Goal: Task Accomplishment & Management: Complete application form

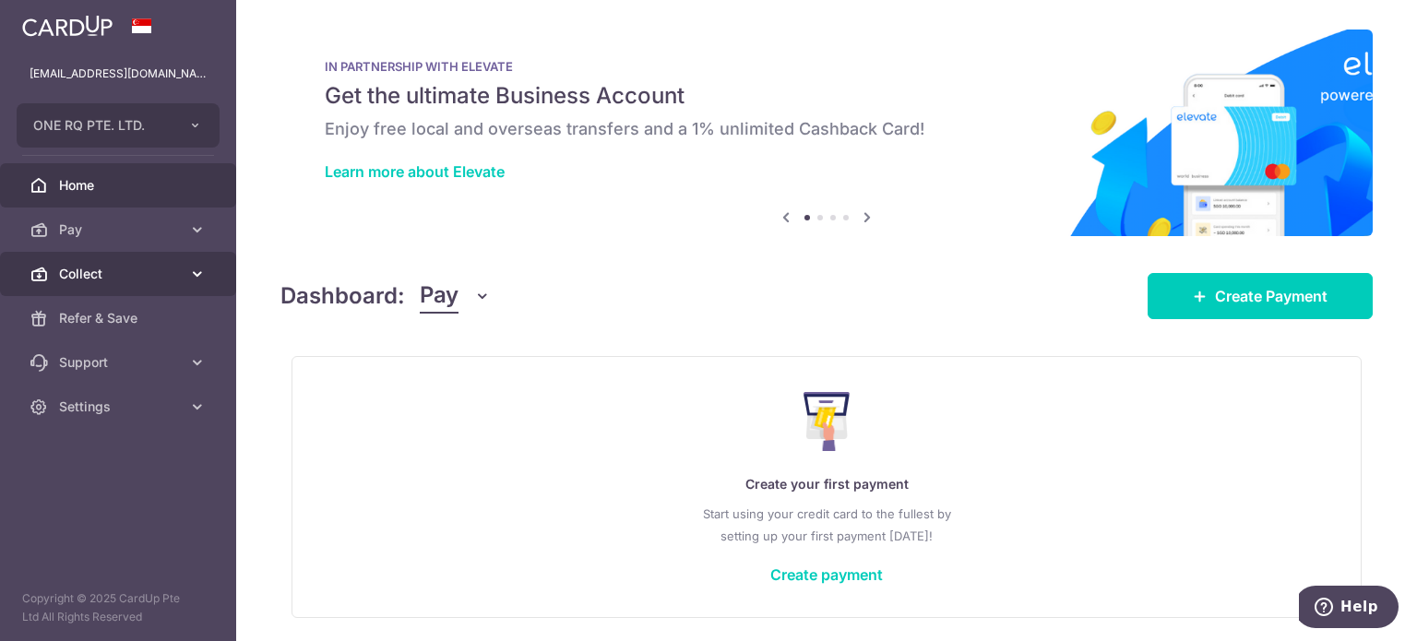
click at [119, 268] on span "Collect" at bounding box center [120, 274] width 122 height 18
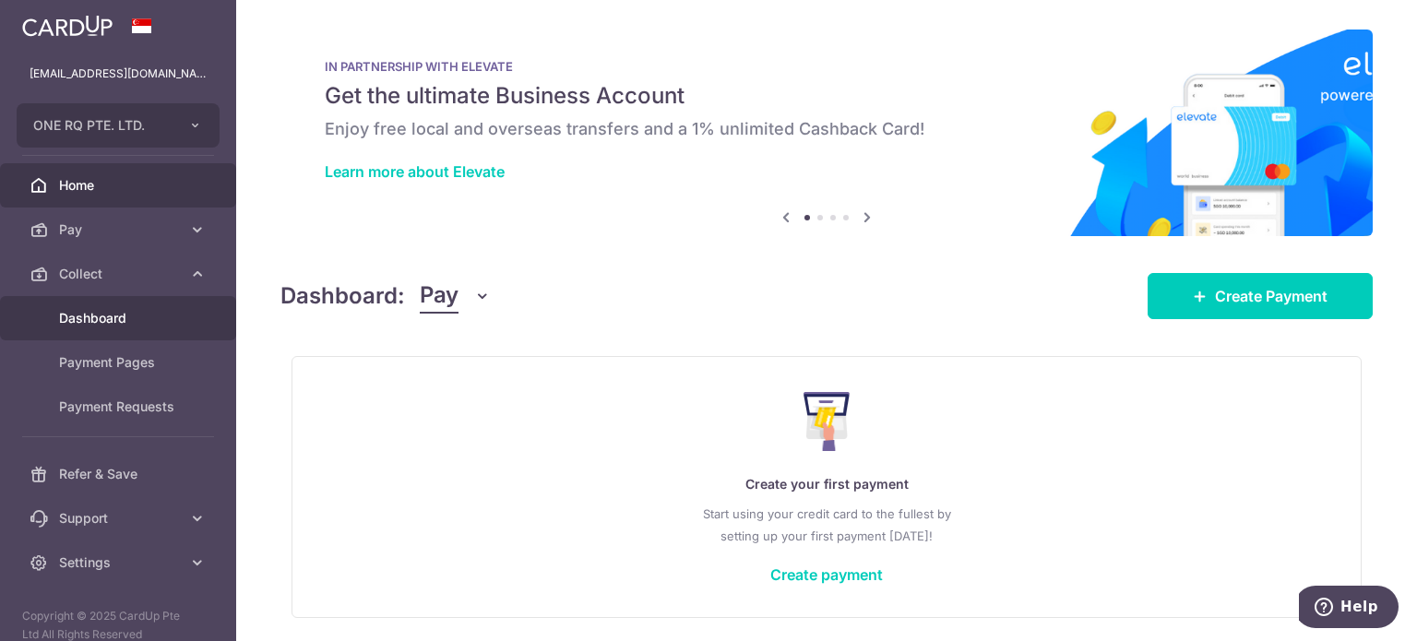
click at [148, 306] on link "Dashboard" at bounding box center [118, 318] width 236 height 44
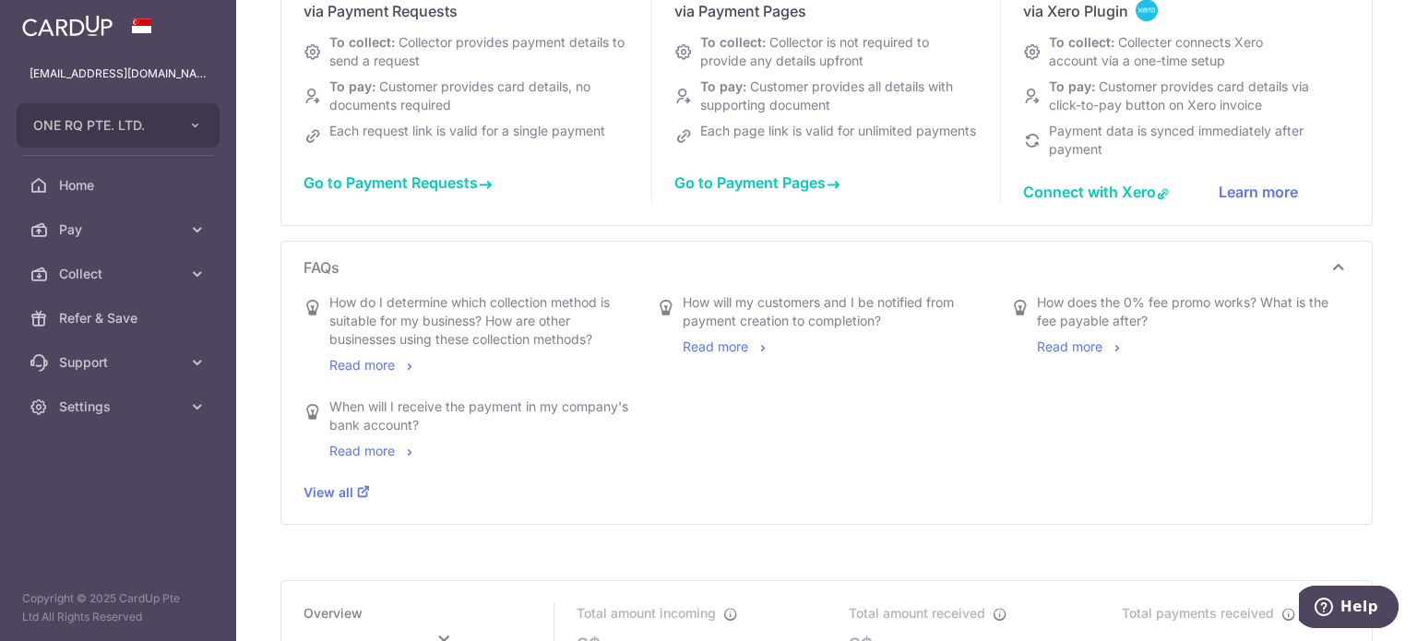
scroll to position [369, 0]
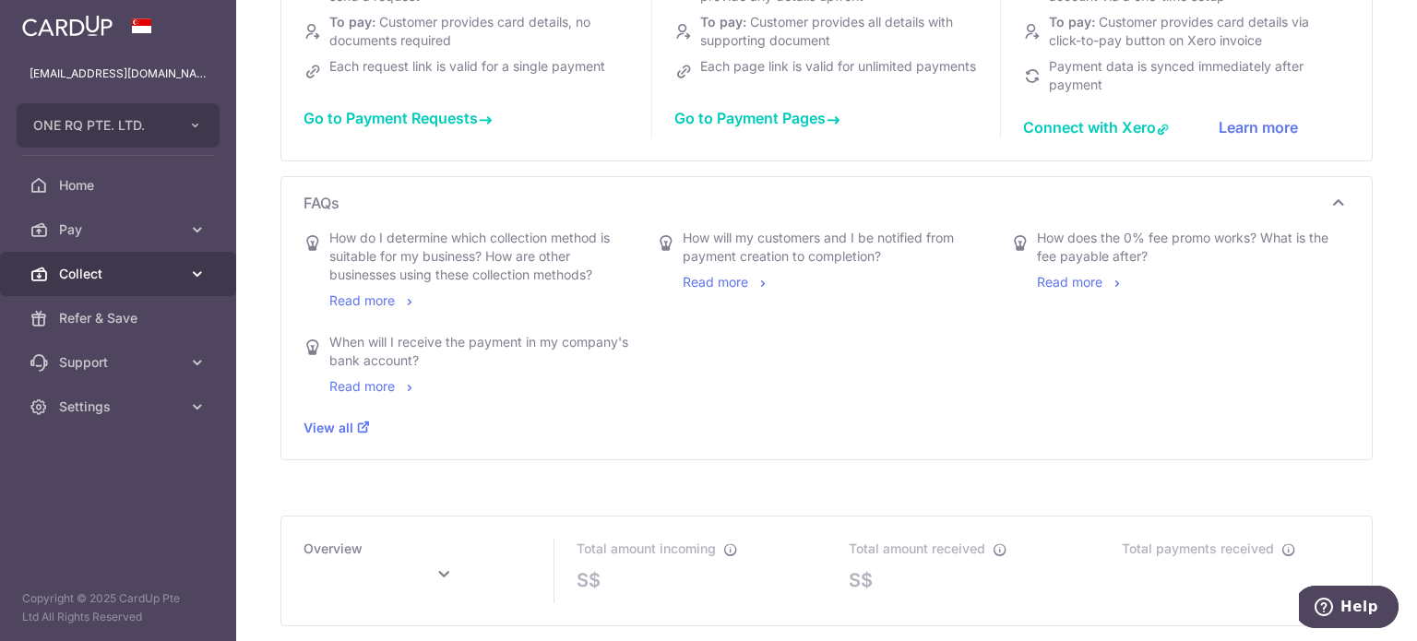
click at [92, 280] on span "Collect" at bounding box center [120, 274] width 122 height 18
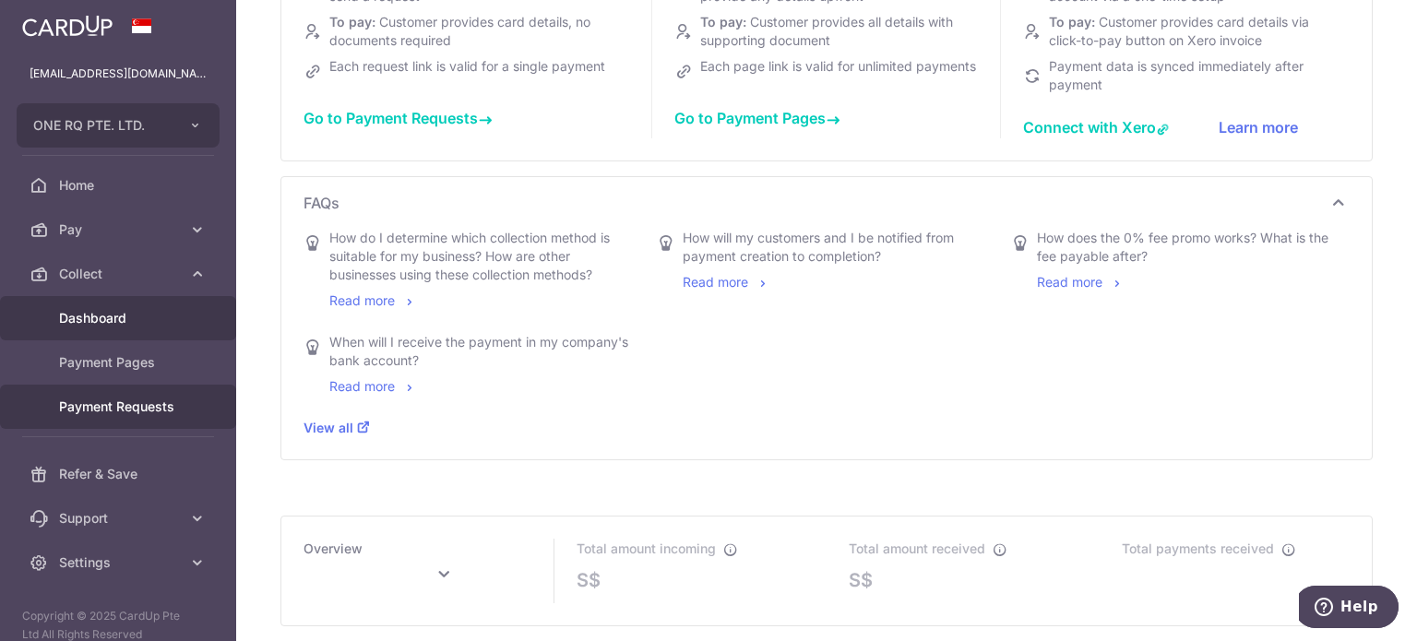
click at [100, 416] on link "Payment Requests" at bounding box center [118, 407] width 236 height 44
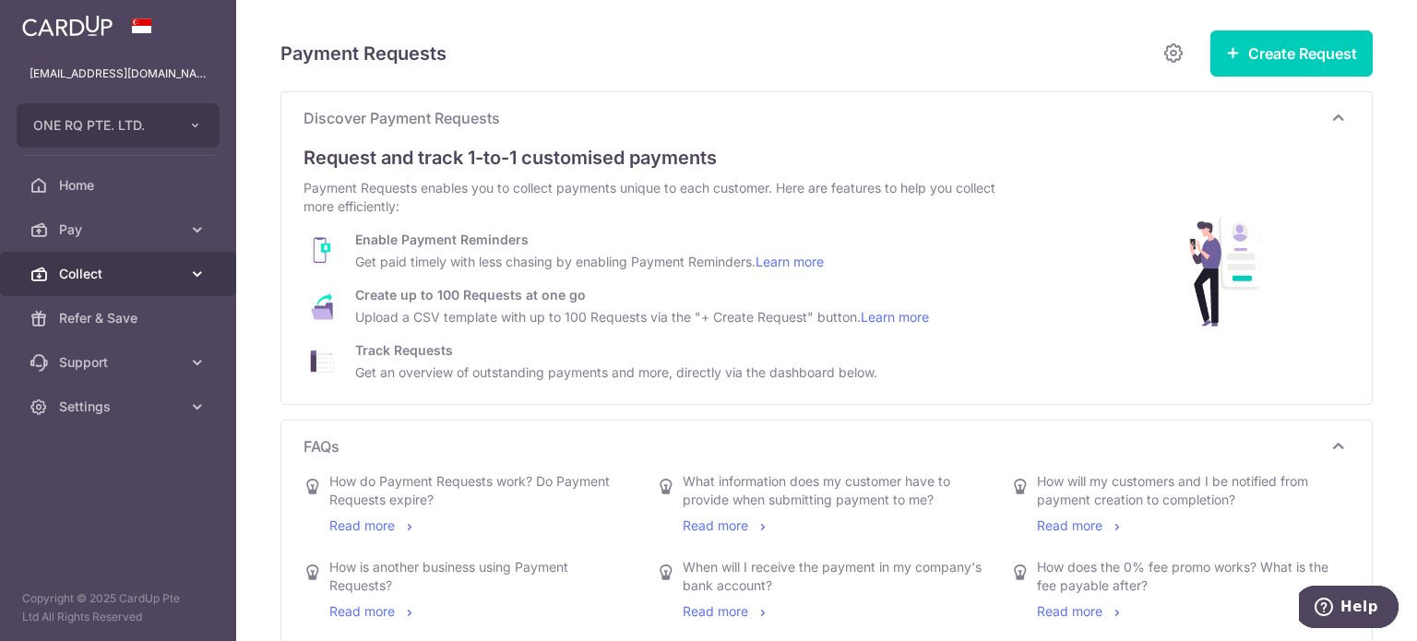
click at [103, 282] on span "Collect" at bounding box center [120, 274] width 122 height 18
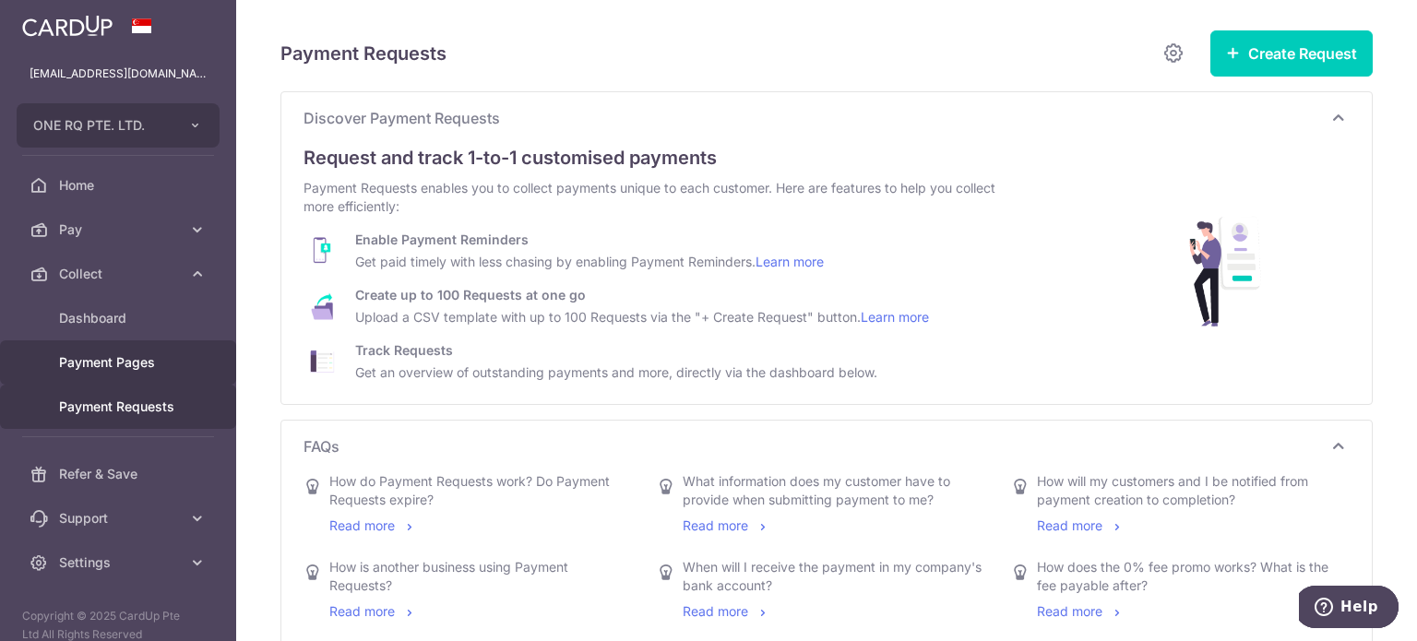
click at [111, 365] on span "Payment Pages" at bounding box center [120, 362] width 122 height 18
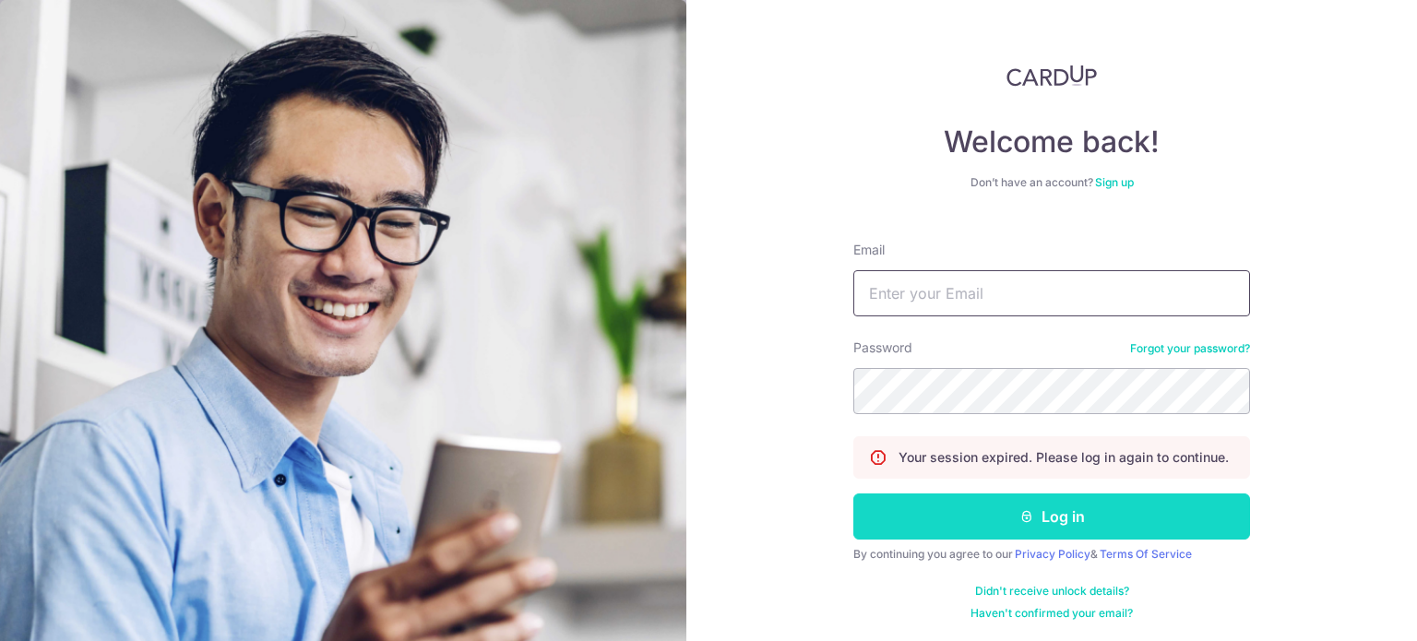
type input "[EMAIL_ADDRESS][DOMAIN_NAME]"
click at [1004, 508] on button "Log in" at bounding box center [1052, 517] width 397 height 46
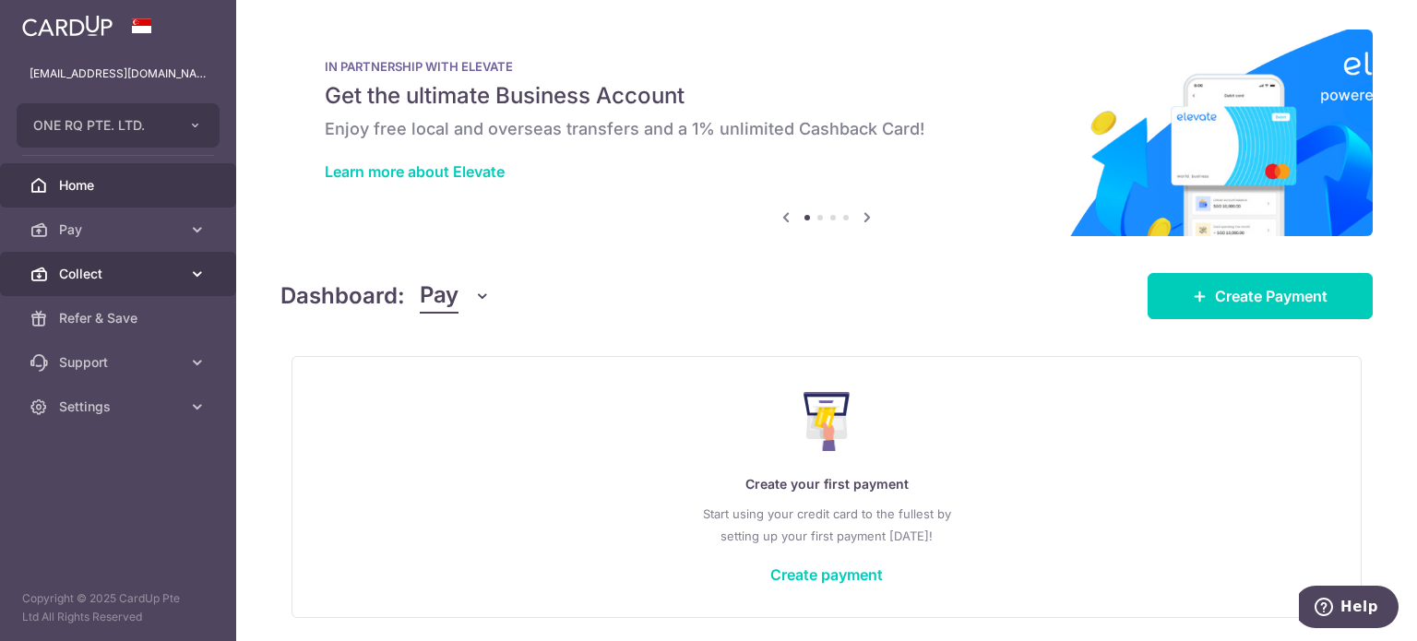
click at [91, 267] on span "Collect" at bounding box center [120, 274] width 122 height 18
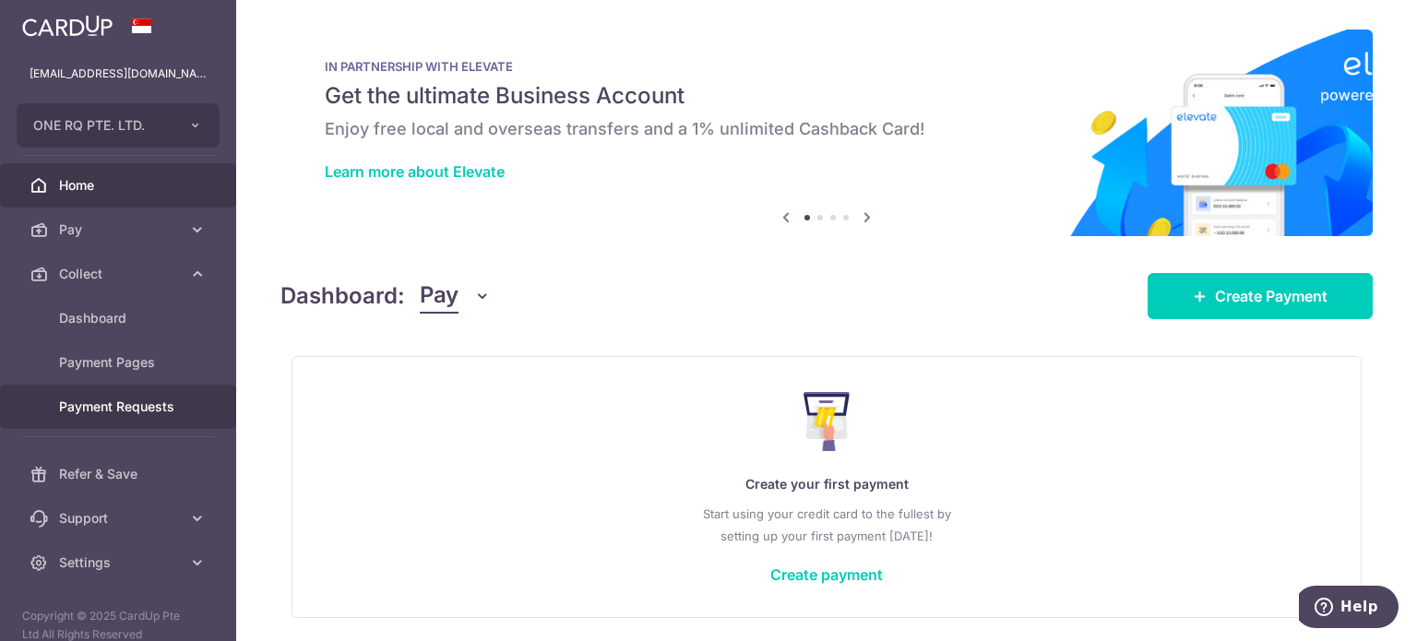
click at [127, 403] on span "Payment Requests" at bounding box center [120, 407] width 122 height 18
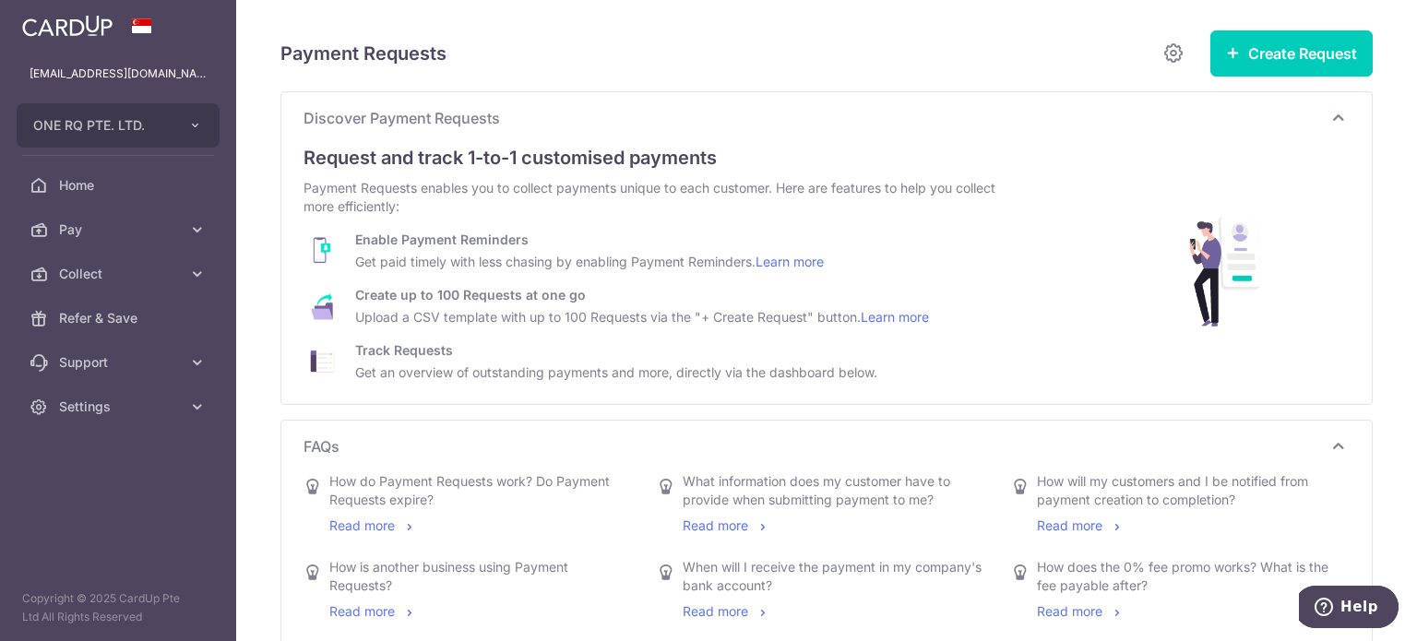
click at [888, 317] on link "Learn more" at bounding box center [895, 317] width 68 height 16
click at [1290, 49] on button "Create Request" at bounding box center [1292, 53] width 162 height 46
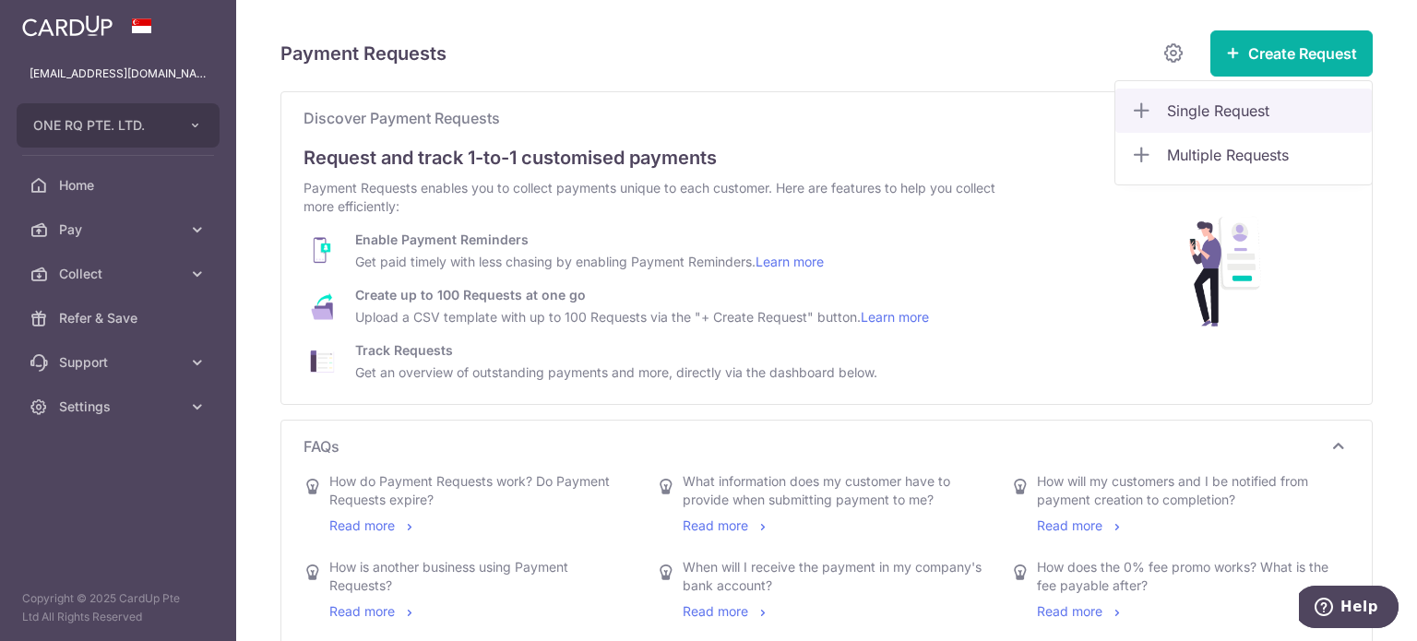
click at [1222, 109] on span "Single Request" at bounding box center [1262, 111] width 190 height 22
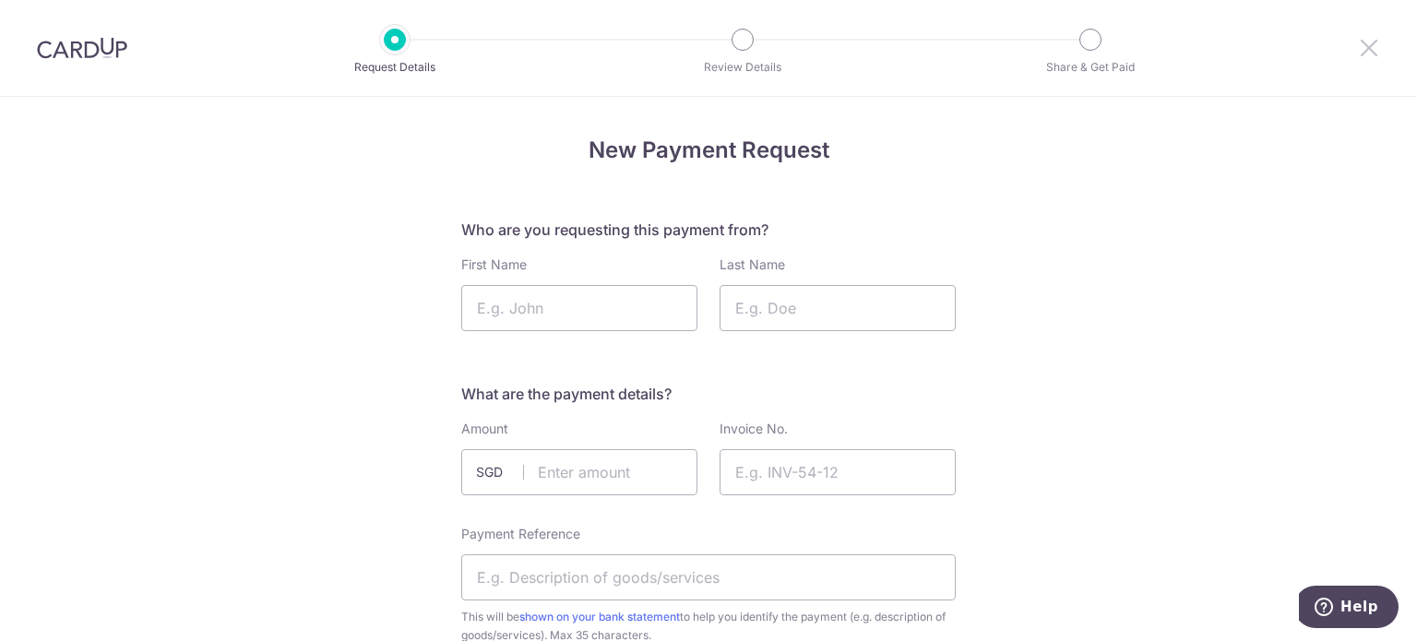
click at [1374, 47] on icon at bounding box center [1369, 47] width 22 height 23
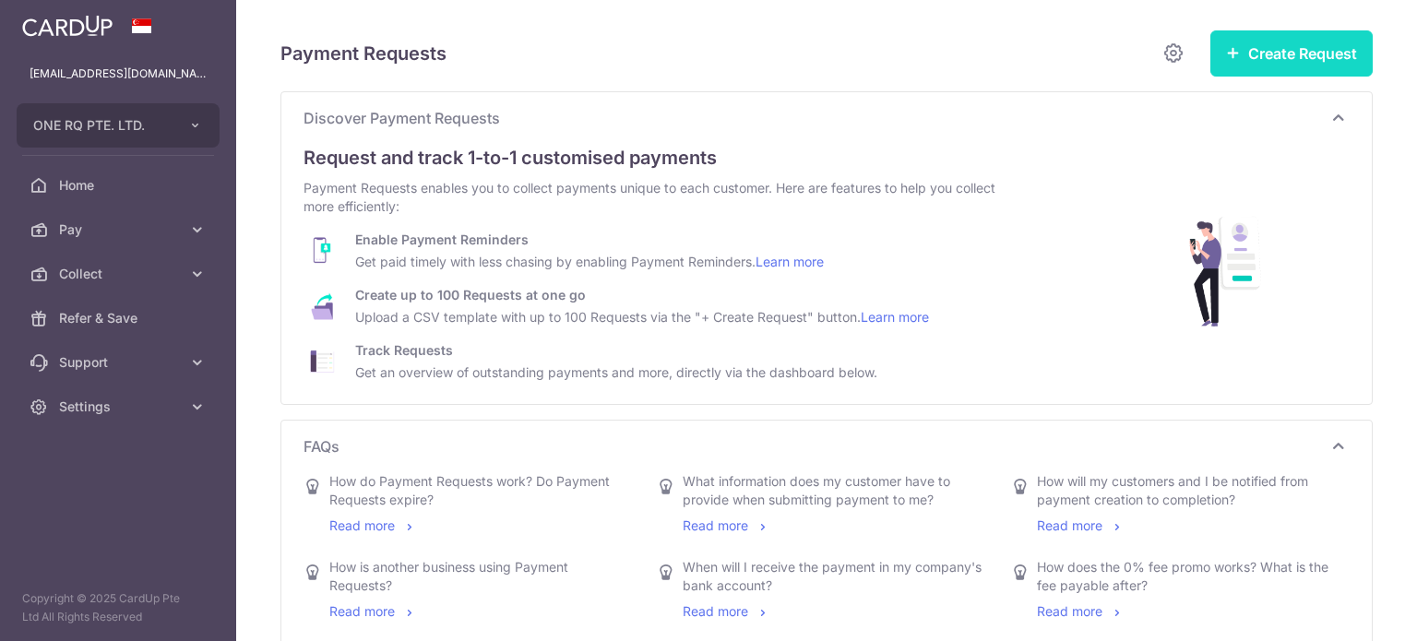
click at [1296, 50] on button "Create Request" at bounding box center [1292, 53] width 162 height 46
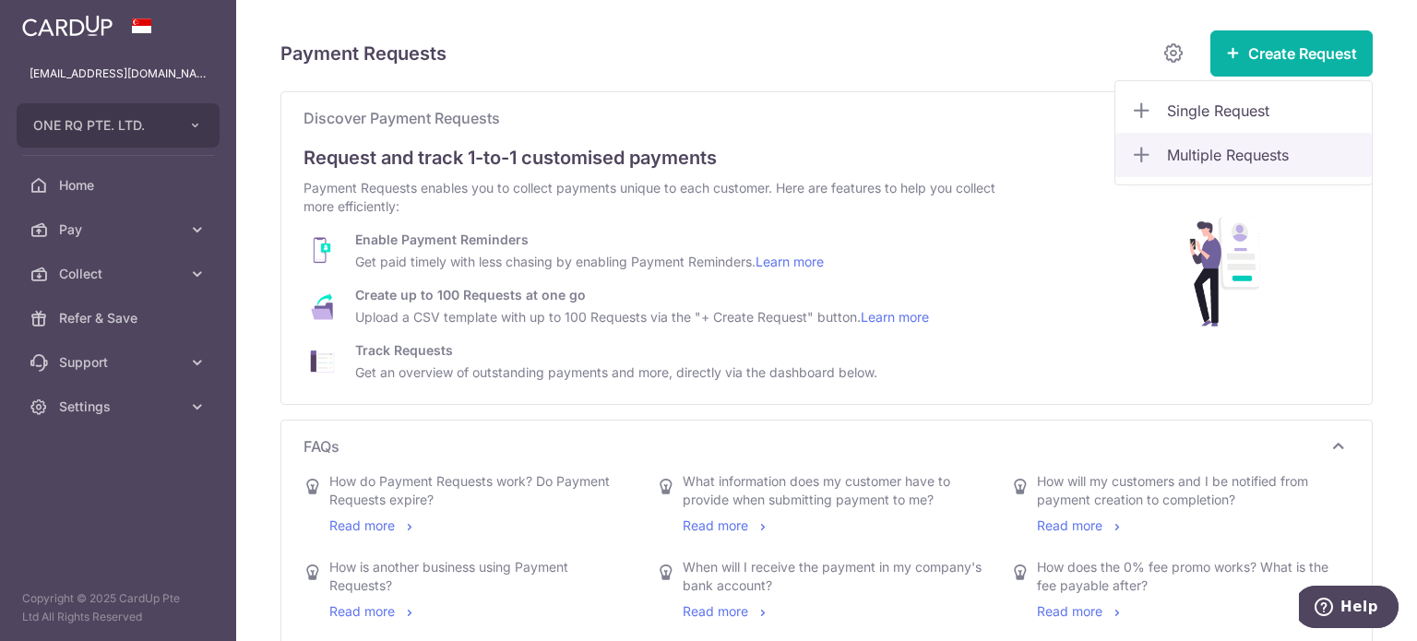
click at [1252, 154] on span "Multiple Requests" at bounding box center [1262, 155] width 190 height 22
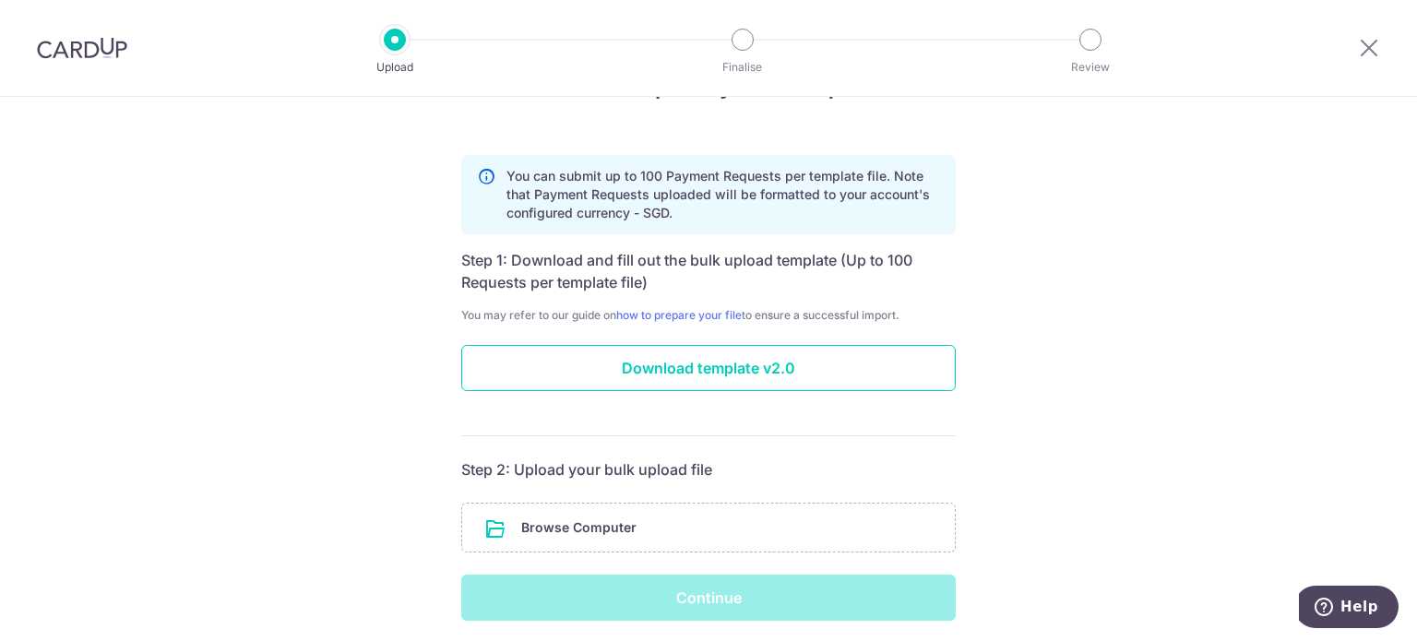
scroll to position [128, 0]
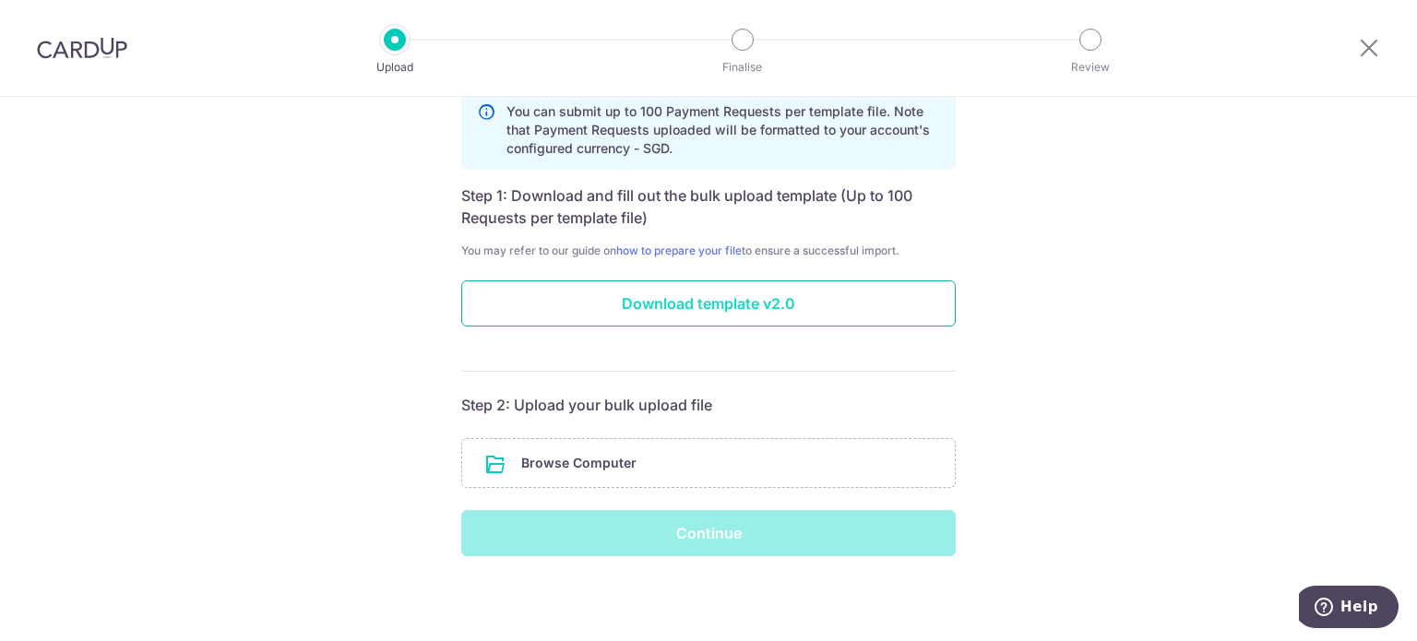
click at [646, 293] on input "Download template v2.0" at bounding box center [708, 304] width 495 height 46
click at [686, 464] on input "file" at bounding box center [708, 463] width 493 height 48
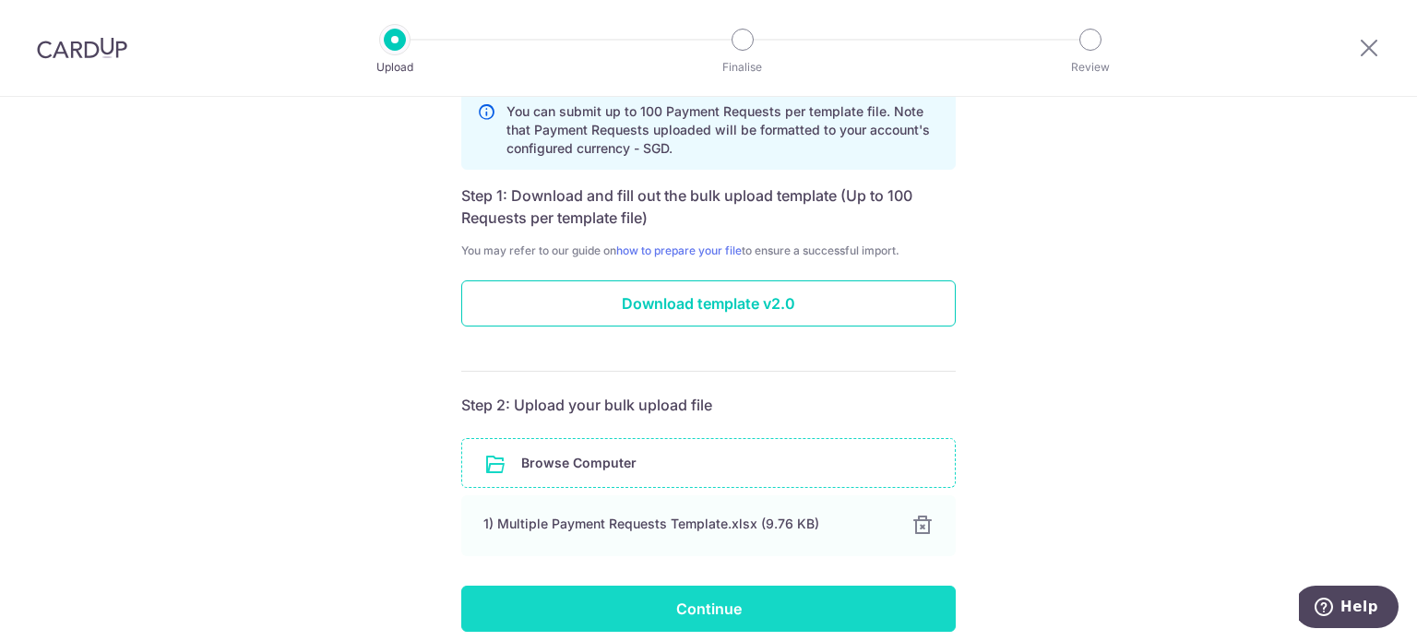
click at [711, 603] on input "Continue" at bounding box center [708, 609] width 495 height 46
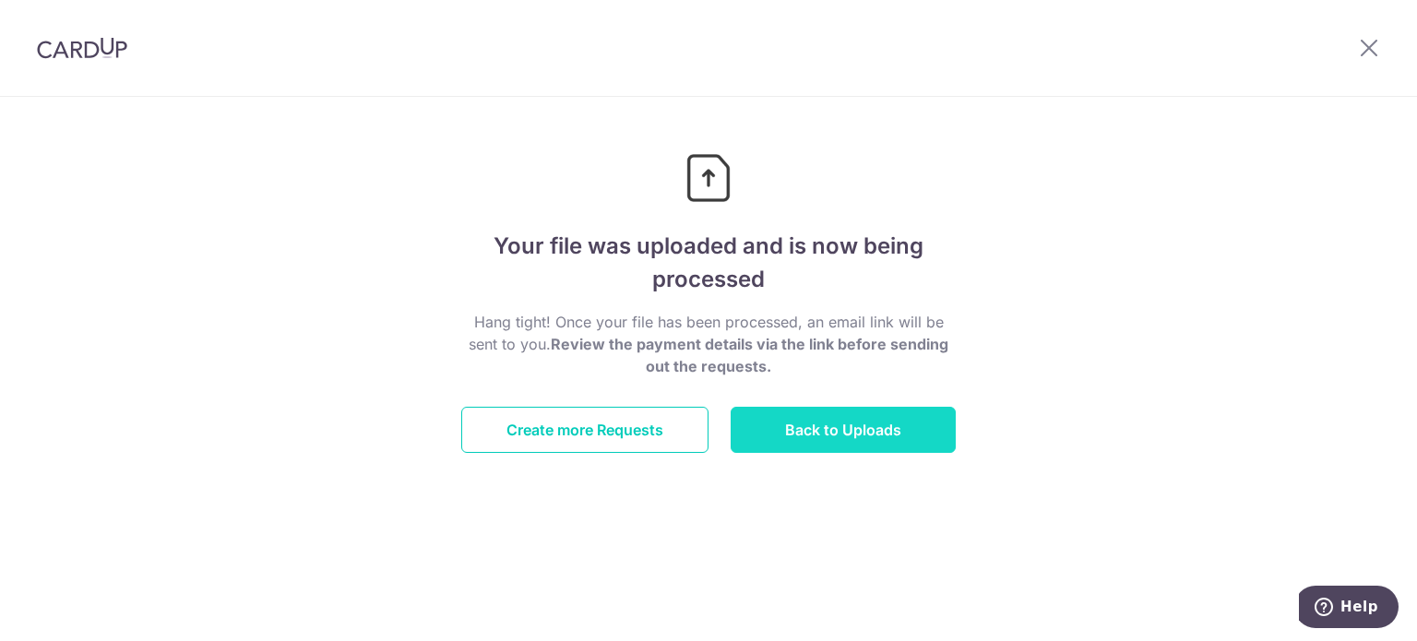
click at [807, 431] on link "Back to Uploads" at bounding box center [843, 430] width 225 height 46
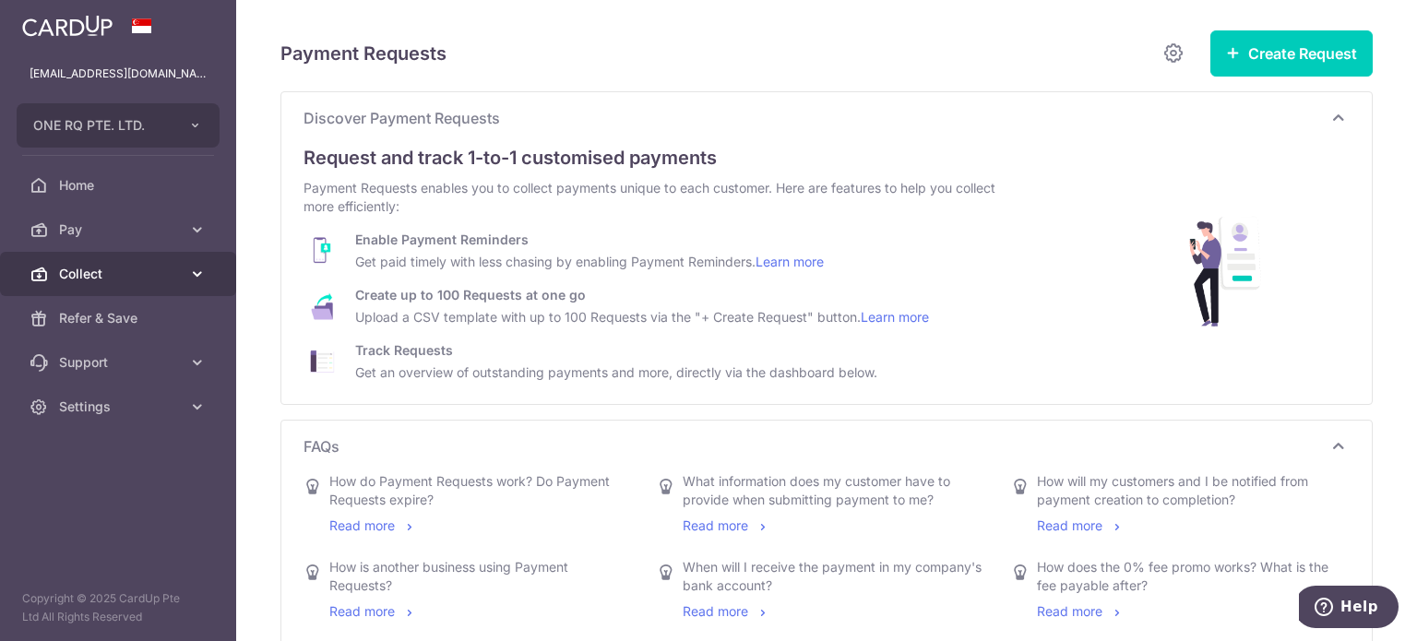
click at [166, 272] on span "Collect" at bounding box center [120, 274] width 122 height 18
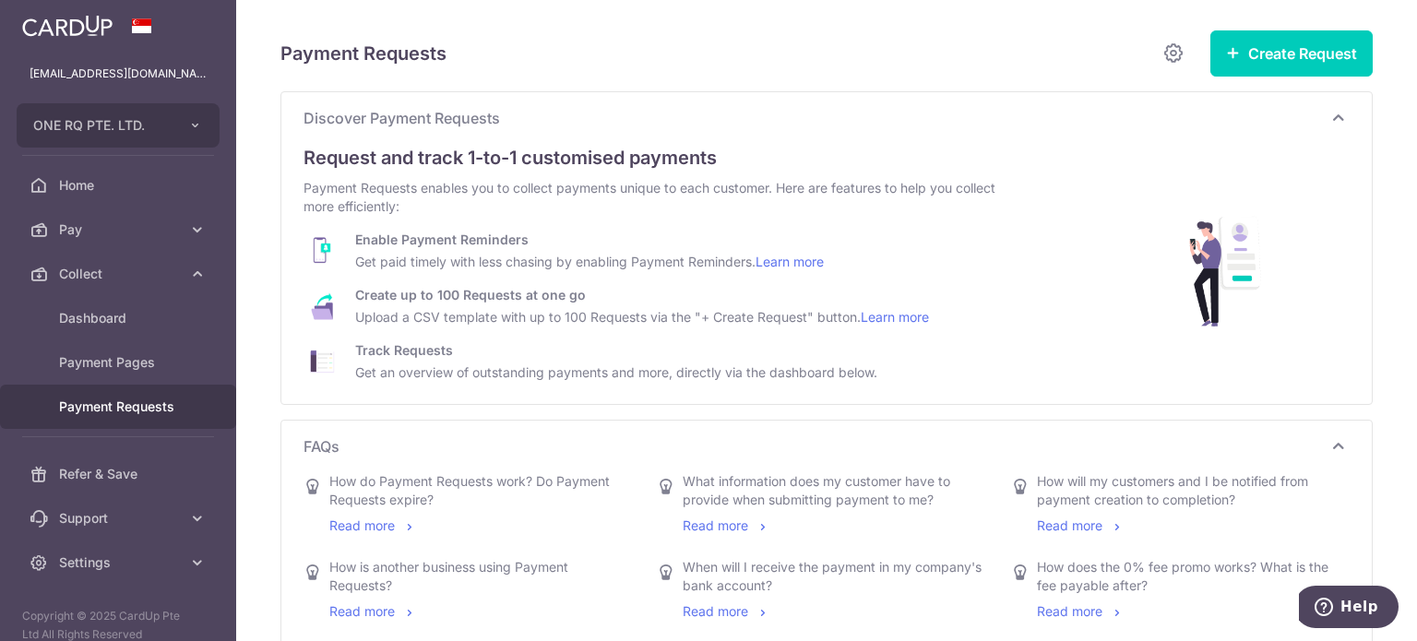
click at [147, 406] on span "Payment Requests" at bounding box center [120, 407] width 122 height 18
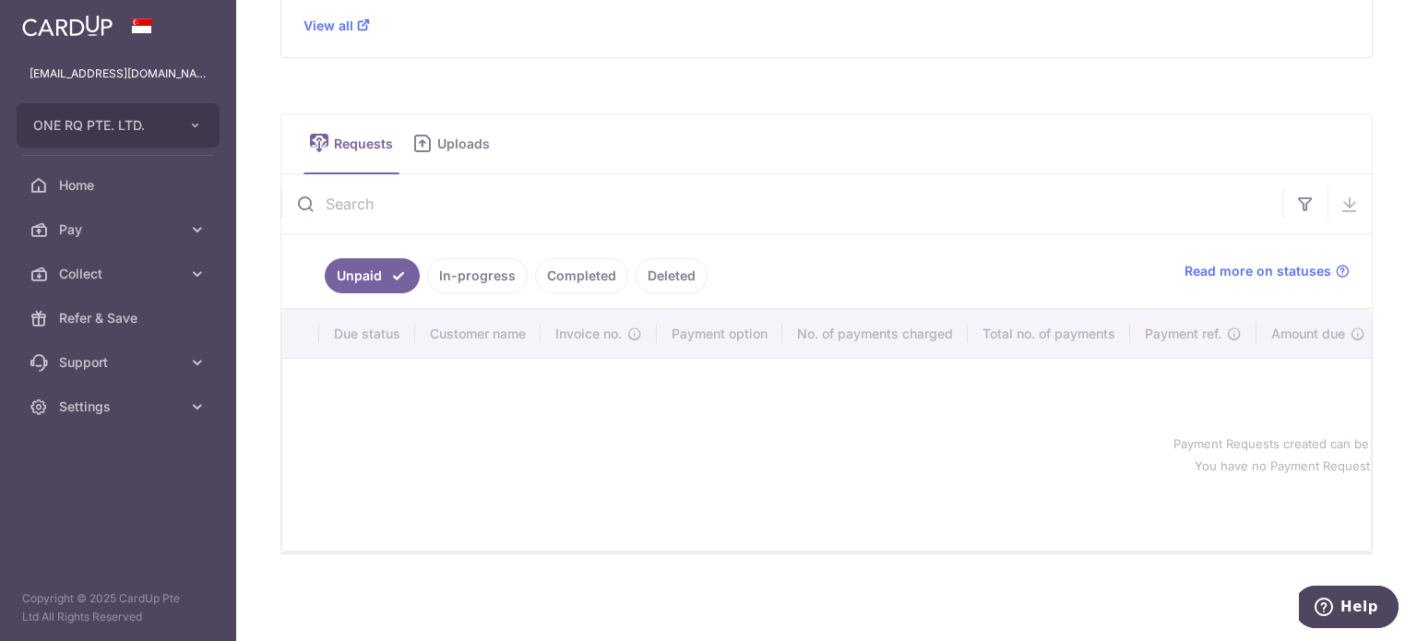
click at [479, 143] on span "Uploads" at bounding box center [470, 144] width 66 height 18
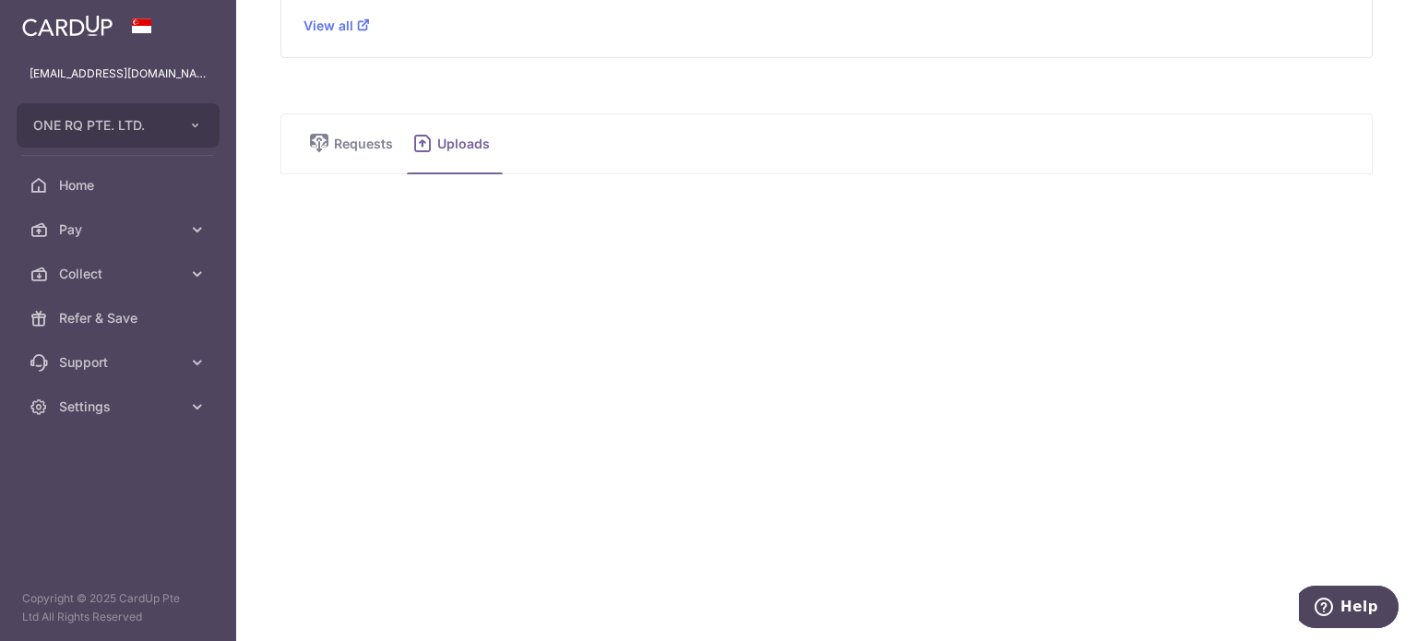
scroll to position [430, 0]
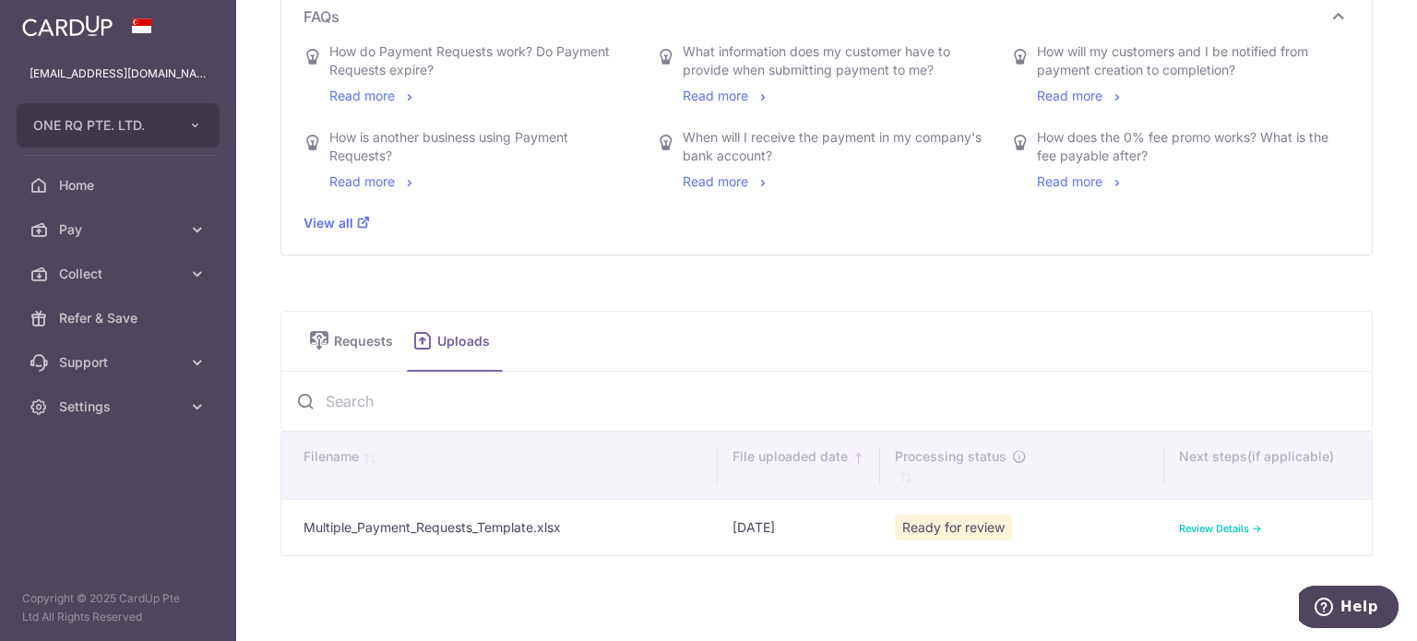
click at [1220, 524] on link "Review Details ->" at bounding box center [1220, 528] width 83 height 13
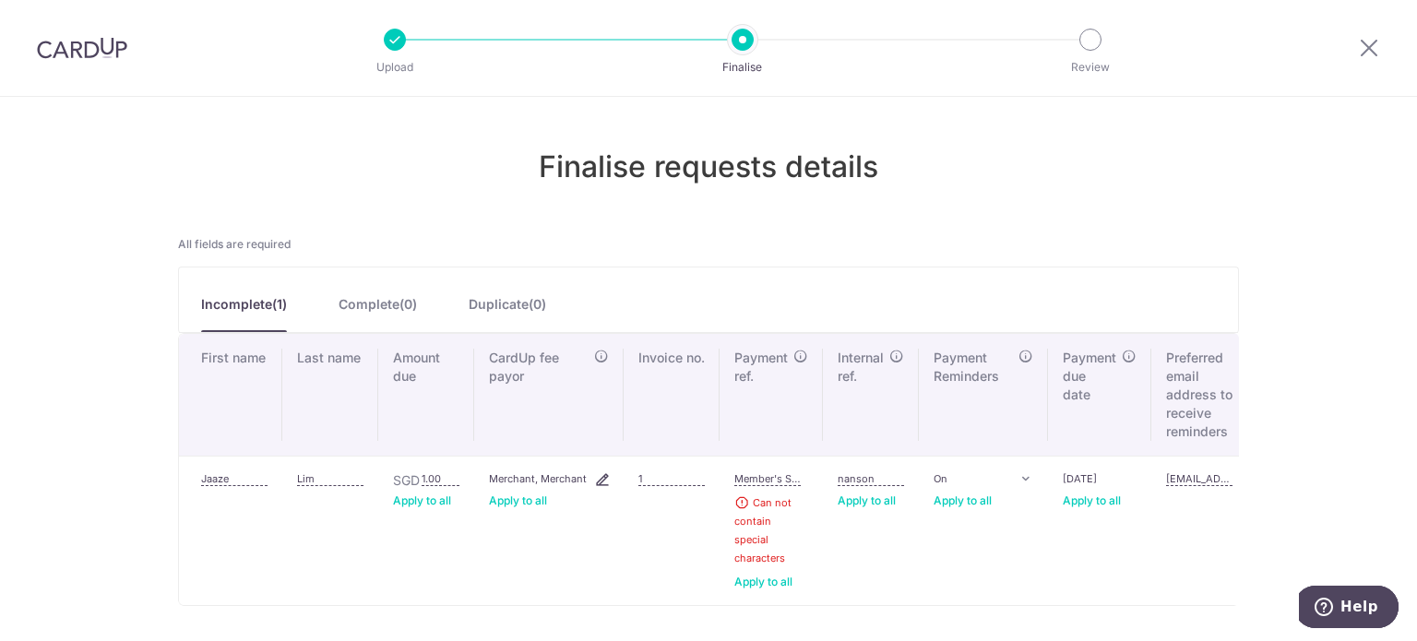
click at [768, 474] on input "Member's Subscription - October 2025" at bounding box center [768, 479] width 66 height 15
drag, startPoint x: 759, startPoint y: 475, endPoint x: 693, endPoint y: 471, distance: 66.6
click at [693, 471] on tr "Jaaze Lim SGD 1.00 Apply to all Applied Merchant, Merchant Apply to all Applied…" at bounding box center [789, 530] width 1221 height 149
click at [768, 472] on input "Member's Subscription - October 2025" at bounding box center [768, 479] width 66 height 15
click at [774, 476] on input "Member's Subscription - October 2025" at bounding box center [768, 479] width 66 height 15
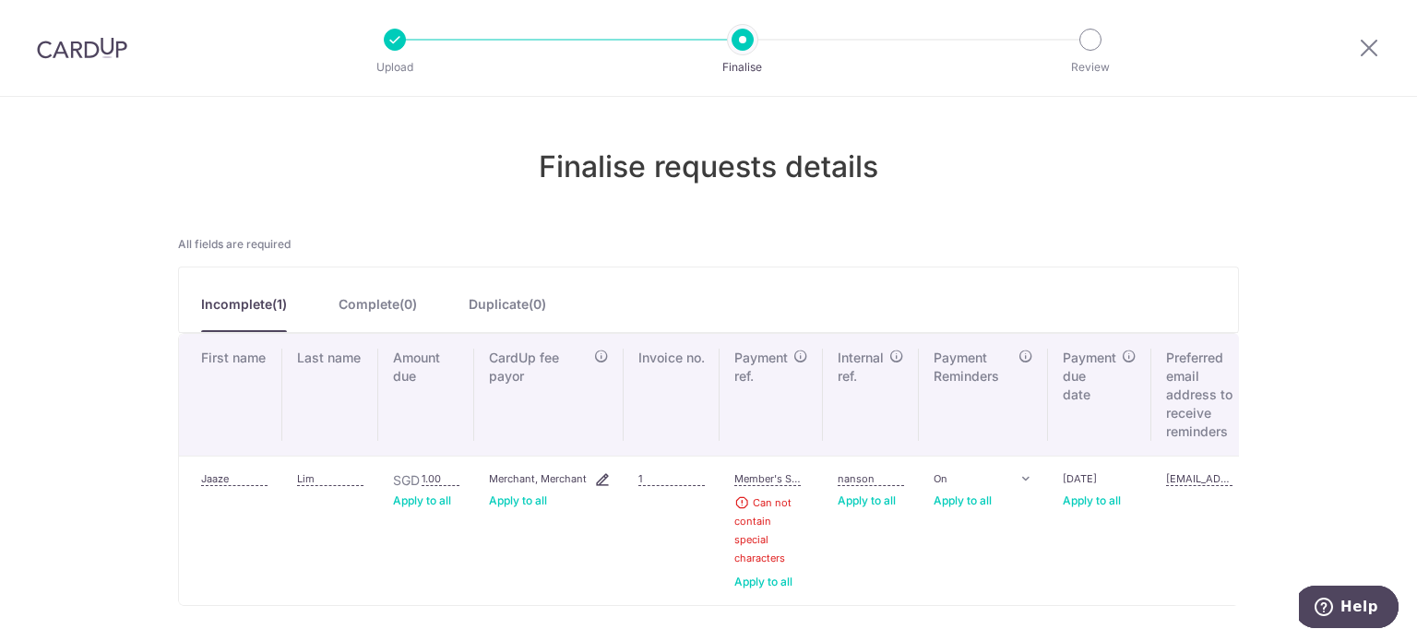
click at [763, 479] on input "Member's Subscription - October 2025" at bounding box center [768, 479] width 66 height 15
click at [1321, 379] on section "Finalise requests details All fields are required Incomplete( 1 ) Incomplete( 1…" at bounding box center [708, 369] width 1417 height 544
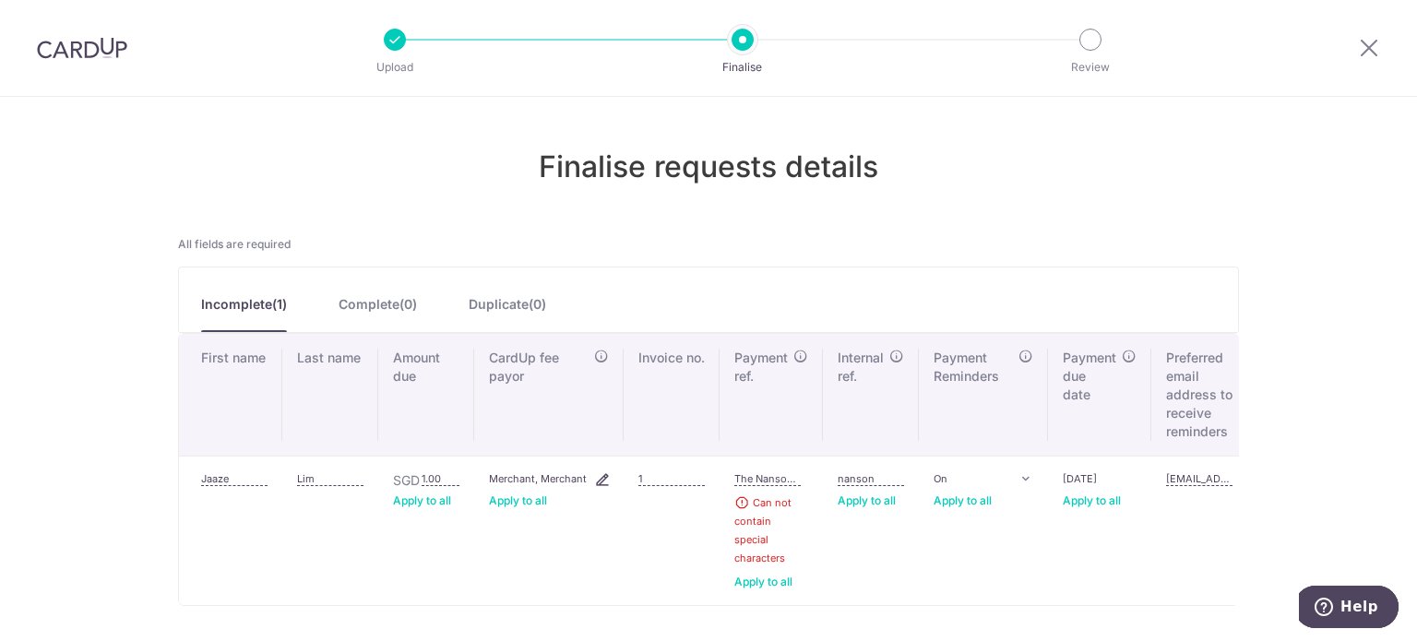
scroll to position [87, 0]
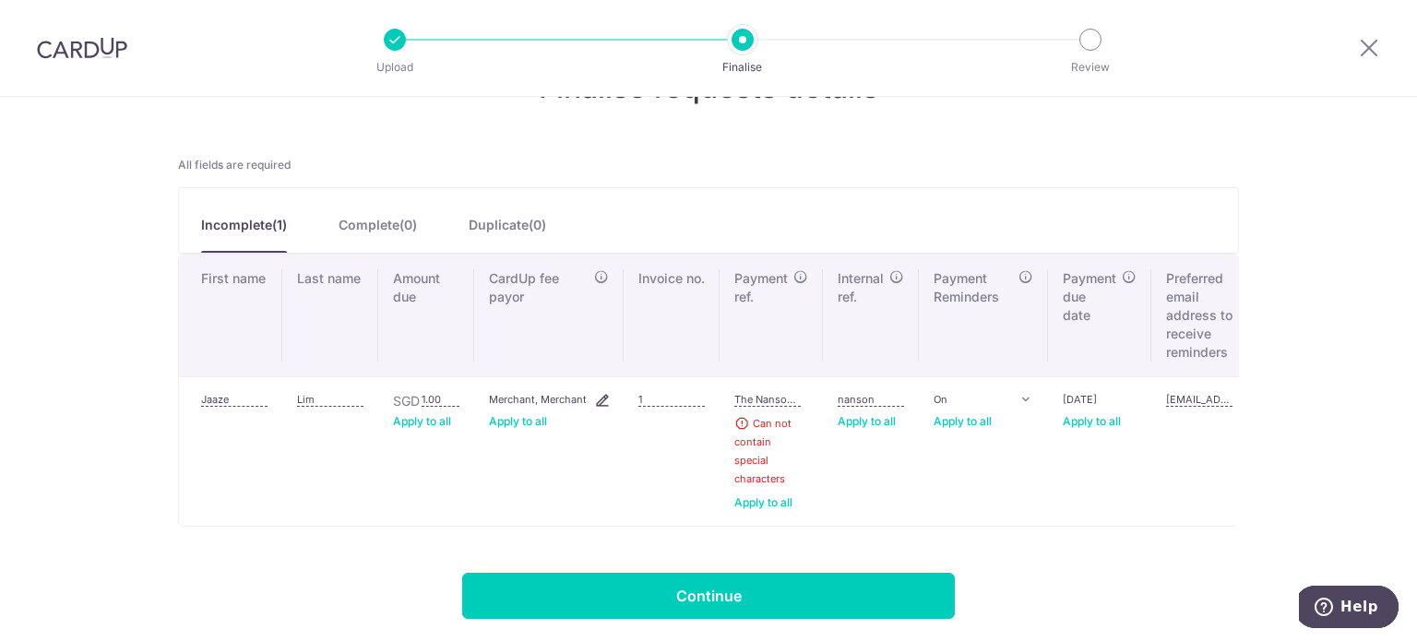
click at [771, 395] on input "The Nanson - October 2025 Subscription" at bounding box center [768, 399] width 66 height 15
drag, startPoint x: 774, startPoint y: 392, endPoint x: 784, endPoint y: 392, distance: 10.2
click at [784, 392] on input "The Nanson - October 2025 Subscription" at bounding box center [768, 399] width 66 height 15
click at [781, 392] on input "The Nanson - October 2025 Subscription" at bounding box center [768, 399] width 66 height 15
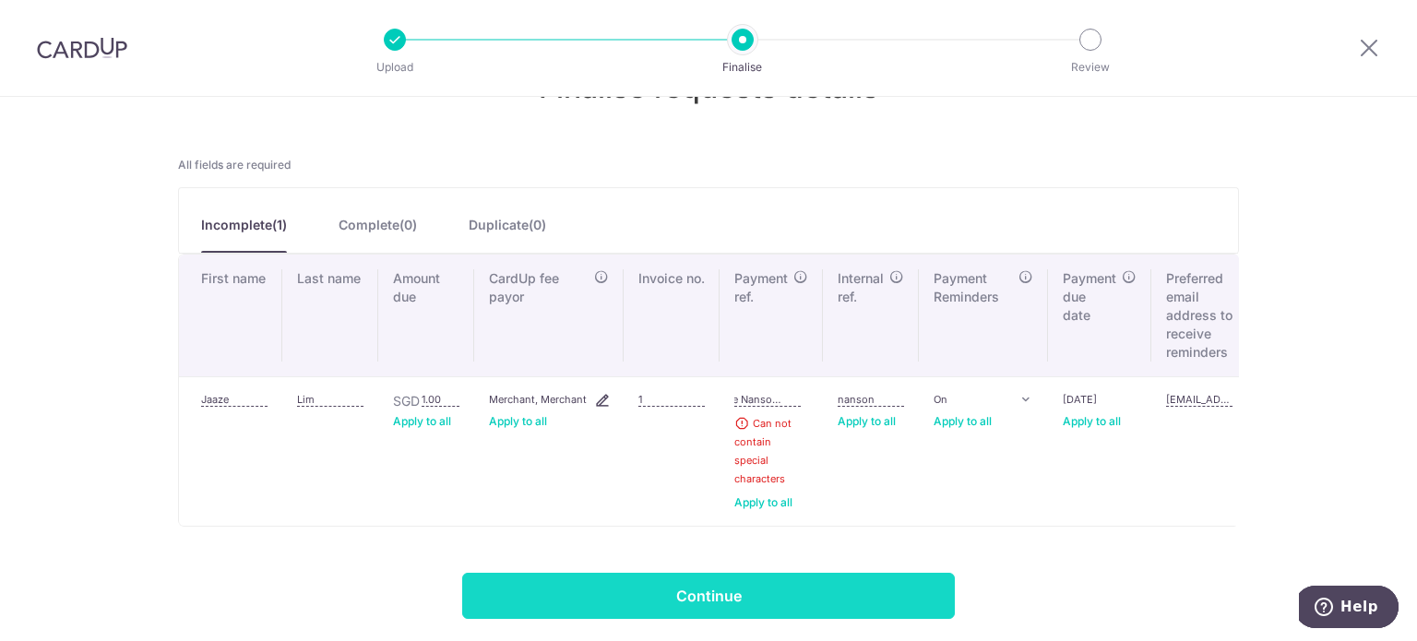
type input "The Nanson October 2025 Subscription"
click at [806, 590] on input "Continue" at bounding box center [708, 596] width 493 height 46
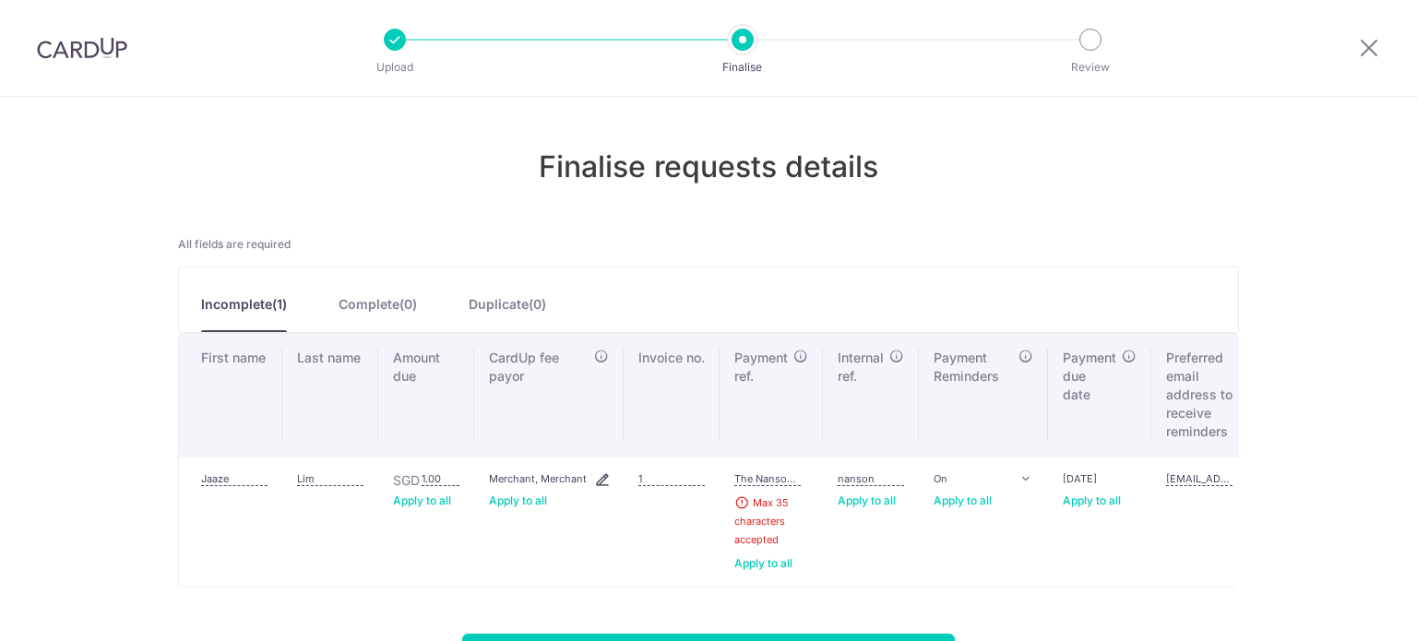
scroll to position [68, 0]
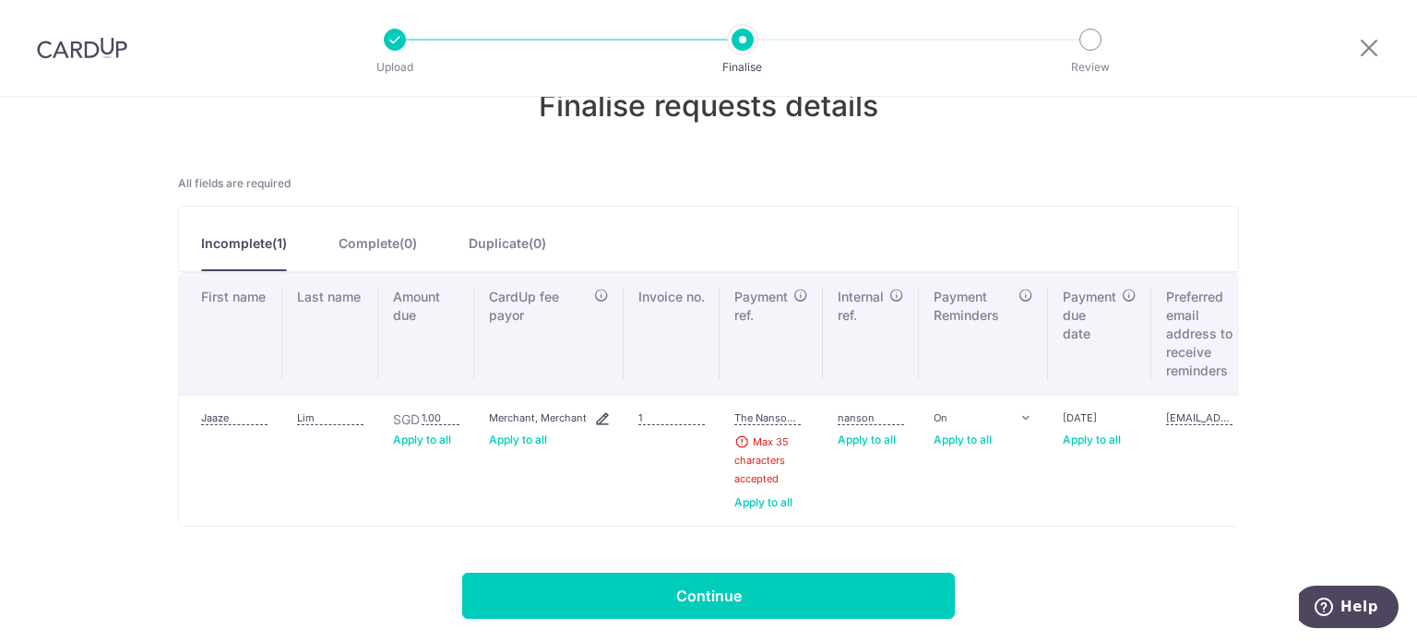
click at [782, 411] on input "The Nanson [DATE] Subscription" at bounding box center [768, 418] width 66 height 15
drag, startPoint x: 778, startPoint y: 408, endPoint x: 830, endPoint y: 409, distance: 51.7
click at [830, 409] on tr "Jaaze Lim SGD 1.00 Apply to all Applied Merchant, Merchant Apply to all Applied…" at bounding box center [789, 460] width 1221 height 131
click at [786, 411] on input "The Nanson [DATE] Subscription" at bounding box center [768, 418] width 66 height 15
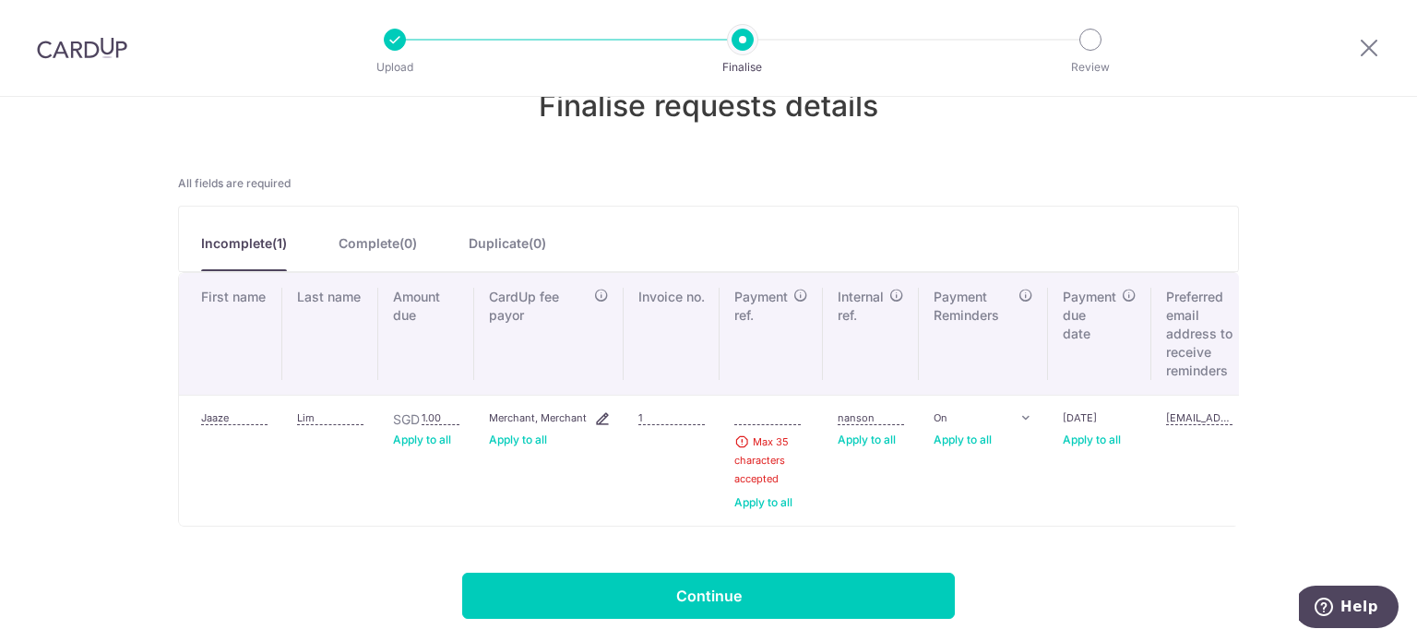
drag, startPoint x: 773, startPoint y: 404, endPoint x: 794, endPoint y: 405, distance: 21.2
click at [794, 411] on input "The Nanson [DATE] Subscription" at bounding box center [768, 418] width 66 height 15
click at [778, 411] on input "The Nanson [DATE] Subscription" at bounding box center [768, 418] width 66 height 15
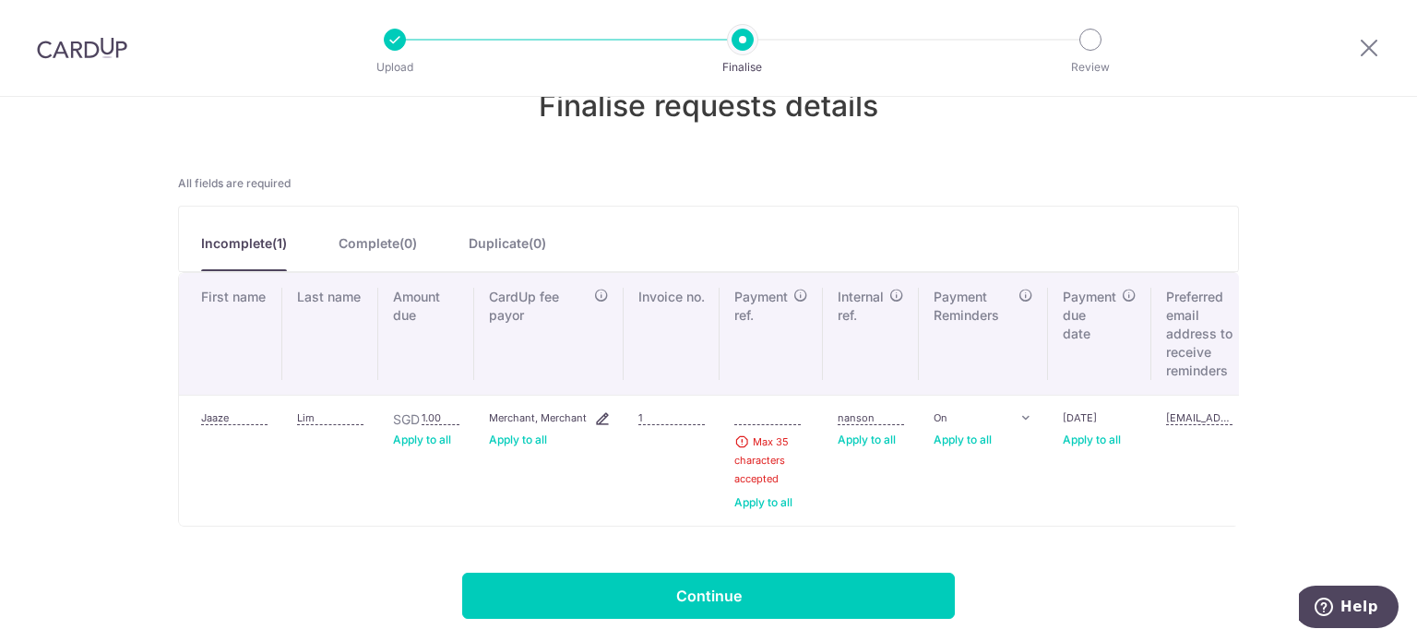
scroll to position [0, 0]
click at [757, 411] on input "The Nanson [DATE] Subscription" at bounding box center [768, 418] width 66 height 15
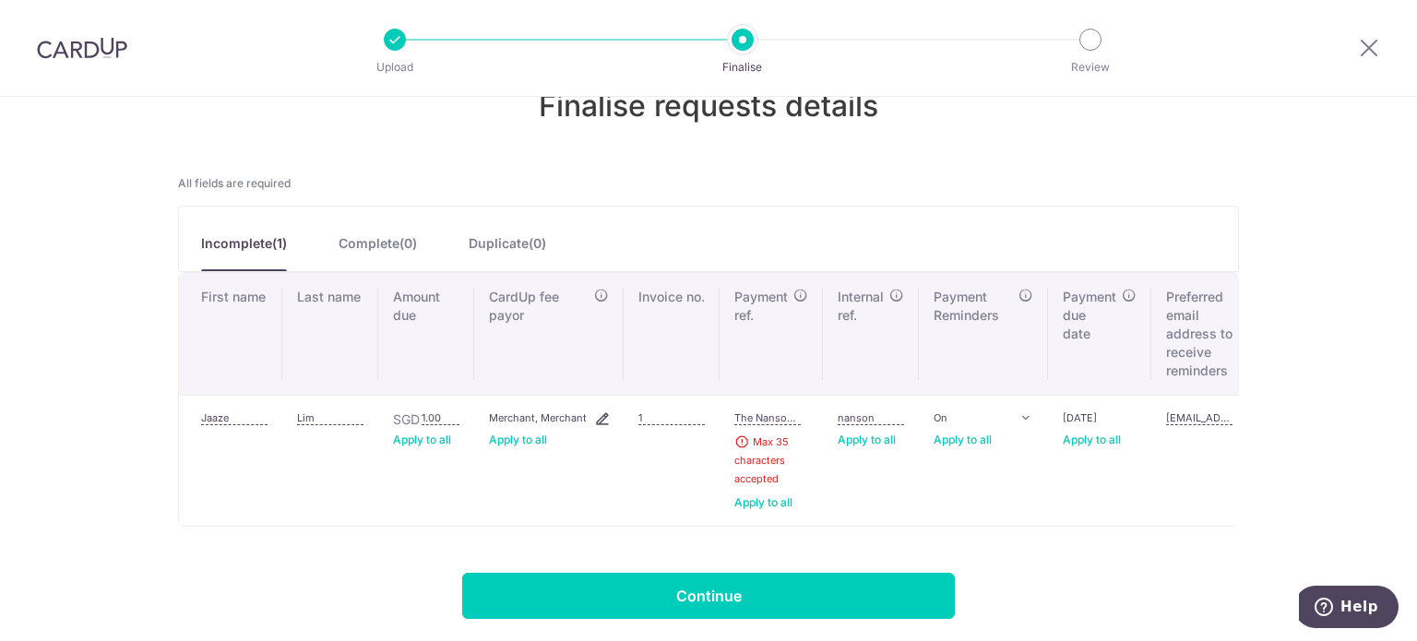
click at [764, 411] on input "The Nanson [DATE] Subscription" at bounding box center [768, 418] width 66 height 15
click at [759, 411] on input "The Nanson [DATE] Subscription" at bounding box center [768, 418] width 66 height 15
type input "N"
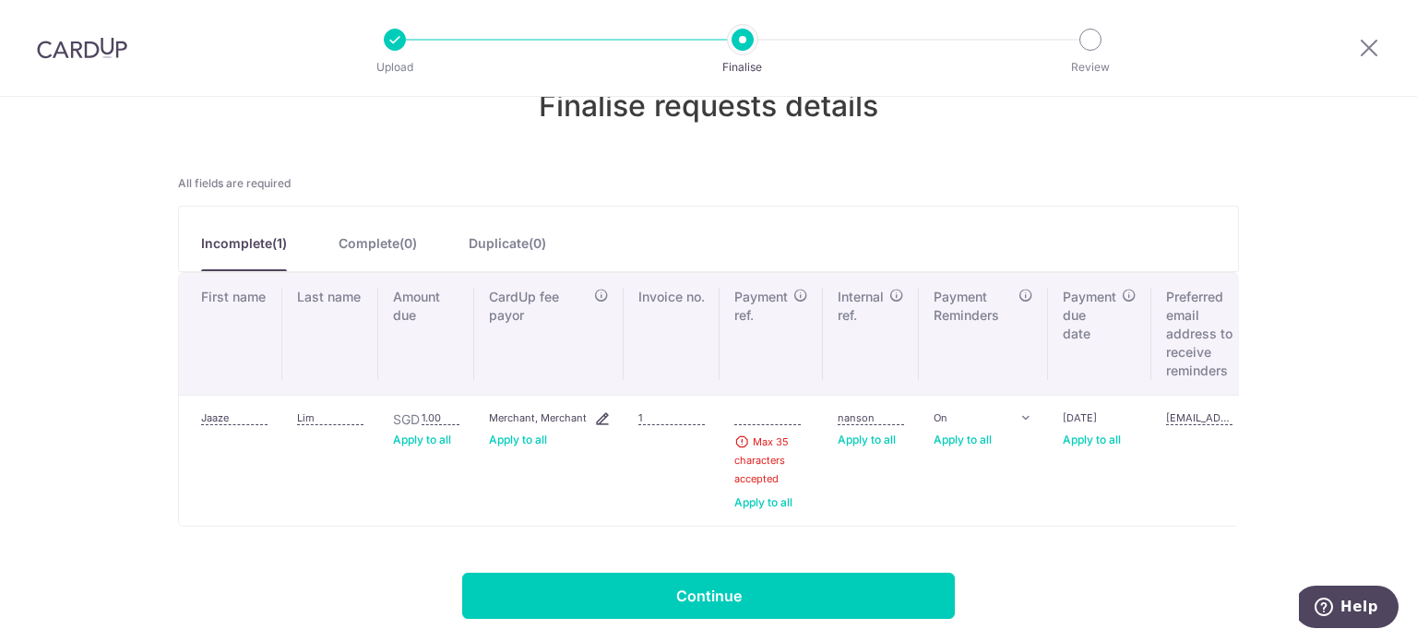
type input "t"
type input "The Nanson - Oct 2025"
click at [823, 504] on td "nanson Apply to all Applied" at bounding box center [871, 460] width 96 height 131
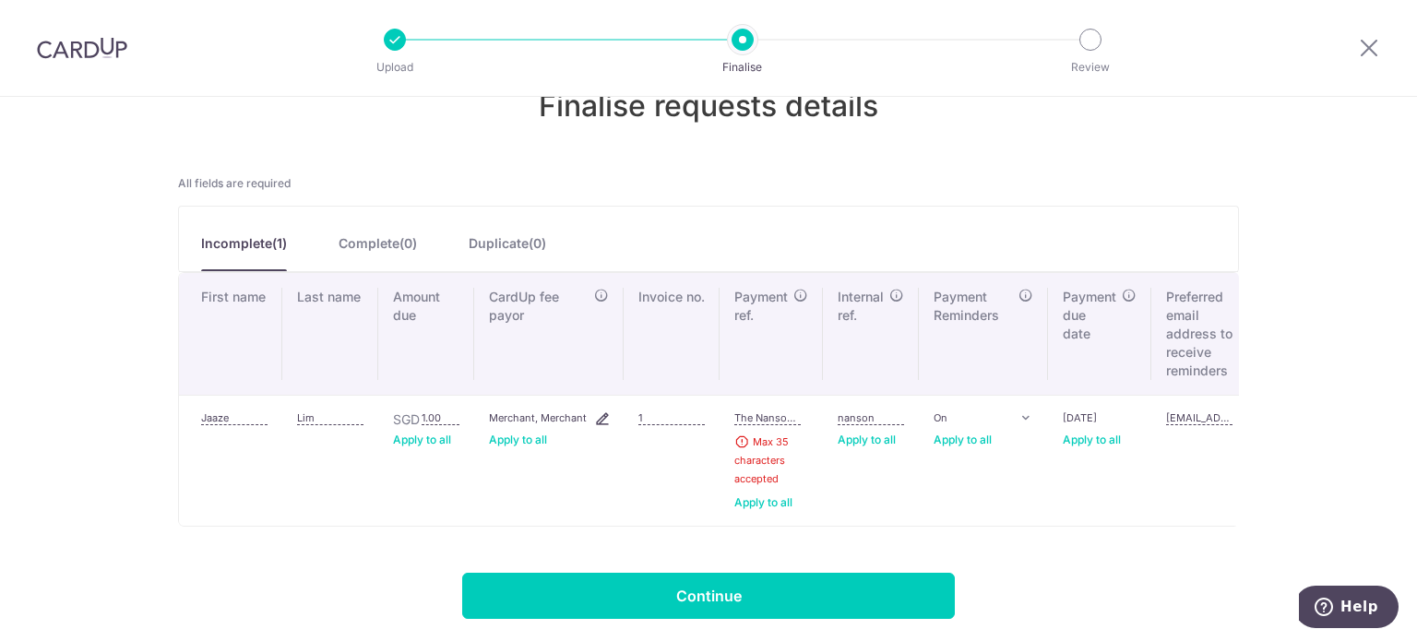
click at [781, 497] on link "Apply to all" at bounding box center [764, 503] width 58 height 15
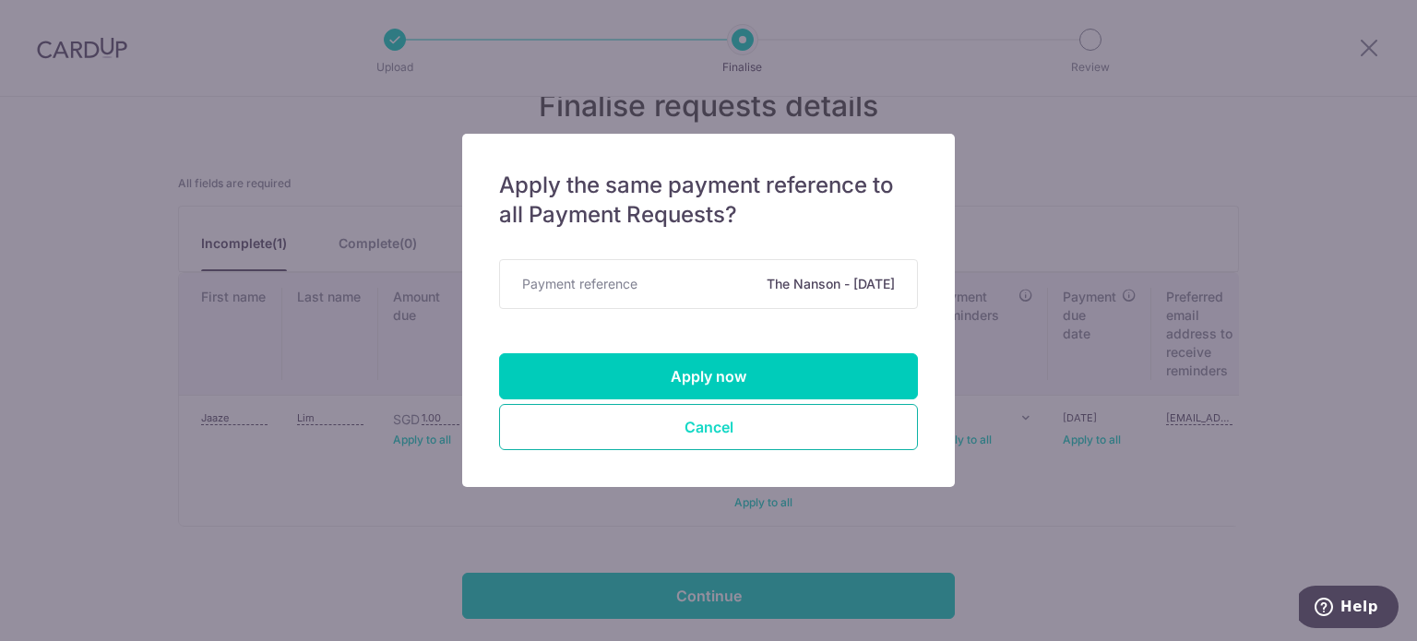
click at [779, 425] on button "Cancel" at bounding box center [708, 427] width 419 height 46
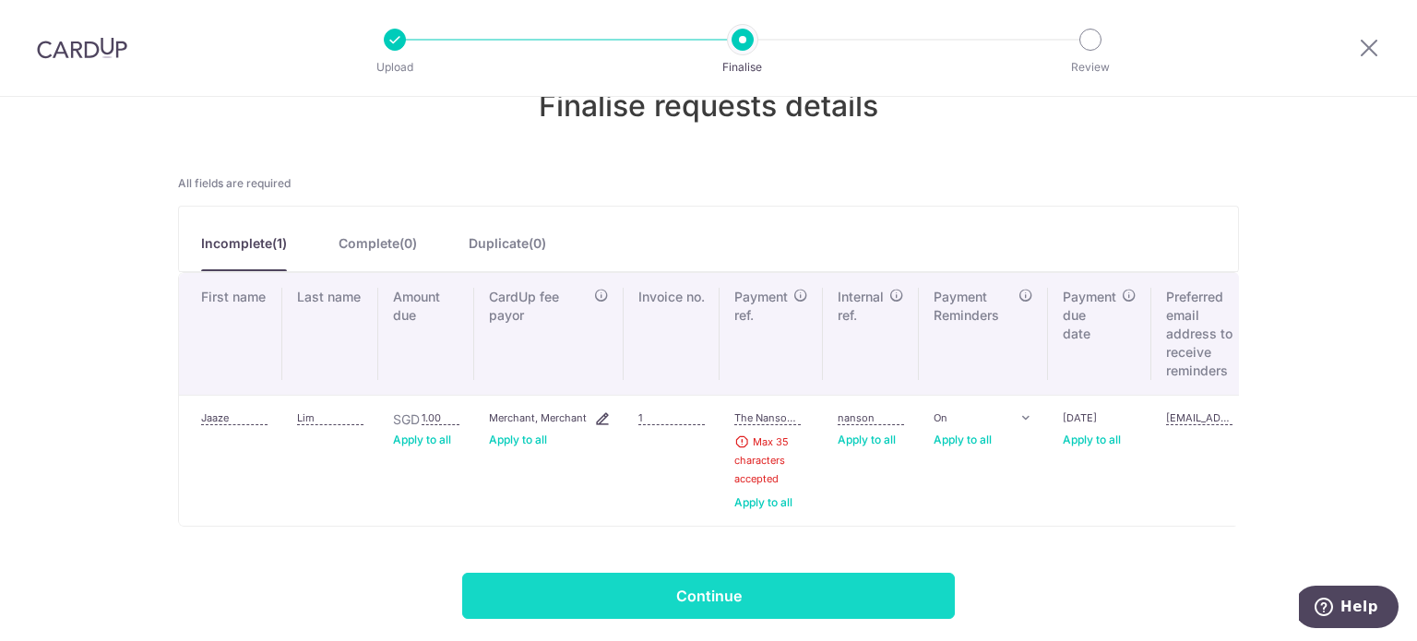
click at [754, 589] on input "Continue" at bounding box center [708, 596] width 493 height 46
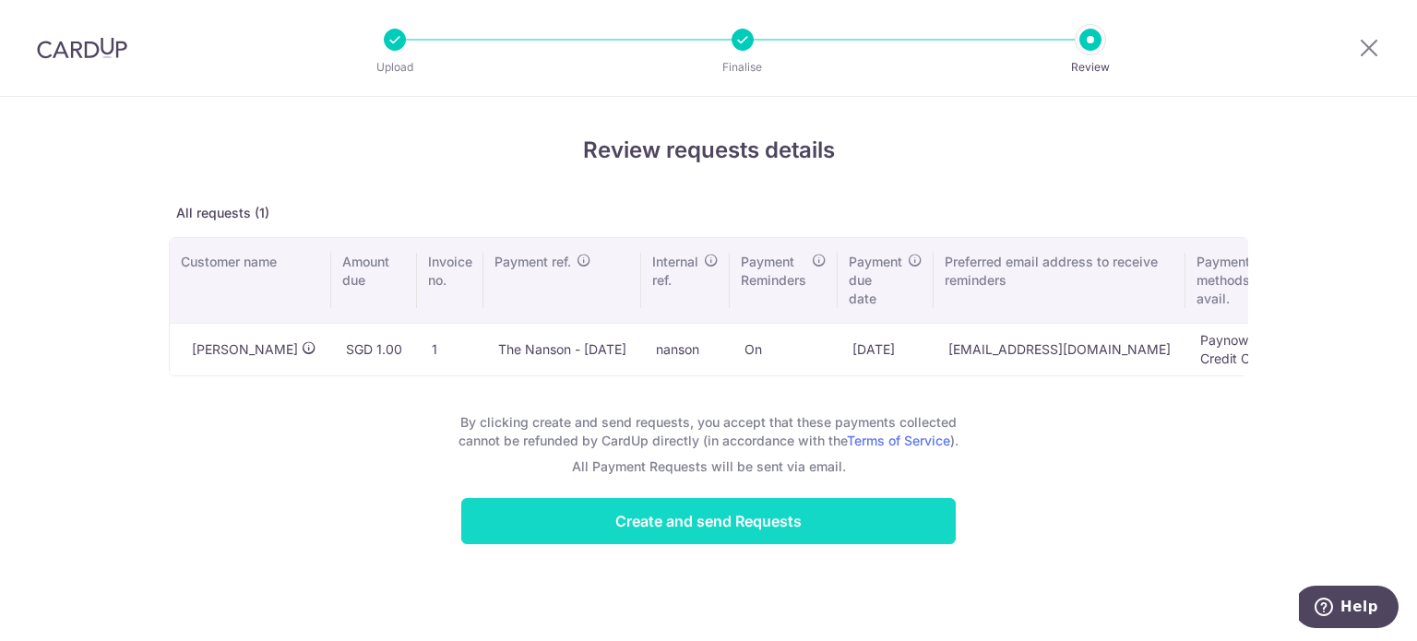
click at [721, 528] on input "Create and send Requests" at bounding box center [708, 521] width 495 height 46
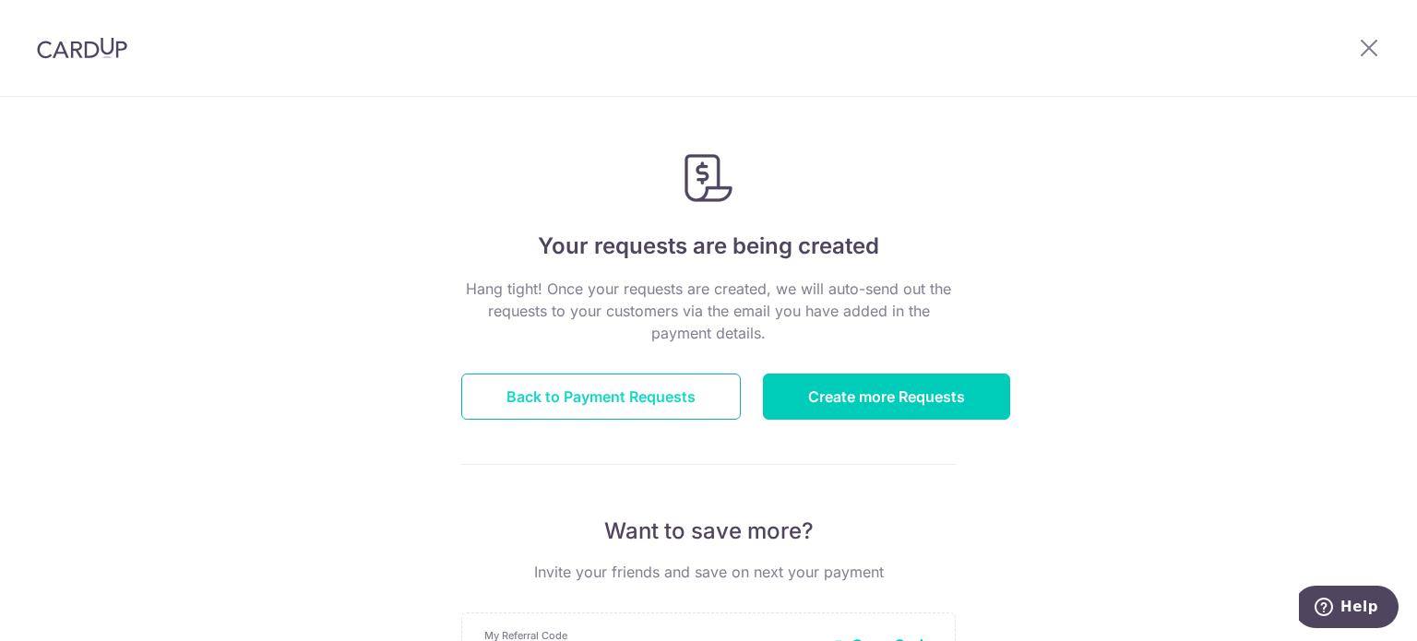
click at [709, 409] on link "Back to Payment Requests" at bounding box center [601, 397] width 280 height 46
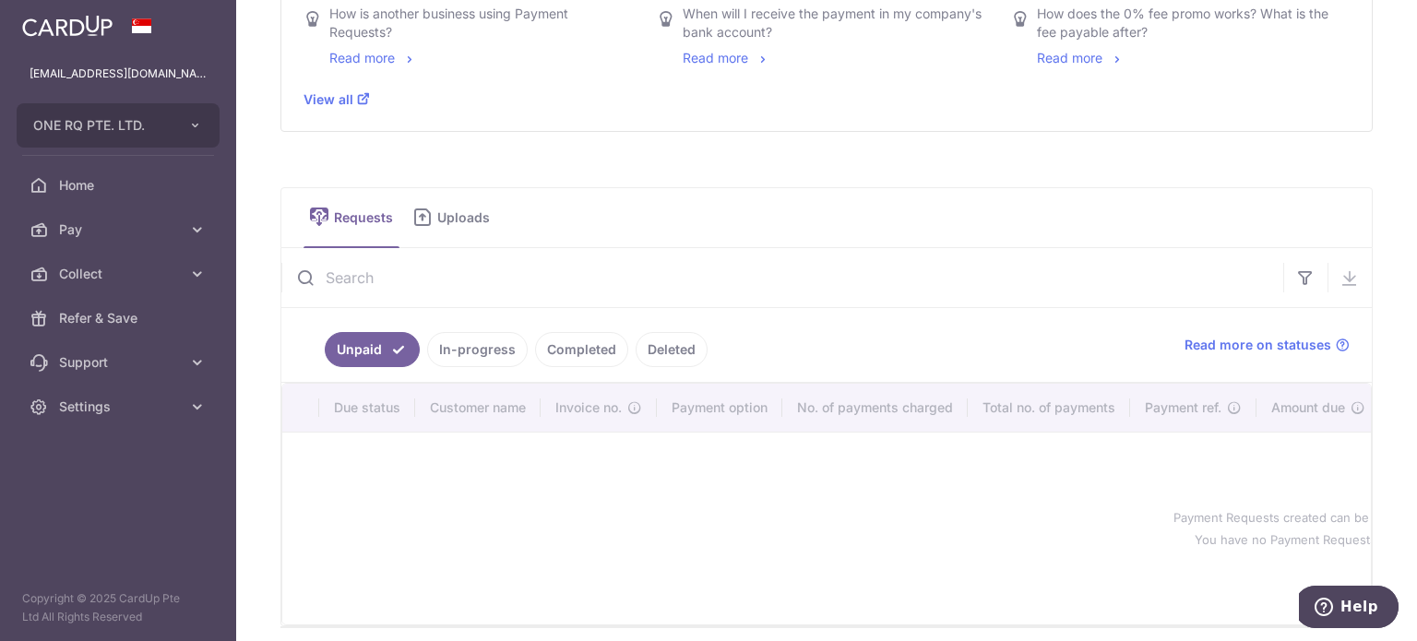
scroll to position [634, 0]
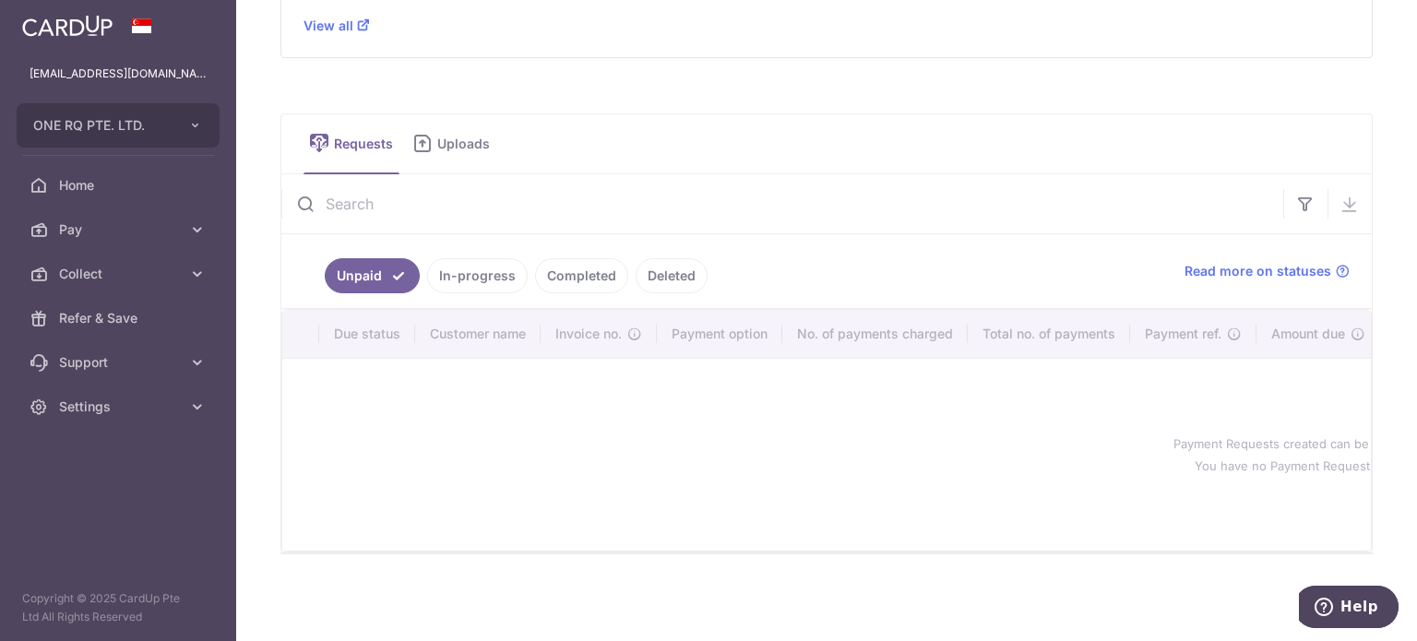
click at [348, 145] on span "Requests" at bounding box center [367, 144] width 66 height 18
click at [454, 142] on span "Uploads" at bounding box center [470, 144] width 66 height 18
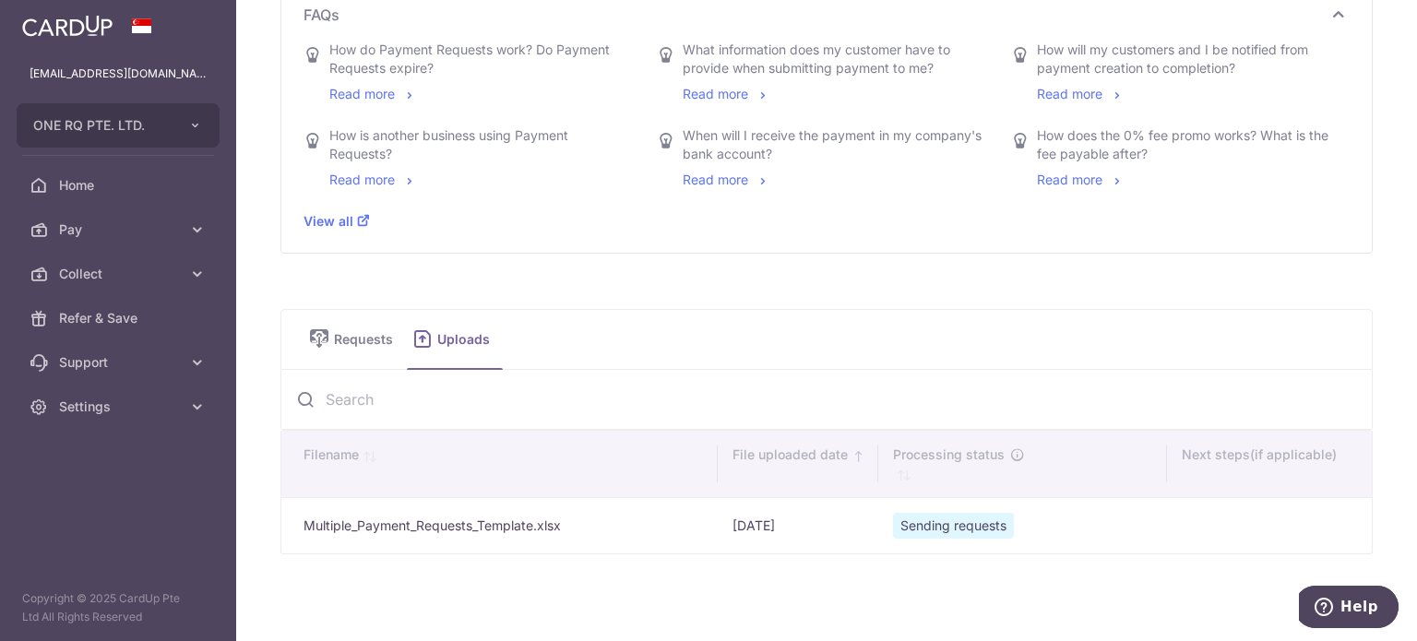
scroll to position [430, 0]
click at [331, 329] on link "Requests" at bounding box center [352, 341] width 96 height 59
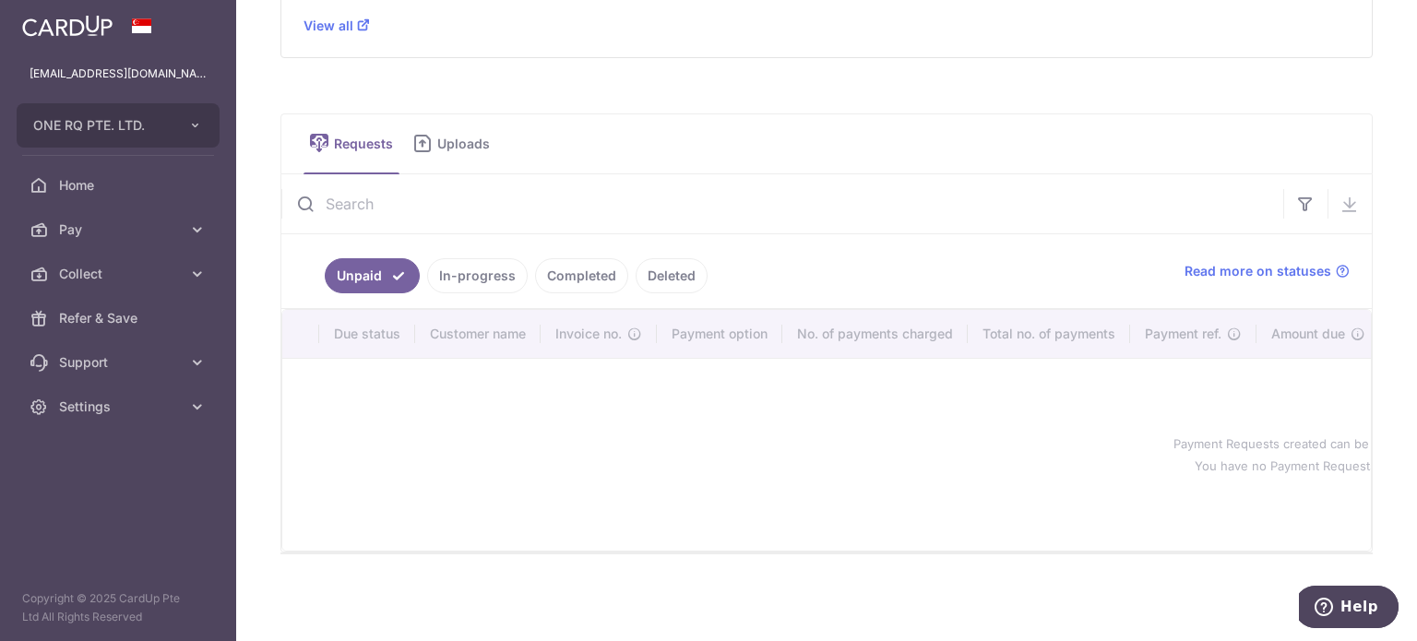
click at [472, 276] on link "In-progress" at bounding box center [477, 275] width 101 height 35
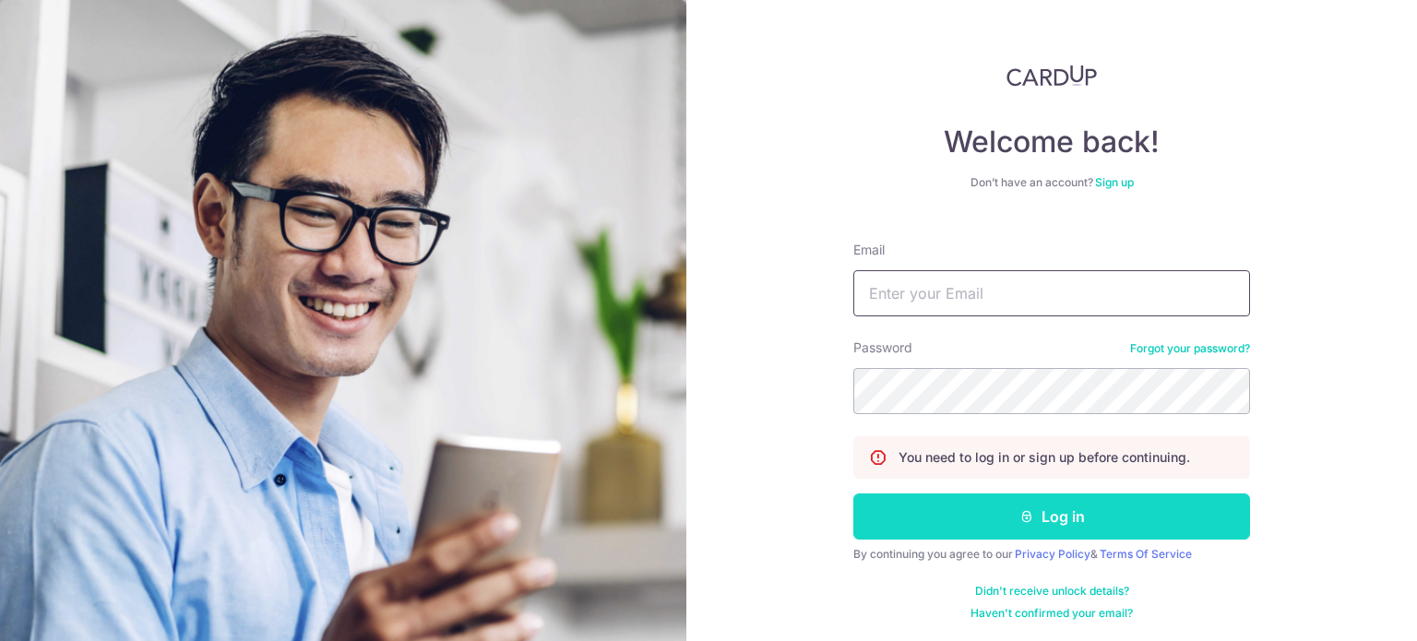
type input "[EMAIL_ADDRESS][DOMAIN_NAME]"
click at [1067, 514] on button "Log in" at bounding box center [1052, 517] width 397 height 46
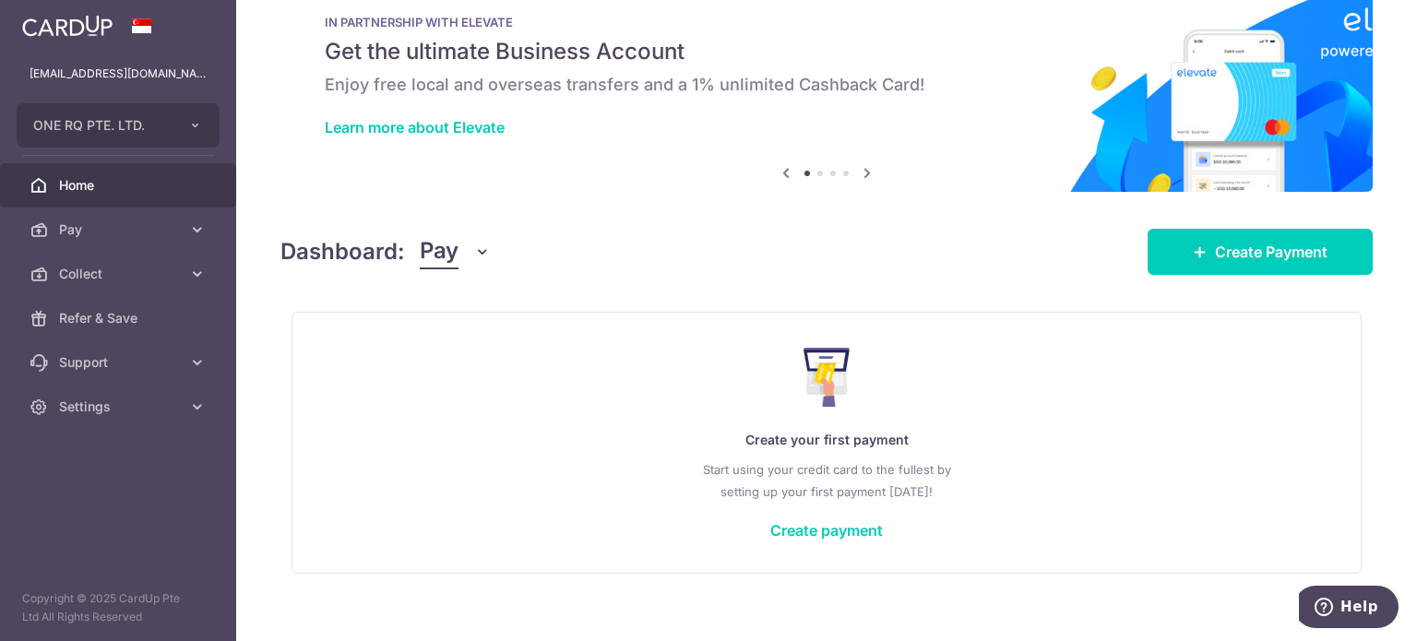
scroll to position [63, 0]
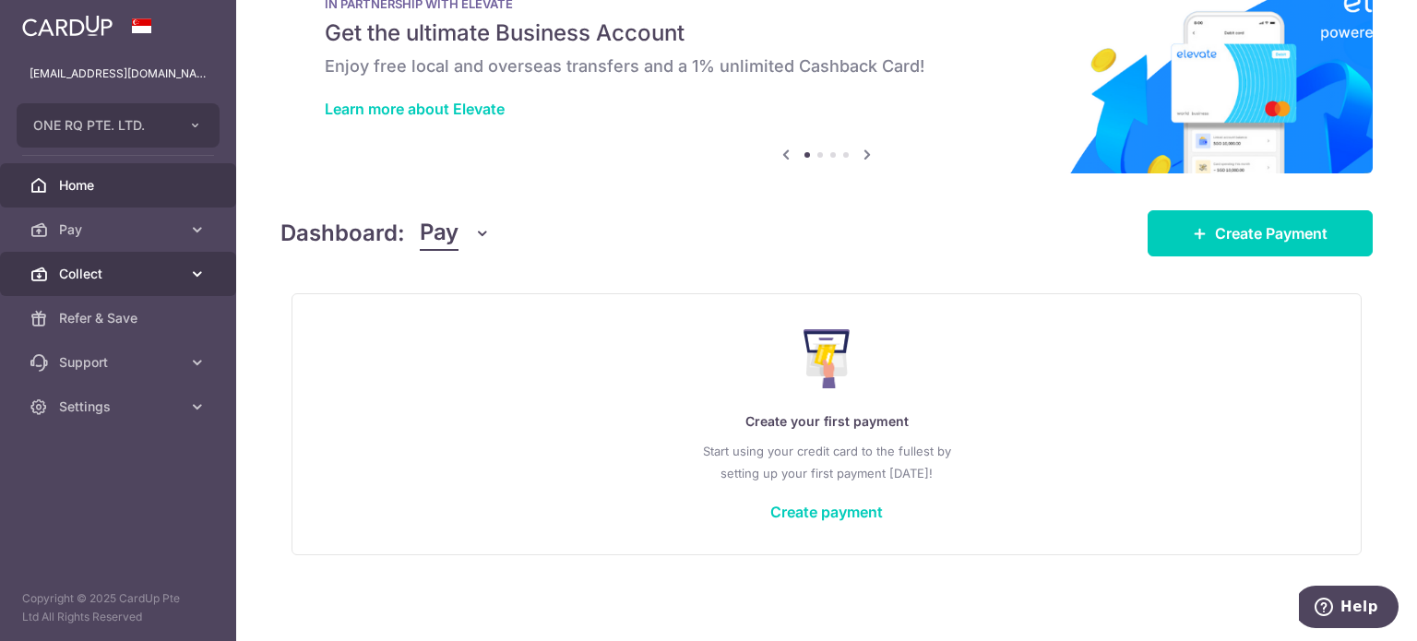
click at [112, 280] on span "Collect" at bounding box center [120, 274] width 122 height 18
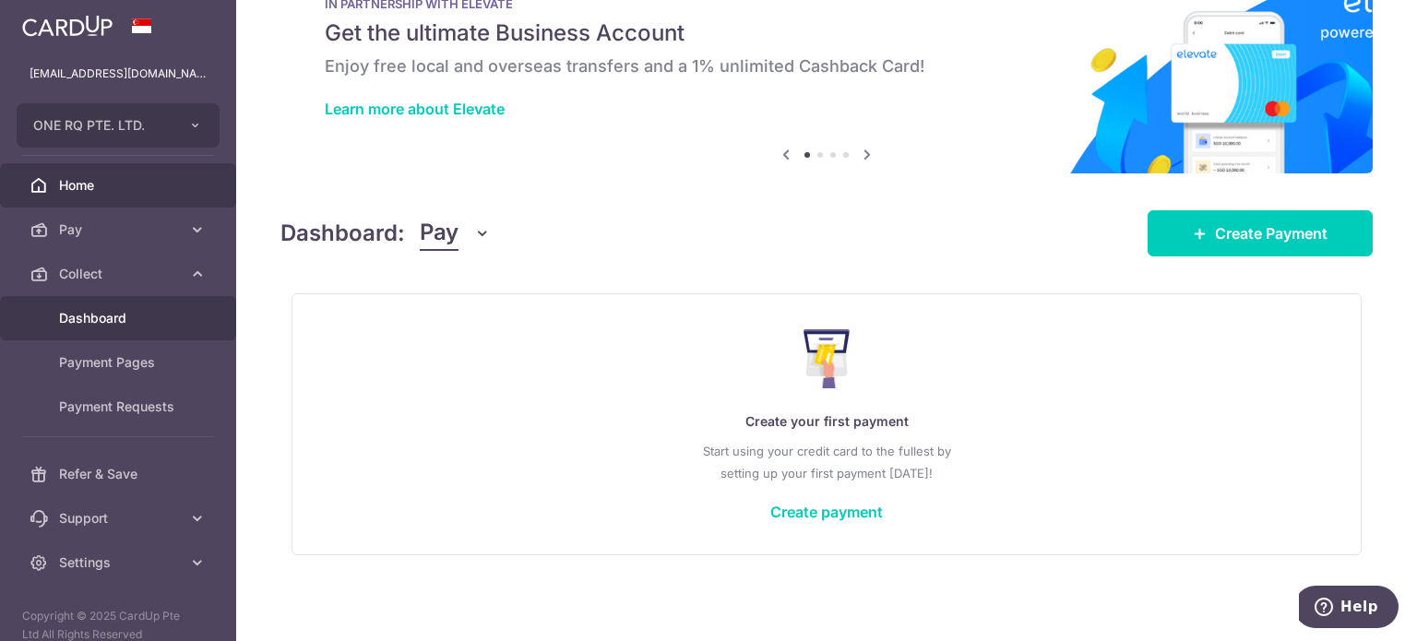
click at [108, 321] on span "Dashboard" at bounding box center [120, 318] width 122 height 18
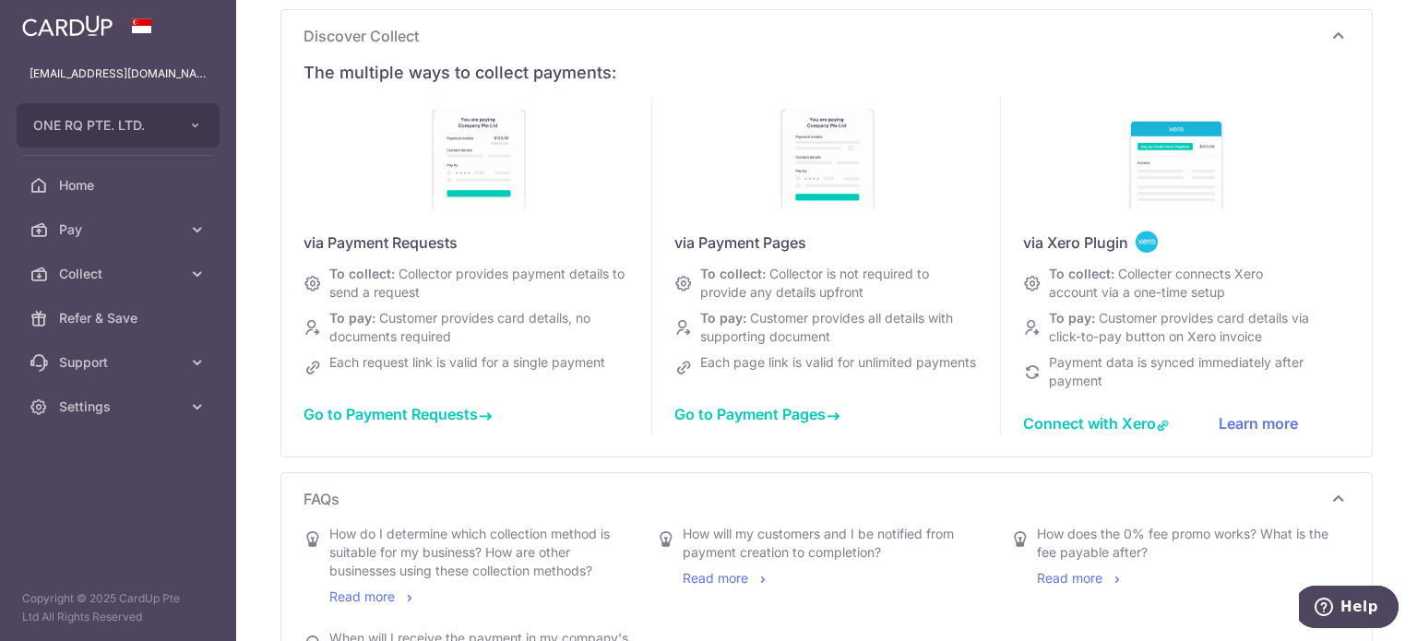
scroll to position [461, 0]
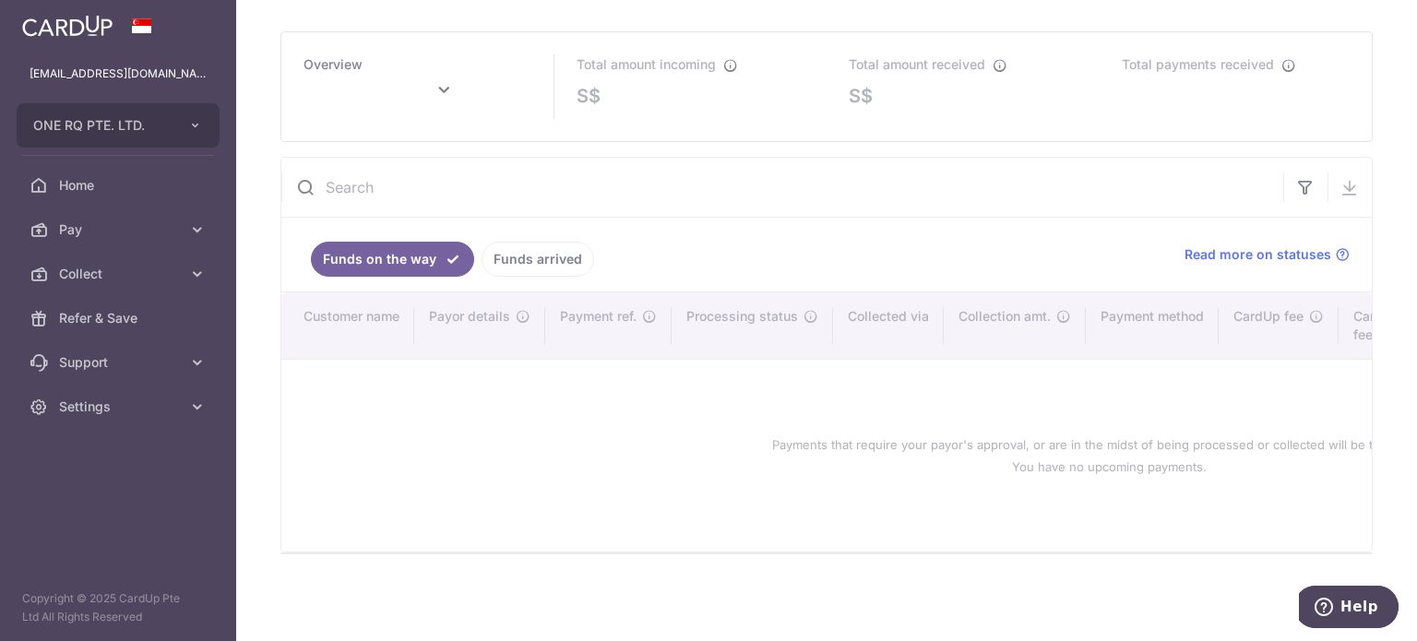
click at [538, 262] on link "Funds arrived" at bounding box center [538, 259] width 113 height 35
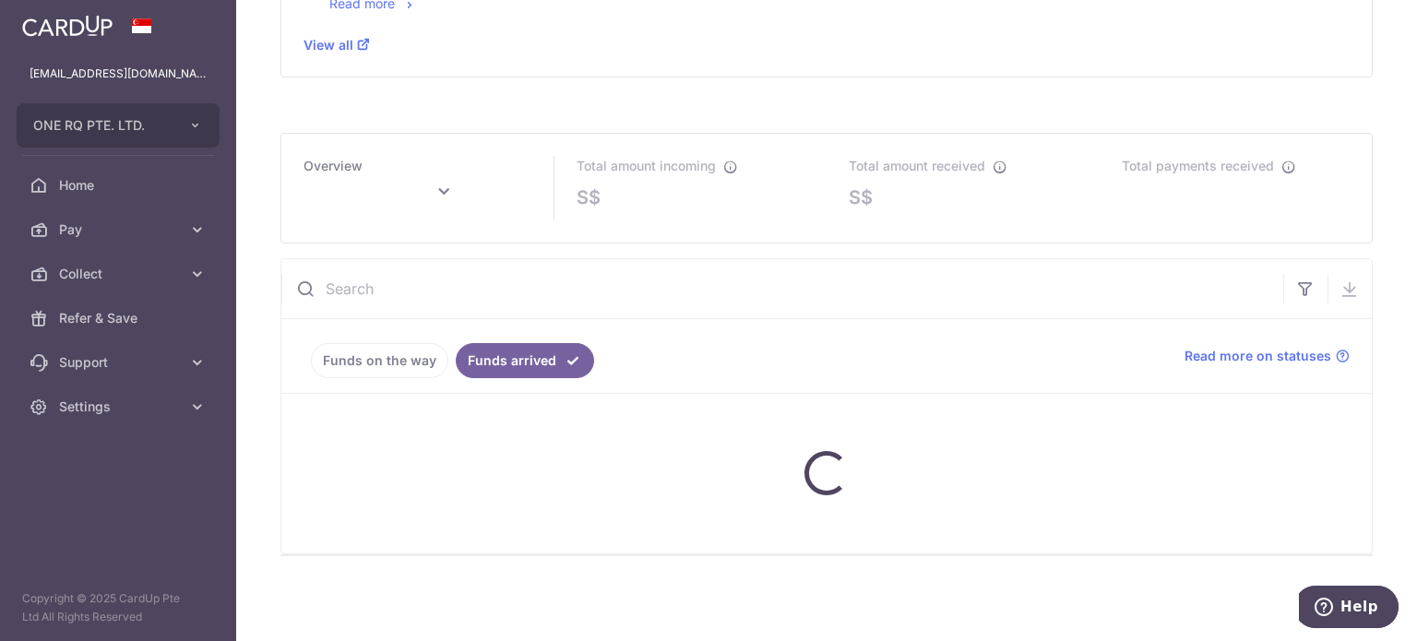
scroll to position [860, 0]
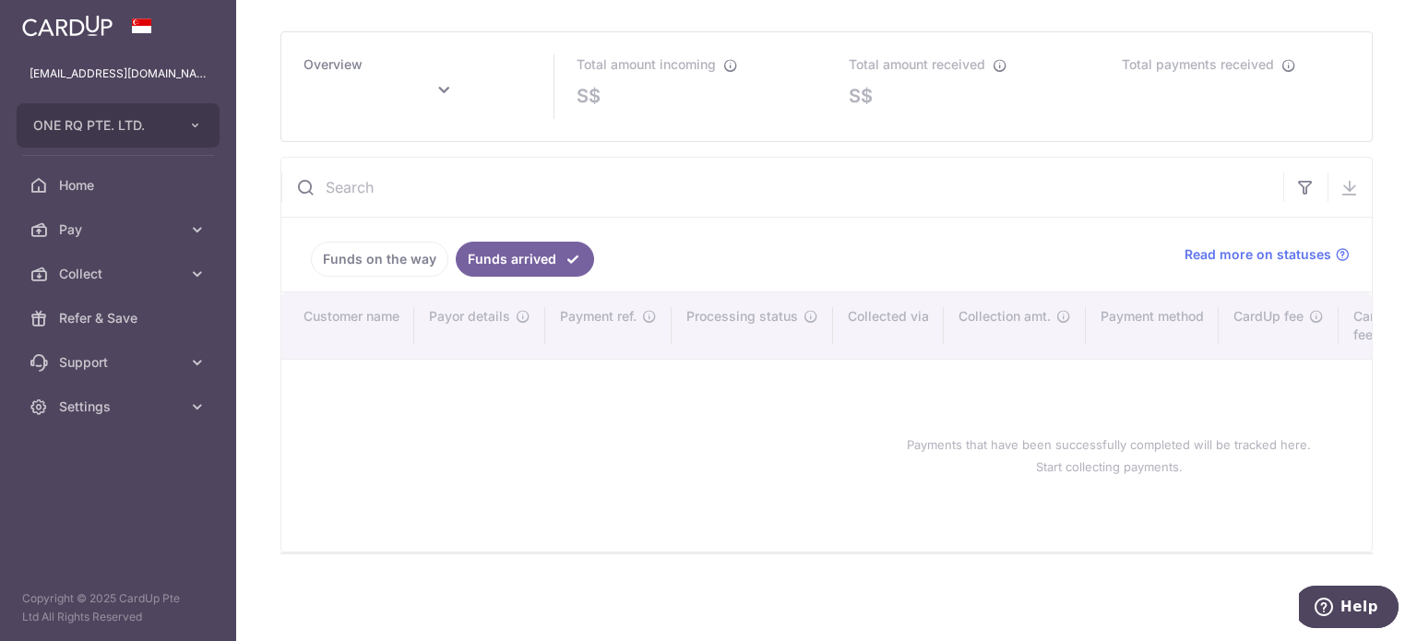
click at [360, 254] on link "Funds on the way" at bounding box center [379, 259] width 137 height 35
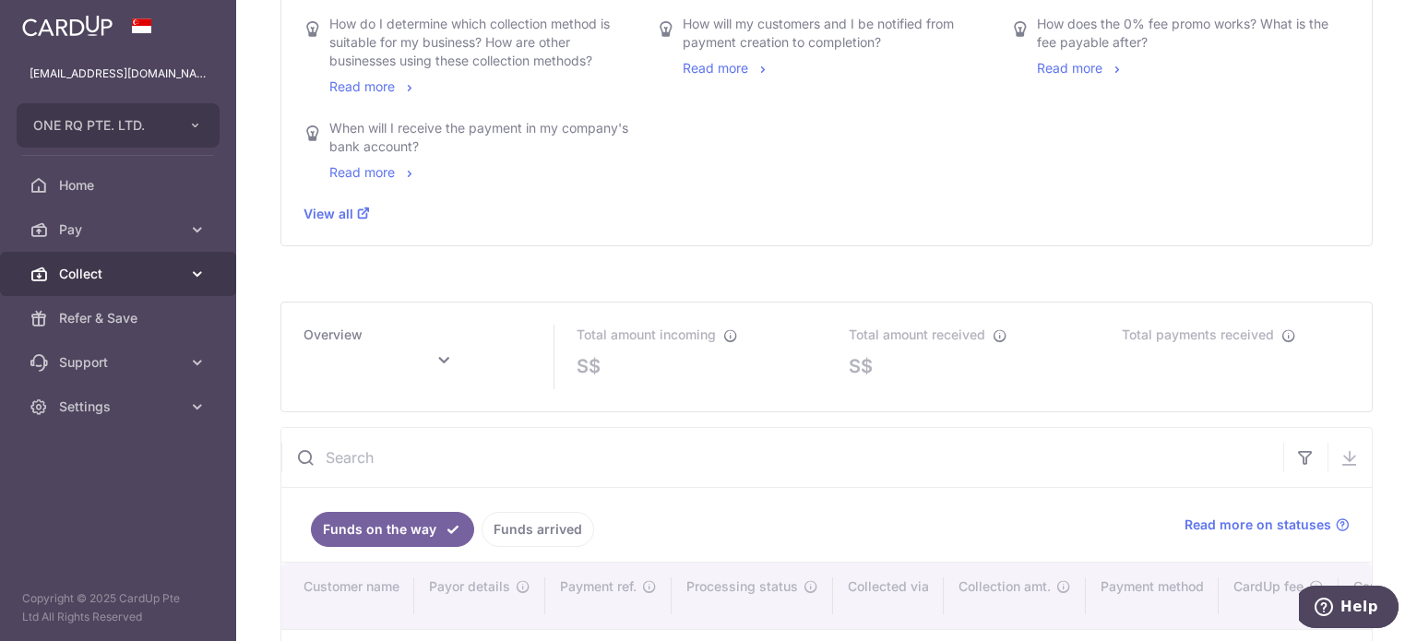
click at [109, 276] on span "Collect" at bounding box center [120, 274] width 122 height 18
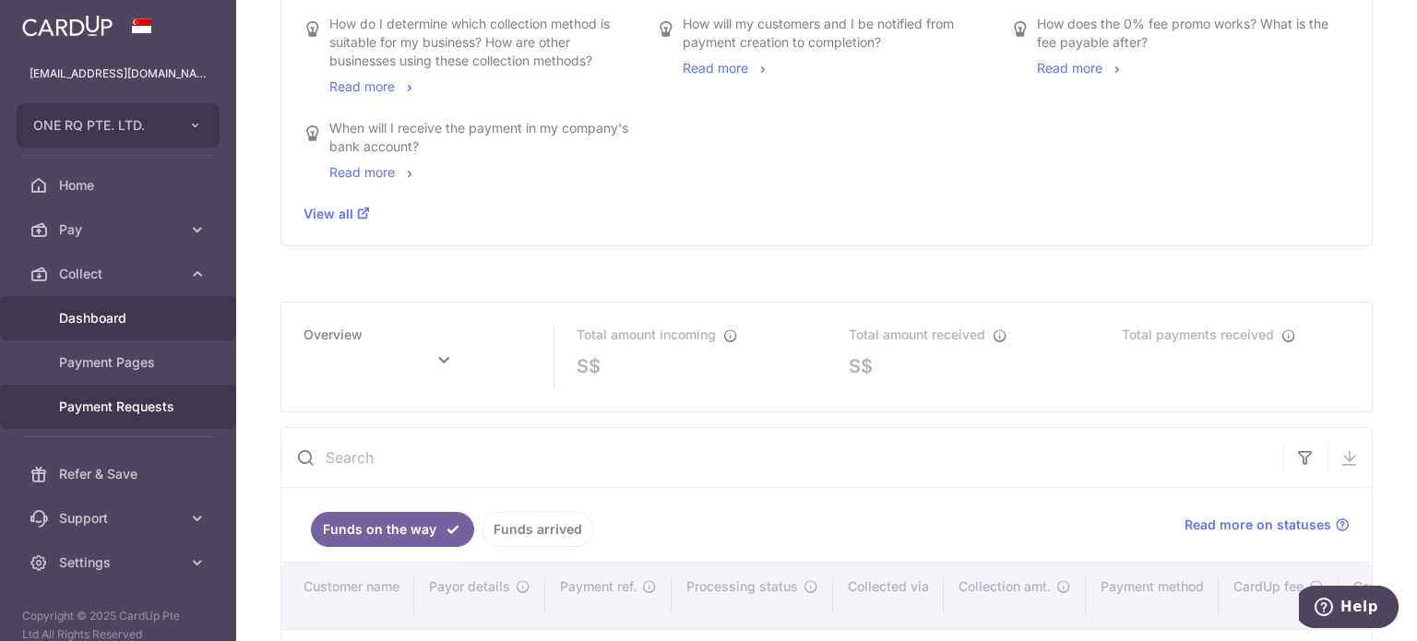
click at [118, 406] on span "Payment Requests" at bounding box center [120, 407] width 122 height 18
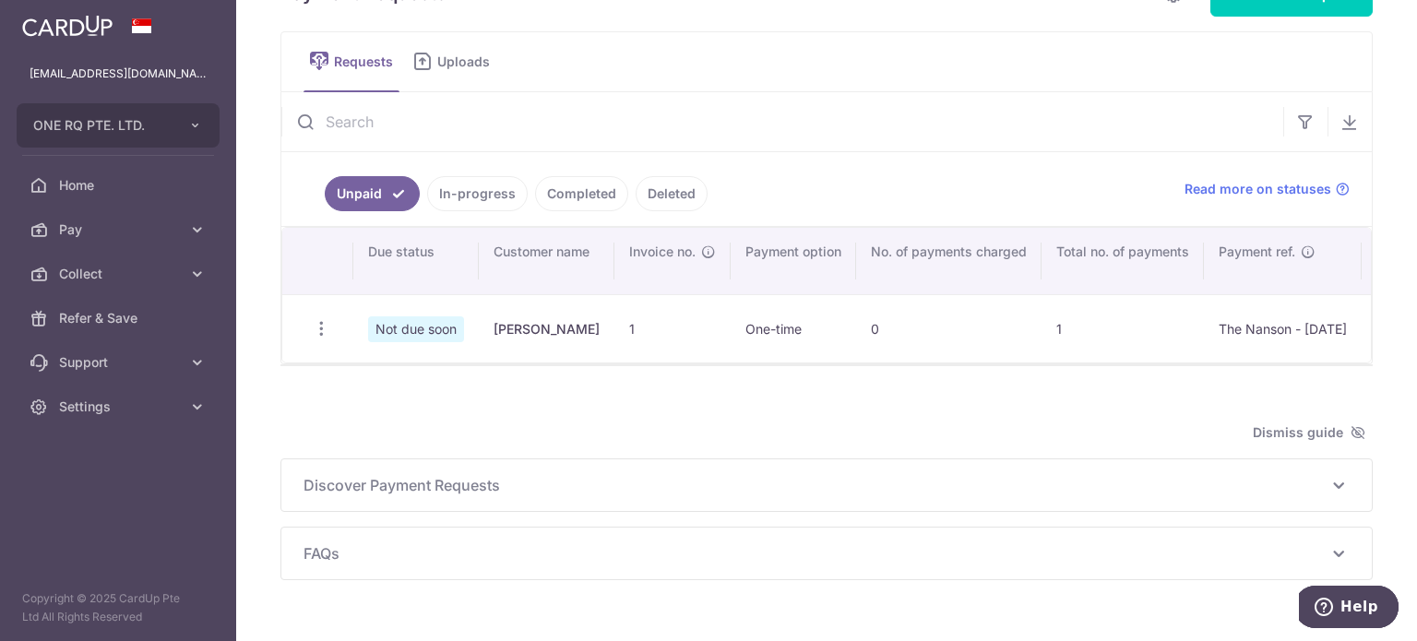
scroll to position [92, 0]
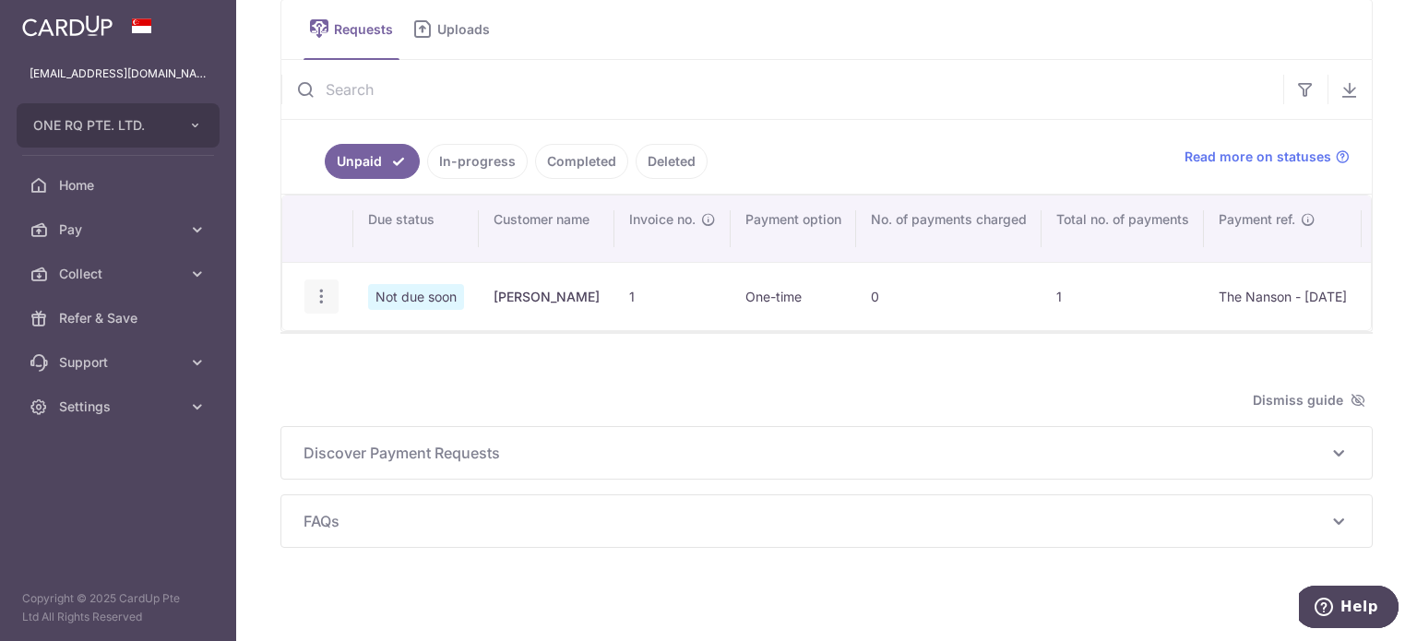
click at [315, 300] on icon "button" at bounding box center [321, 296] width 19 height 19
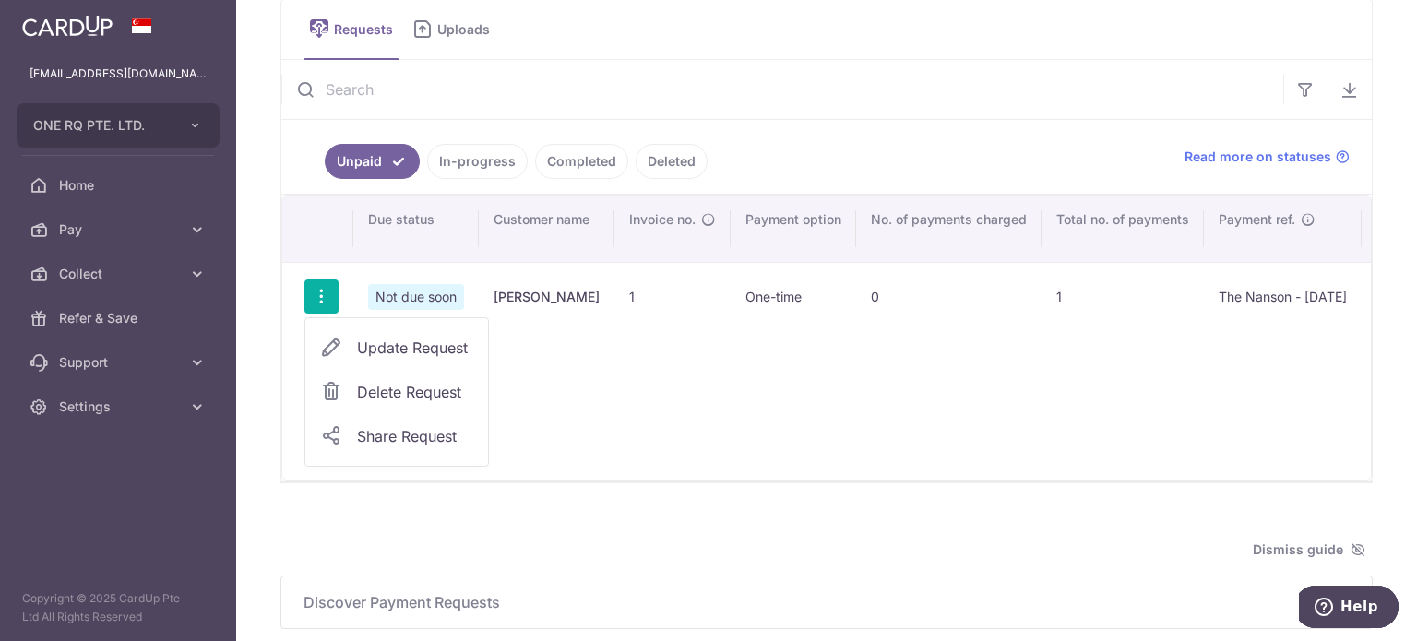
click at [410, 343] on span "Update Request" at bounding box center [415, 348] width 116 height 22
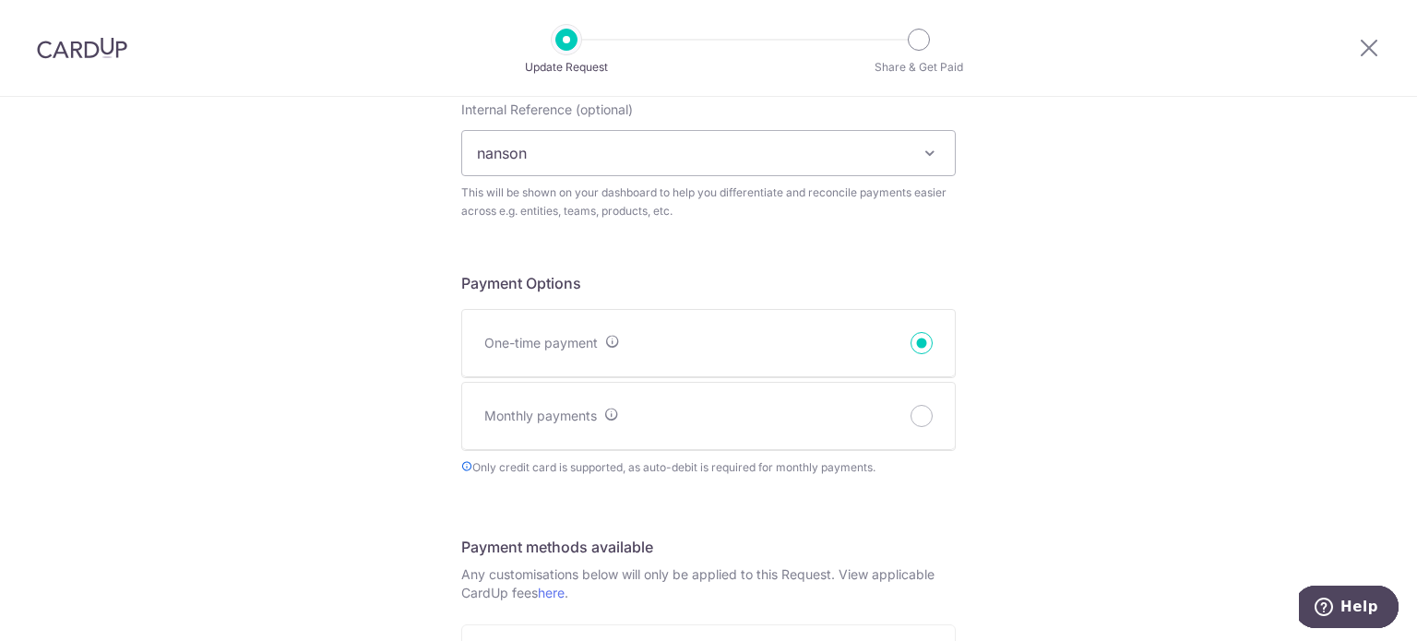
scroll to position [461, 0]
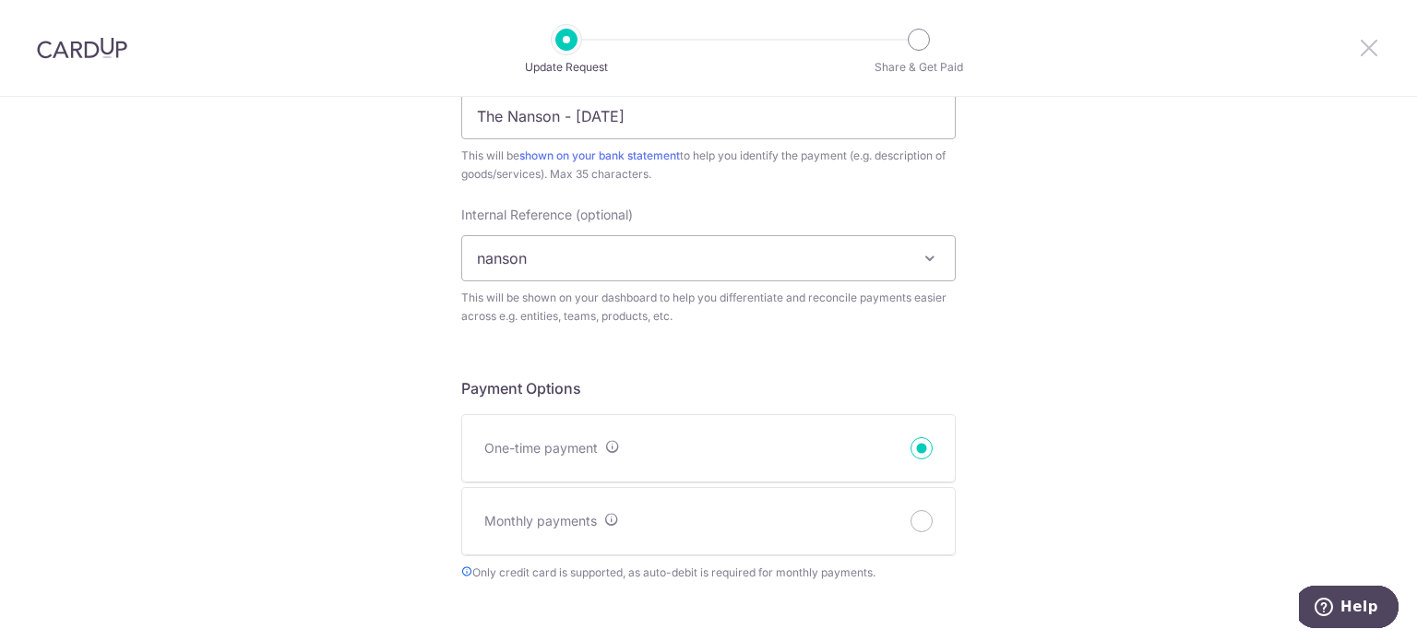
click at [1373, 53] on icon at bounding box center [1369, 47] width 22 height 23
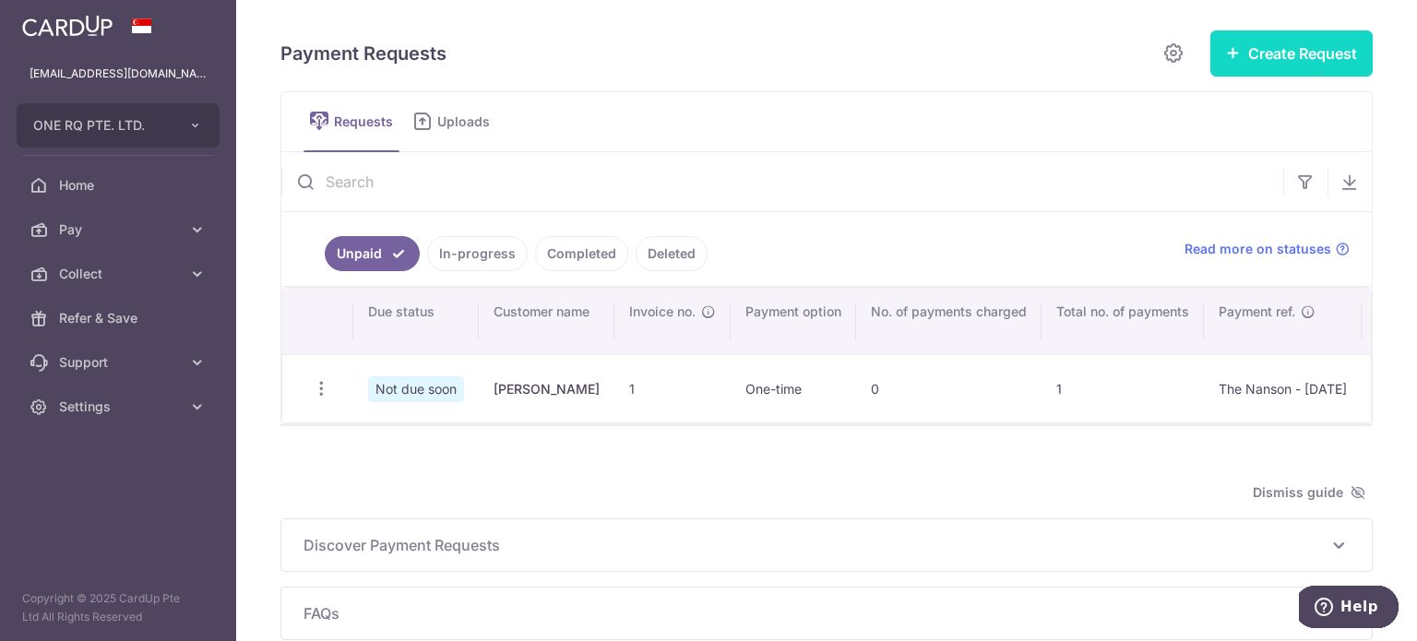
click at [1251, 66] on button "Create Request" at bounding box center [1292, 53] width 162 height 46
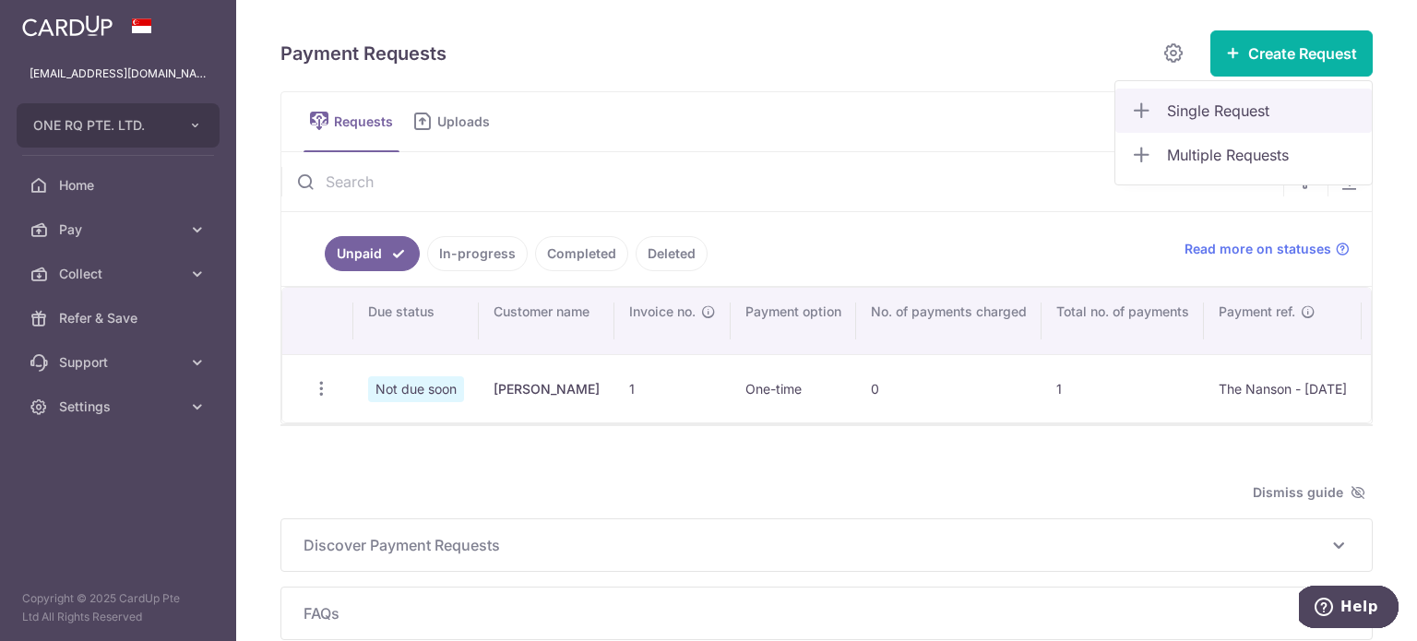
click at [1244, 112] on span "Single Request" at bounding box center [1262, 111] width 190 height 22
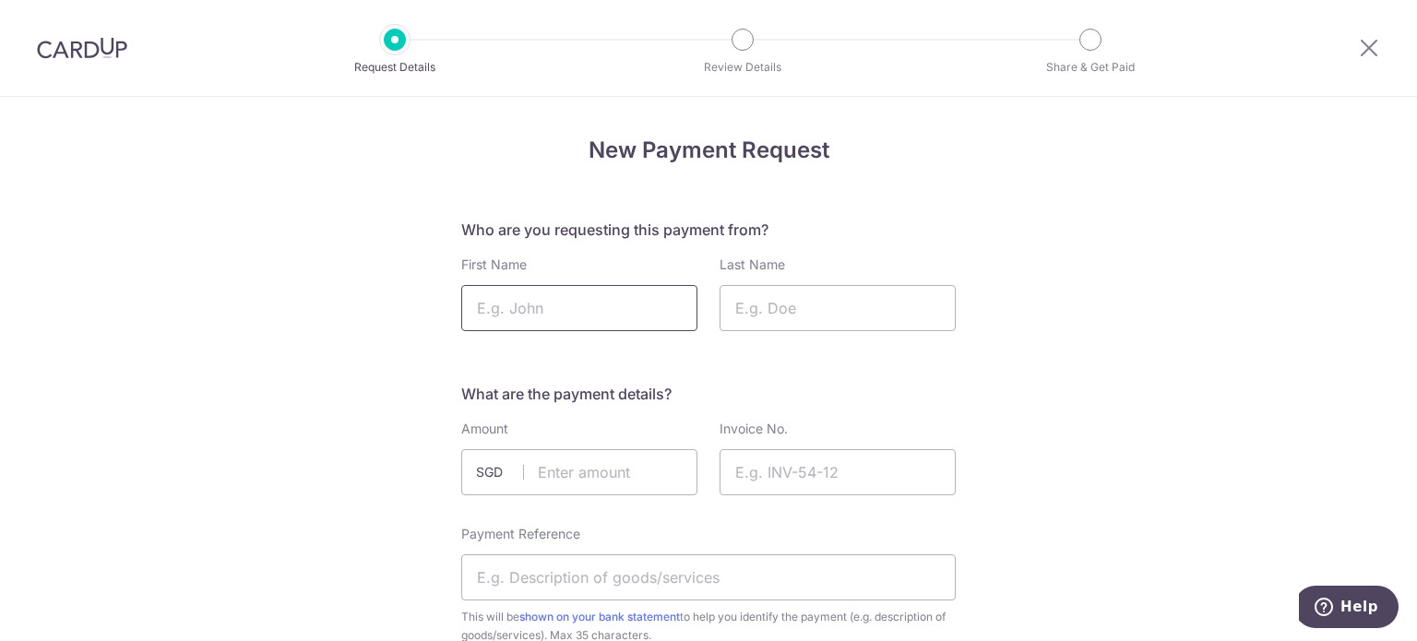
click at [558, 294] on input "First Name" at bounding box center [579, 308] width 236 height 46
type input "Jaaze"
type input "Lim"
type input "1.00"
type input "002"
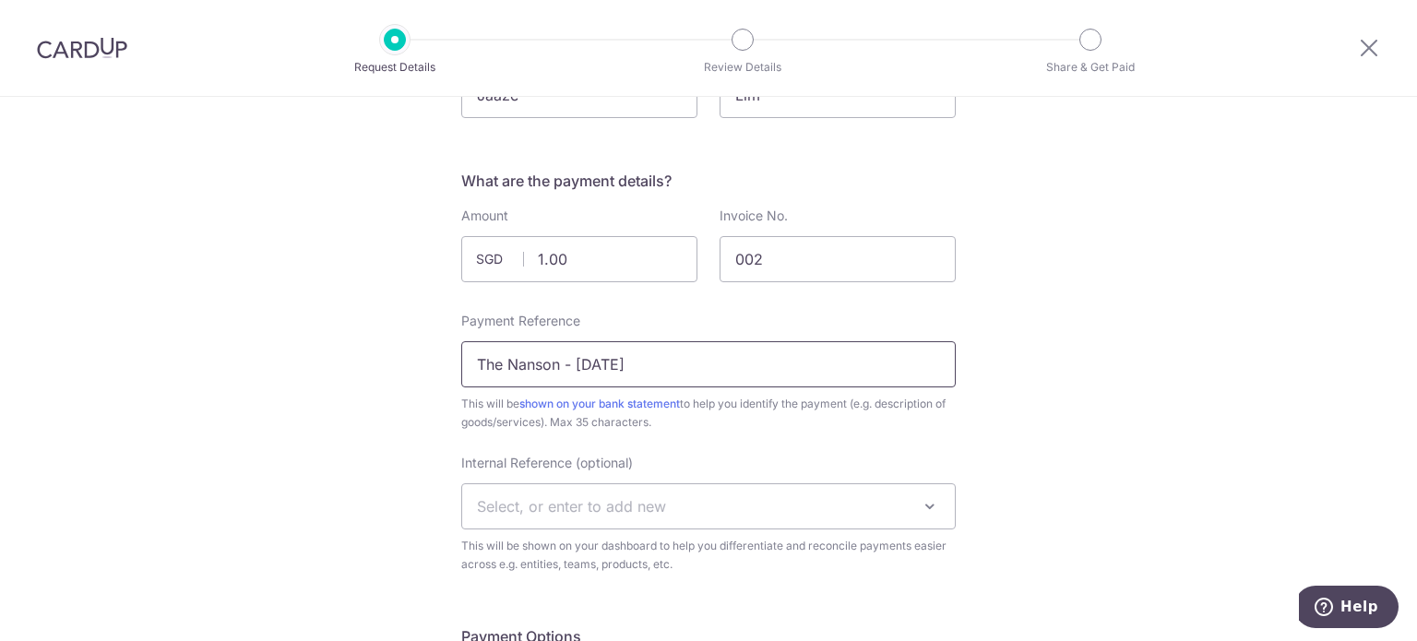
scroll to position [277, 0]
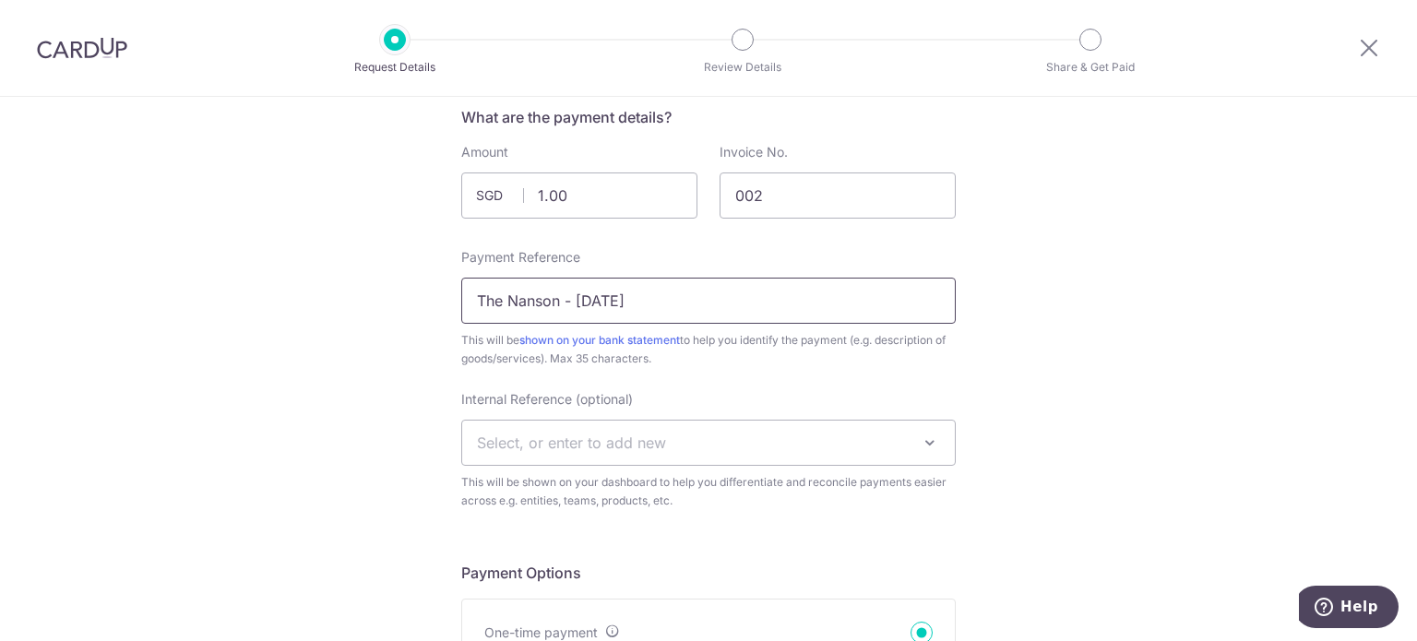
type input "The Nanson - [DATE]"
click at [663, 444] on span "Select, or enter to add new" at bounding box center [708, 443] width 493 height 44
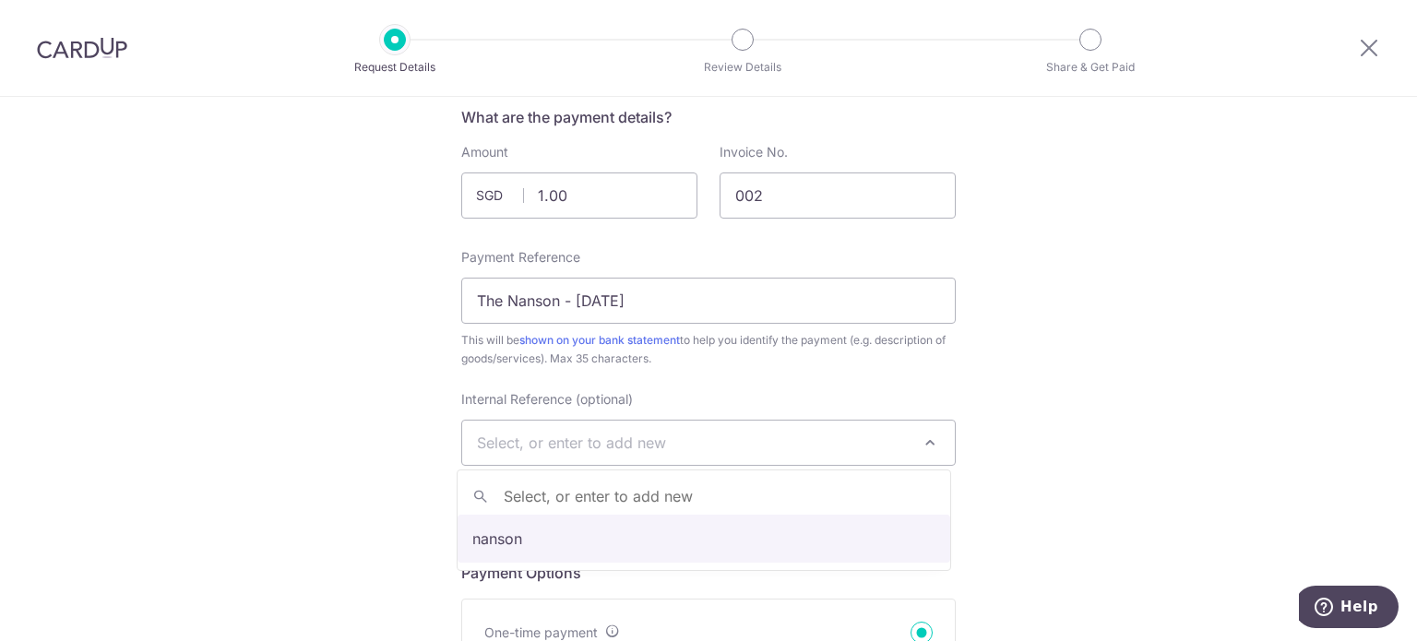
select select "nanson"
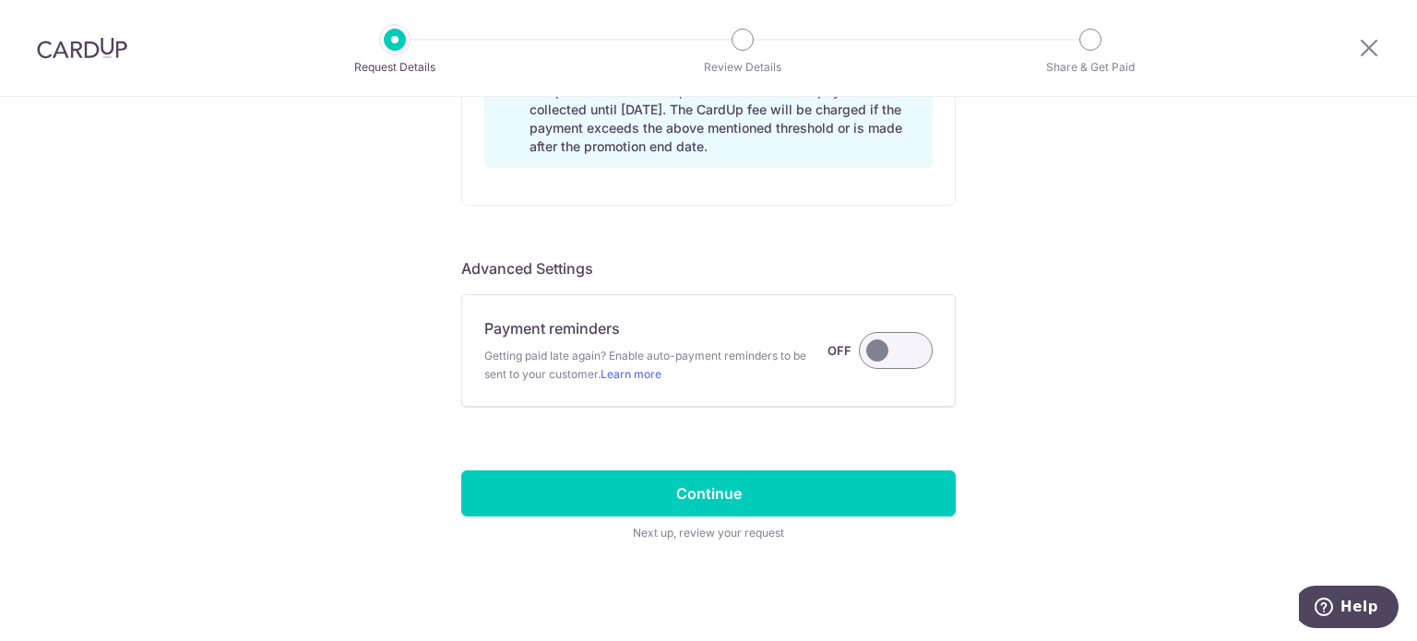
scroll to position [1619, 0]
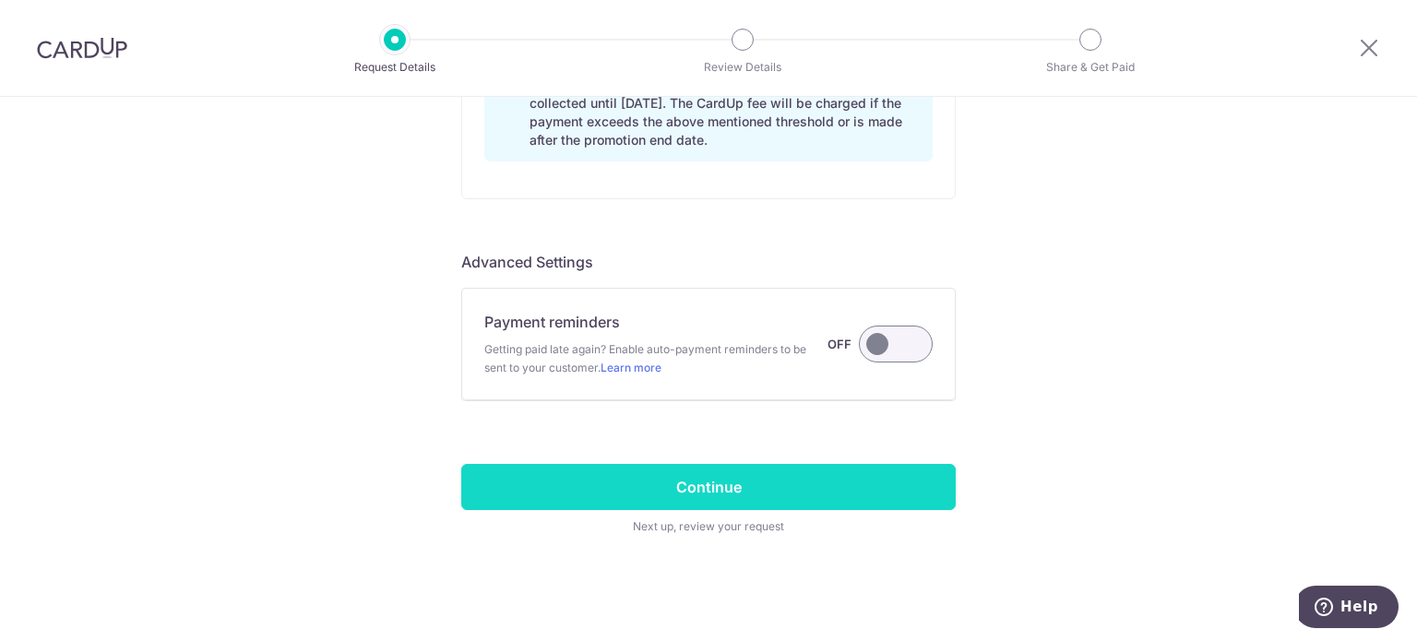
click at [678, 484] on input "Continue" at bounding box center [708, 487] width 495 height 46
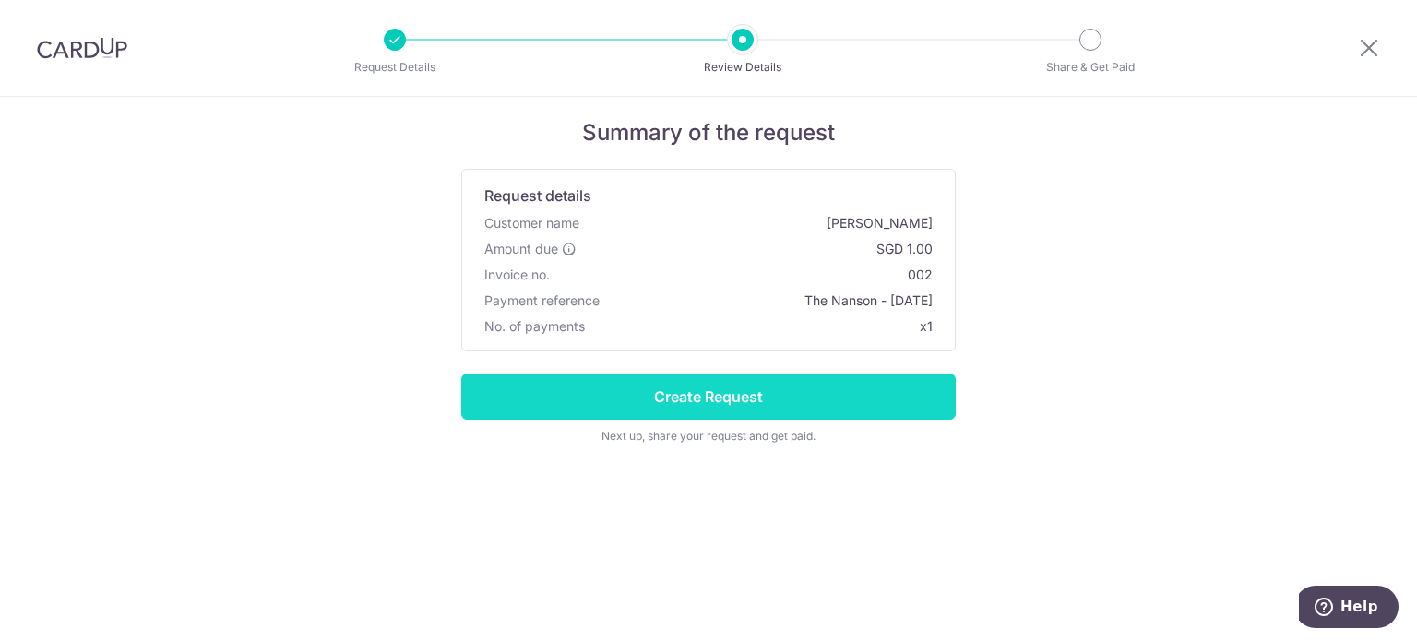
click at [694, 392] on input "Create Request" at bounding box center [708, 397] width 495 height 46
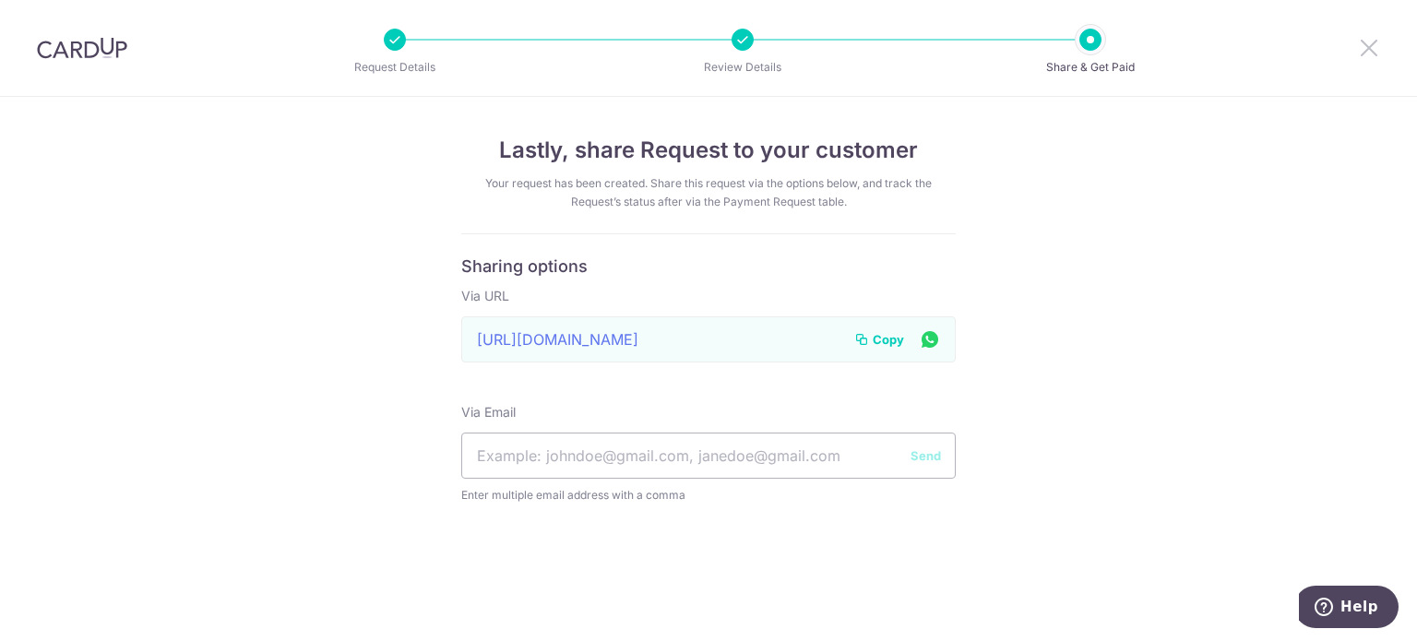
click at [1373, 46] on icon at bounding box center [1369, 47] width 22 height 23
click at [1369, 48] on icon at bounding box center [1369, 47] width 22 height 23
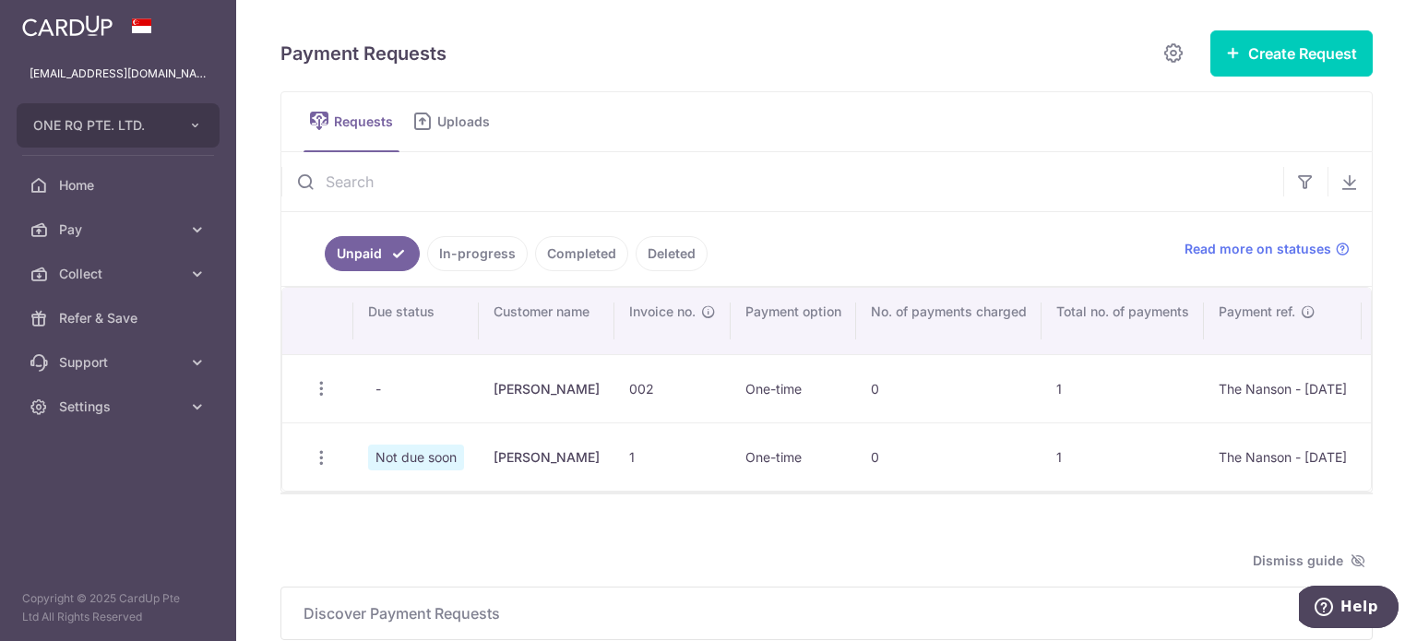
click at [454, 134] on link "Uploads" at bounding box center [455, 121] width 96 height 59
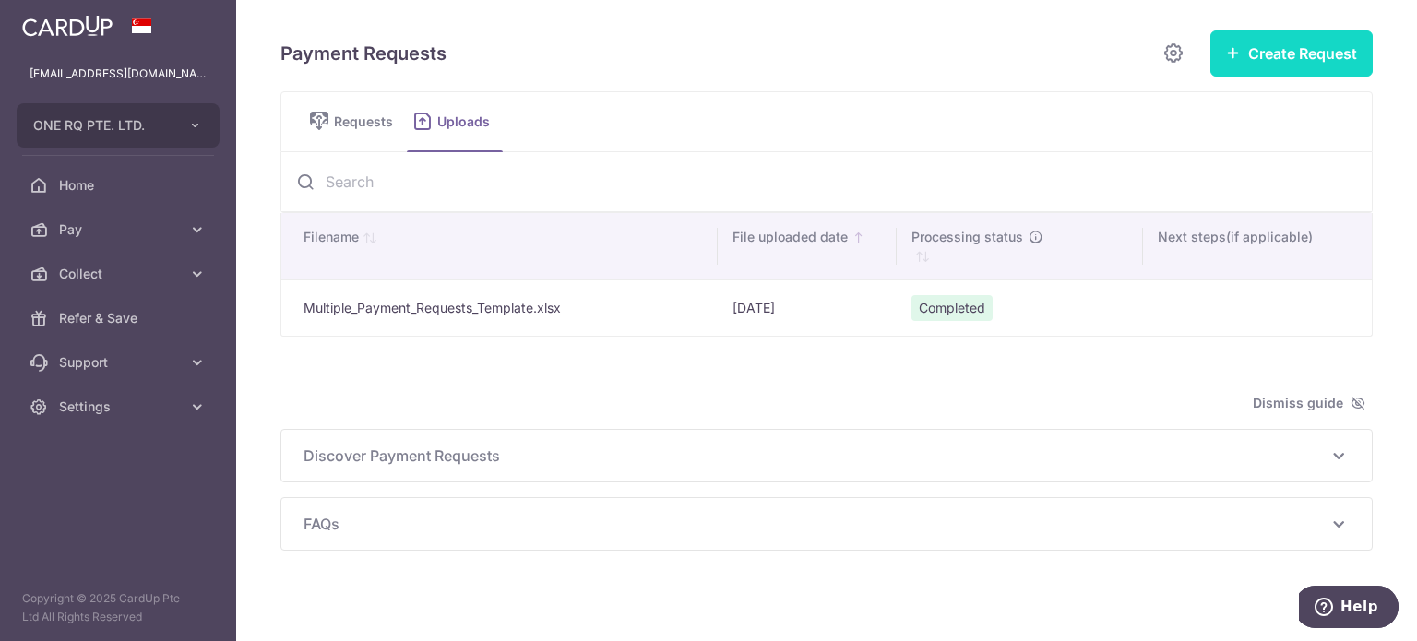
click at [1300, 68] on button "Create Request" at bounding box center [1292, 53] width 162 height 46
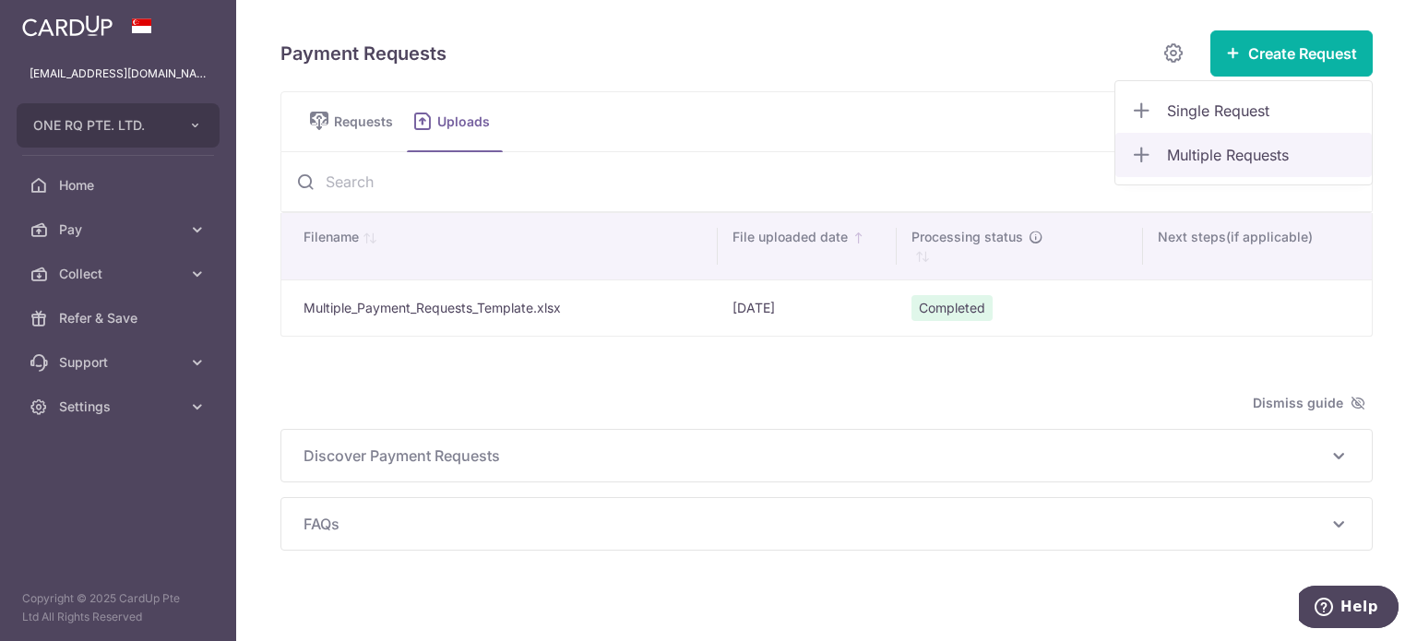
click at [1237, 146] on span "Multiple Requests" at bounding box center [1262, 155] width 190 height 22
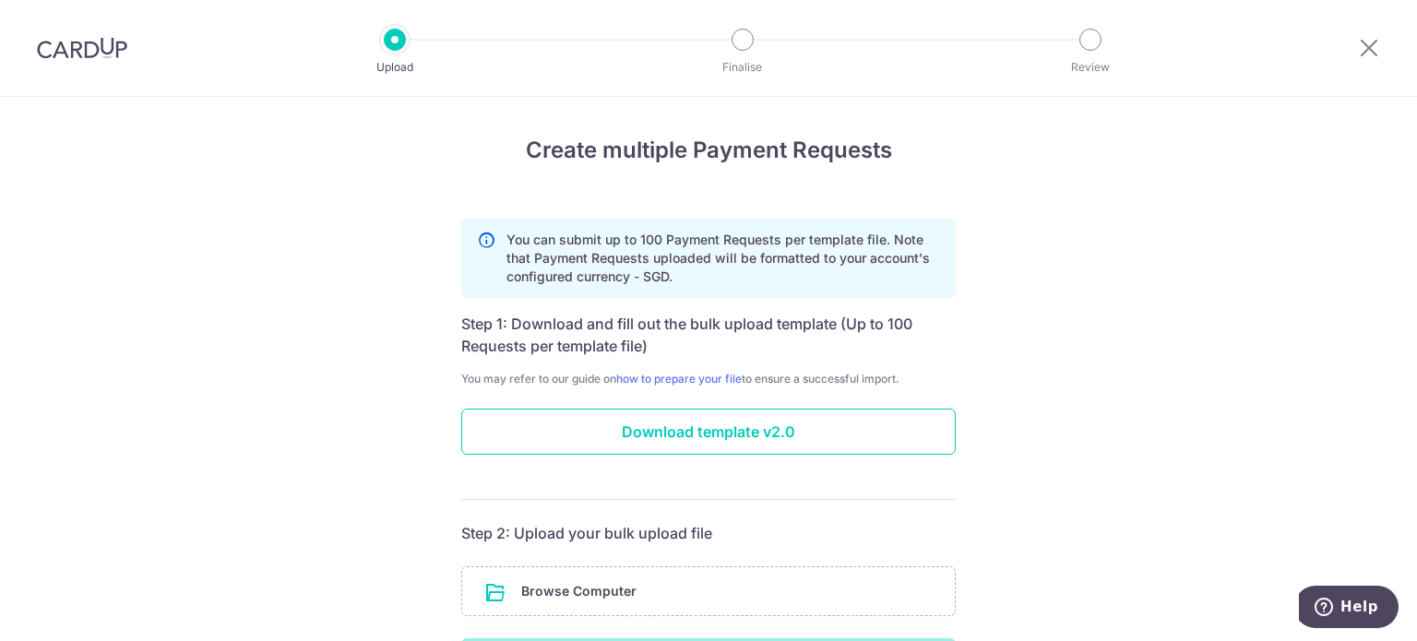
scroll to position [92, 0]
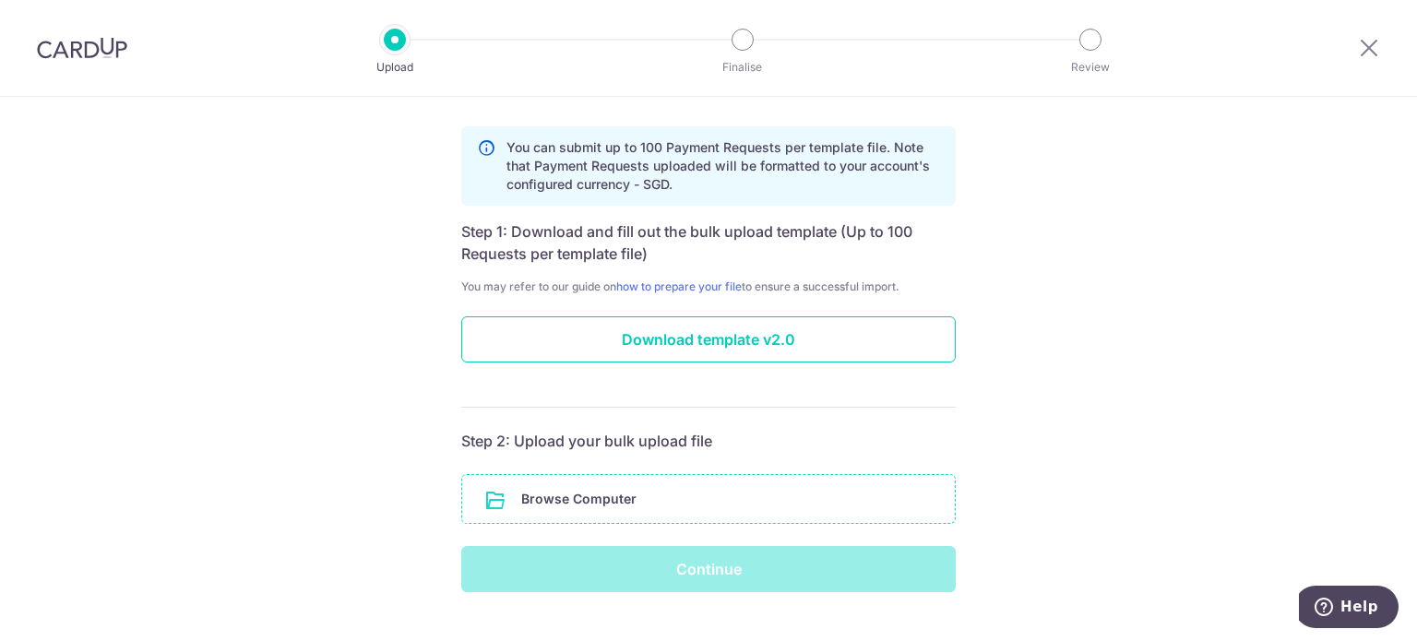
click at [691, 499] on input "file" at bounding box center [708, 499] width 493 height 48
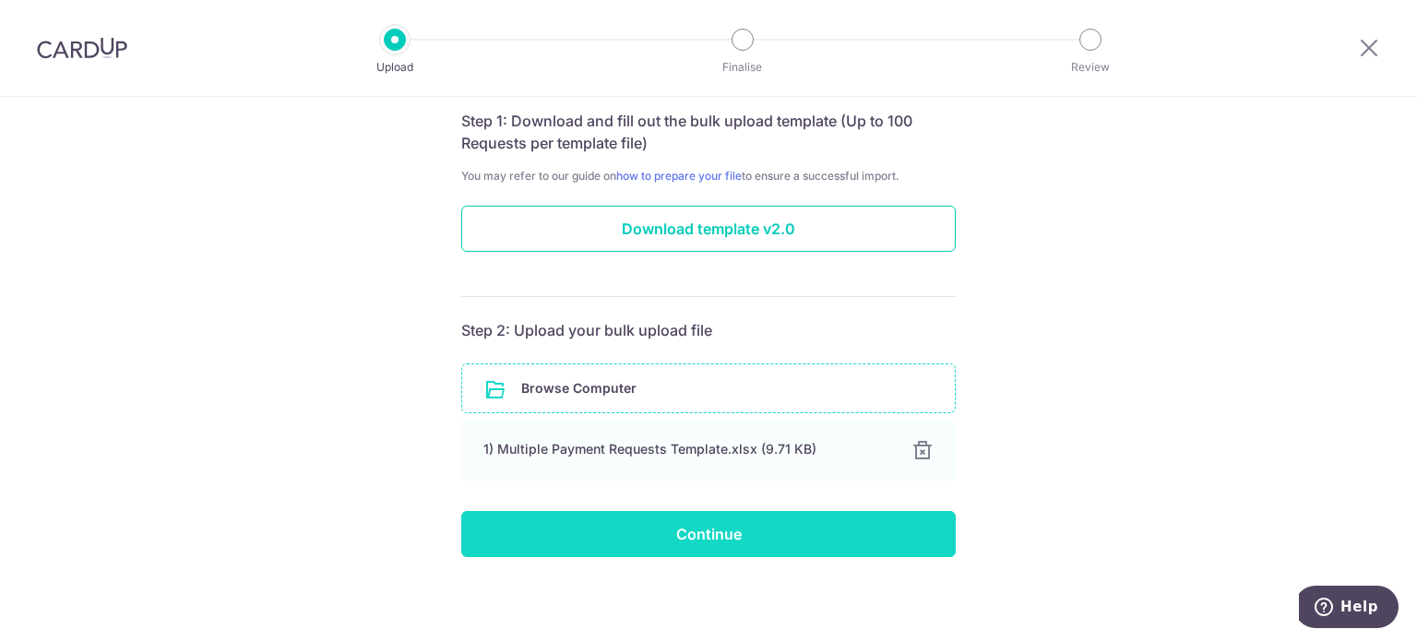
scroll to position [203, 0]
click at [730, 538] on input "Continue" at bounding box center [708, 534] width 495 height 46
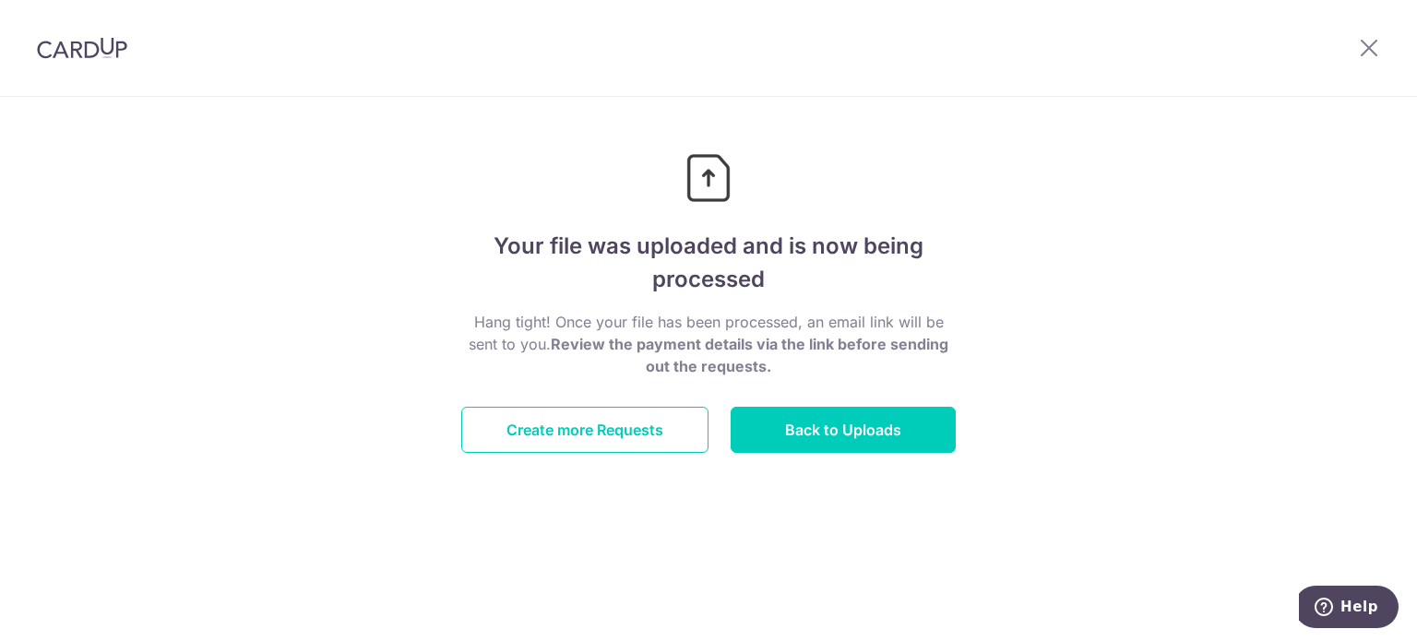
click at [888, 400] on div "Hang tight! Once your file has been processed, an email link will be sent to yo…" at bounding box center [708, 382] width 495 height 142
click at [885, 436] on link "Back to Uploads" at bounding box center [843, 430] width 225 height 46
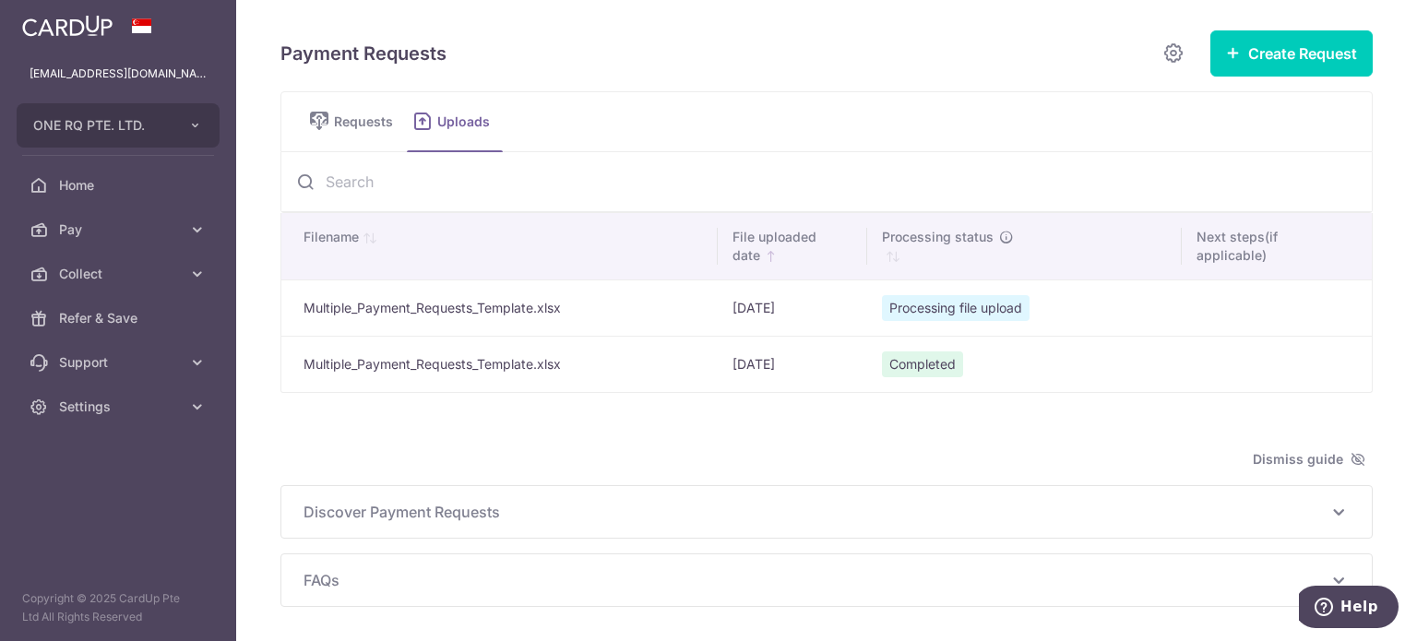
click at [426, 120] on icon at bounding box center [423, 121] width 22 height 23
click at [445, 121] on span "Uploads" at bounding box center [470, 122] width 66 height 18
click at [374, 121] on span "Requests" at bounding box center [367, 122] width 66 height 18
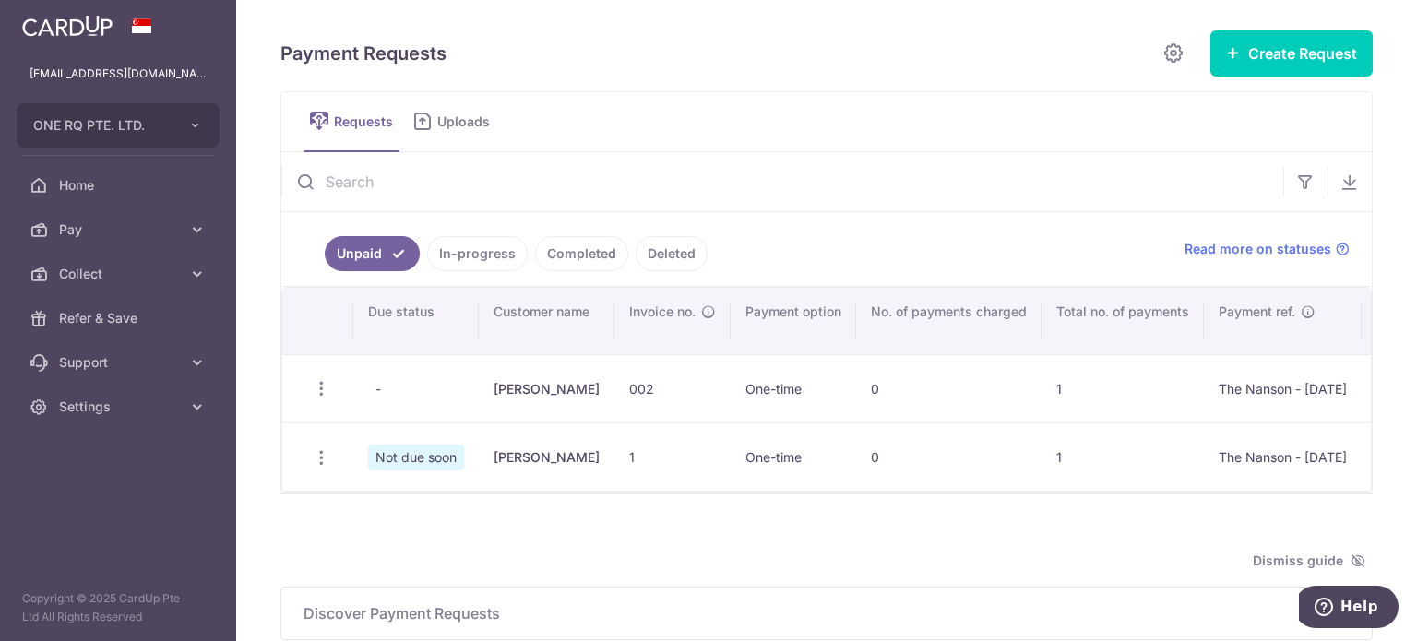
click at [456, 125] on span "Uploads" at bounding box center [470, 122] width 66 height 18
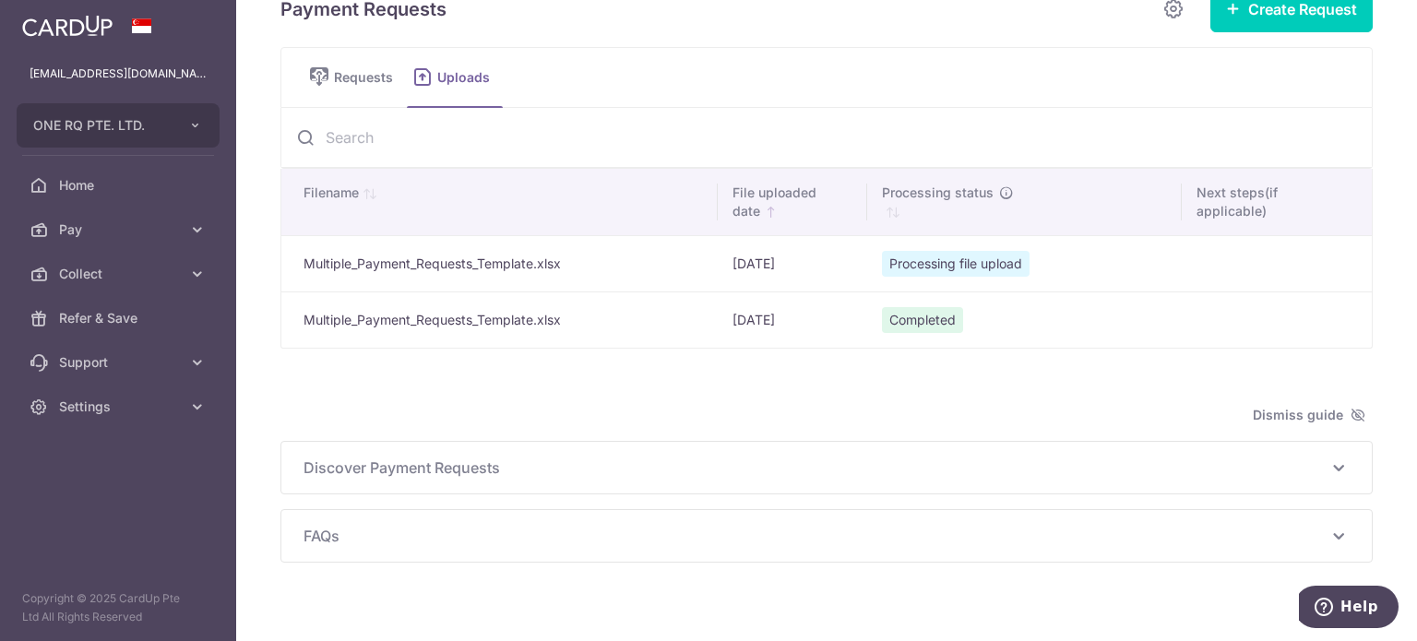
scroll to position [65, 0]
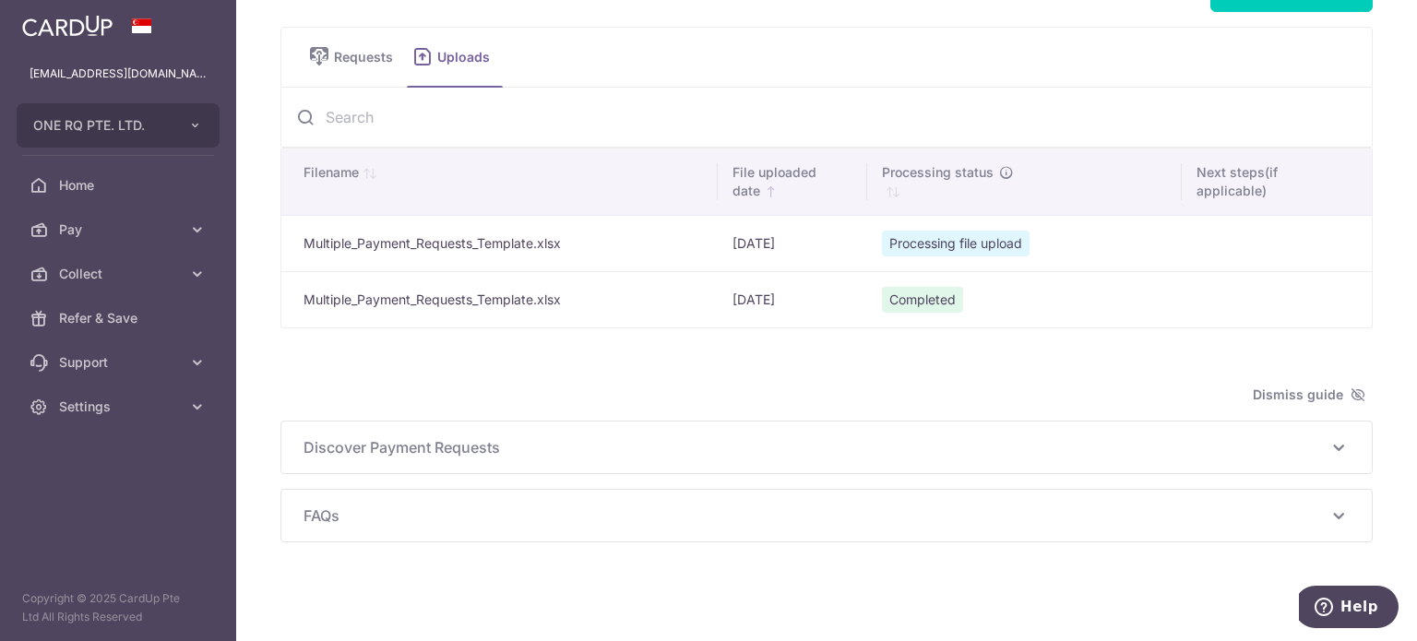
click at [626, 246] on td "Multiple_Payment_Requests_Template.xlsx" at bounding box center [499, 243] width 436 height 56
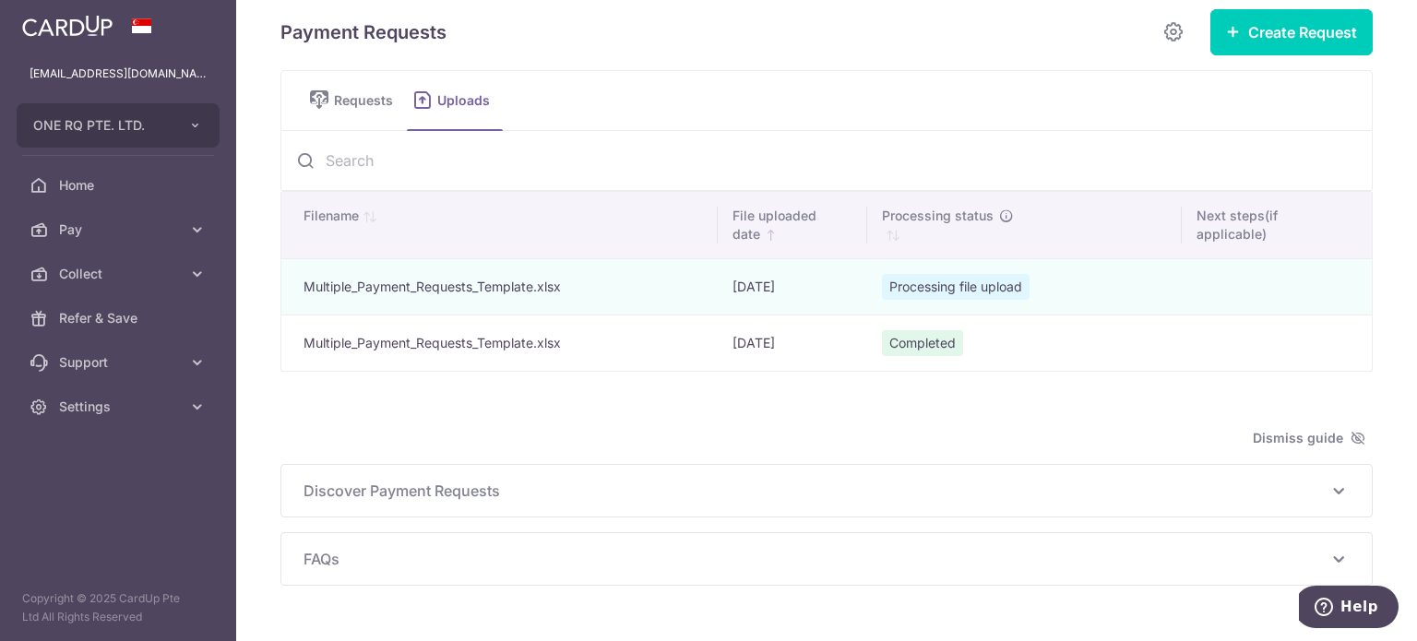
scroll to position [0, 0]
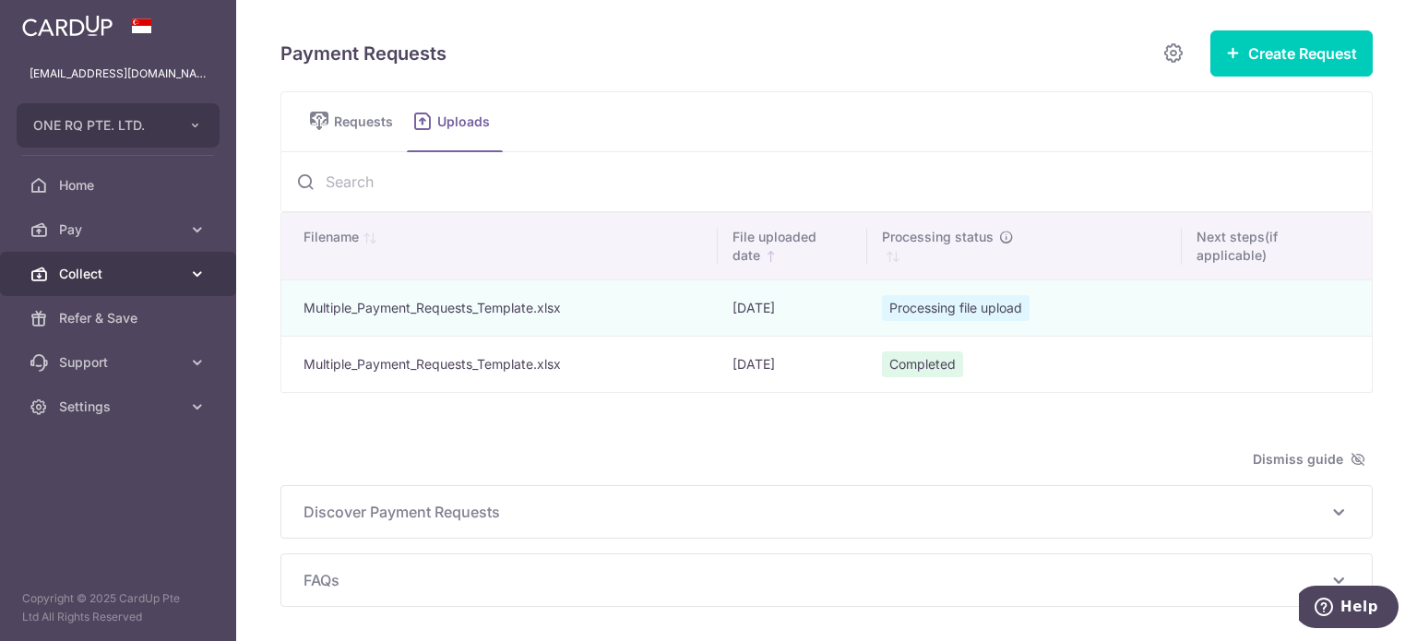
click at [96, 269] on span "Collect" at bounding box center [120, 274] width 122 height 18
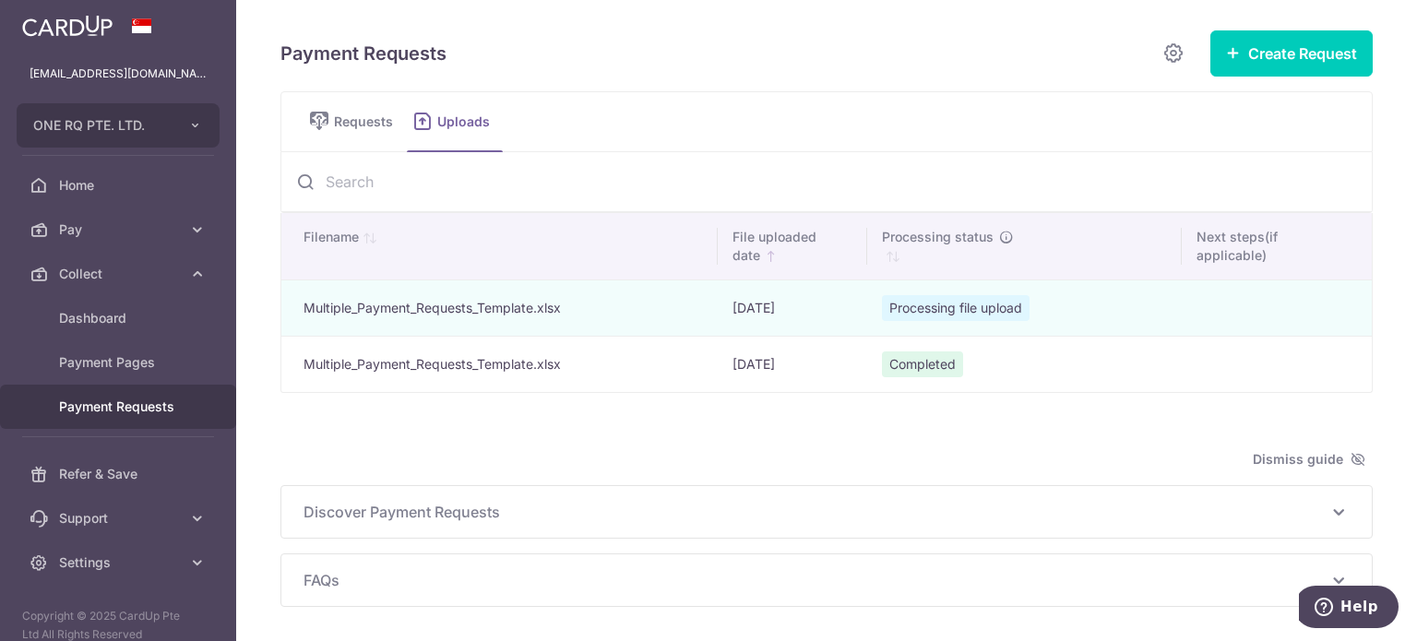
click at [142, 409] on span "Payment Requests" at bounding box center [120, 407] width 122 height 18
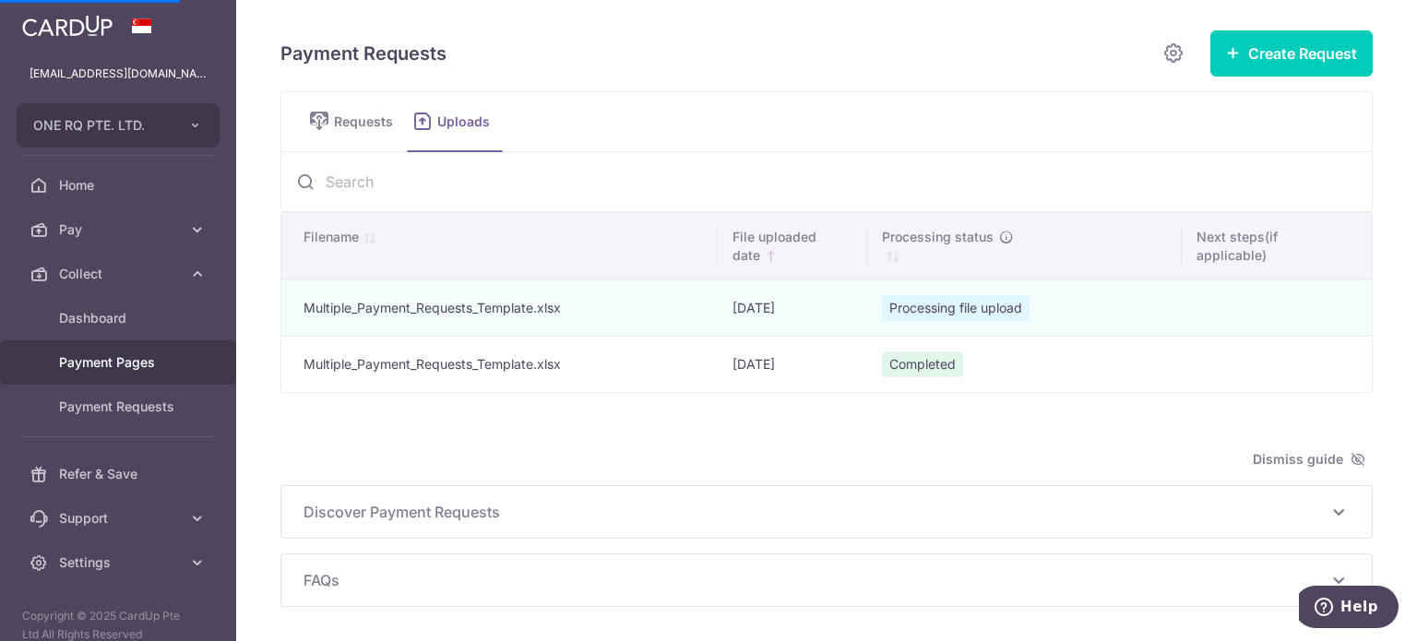
click at [134, 360] on span "Payment Pages" at bounding box center [120, 362] width 122 height 18
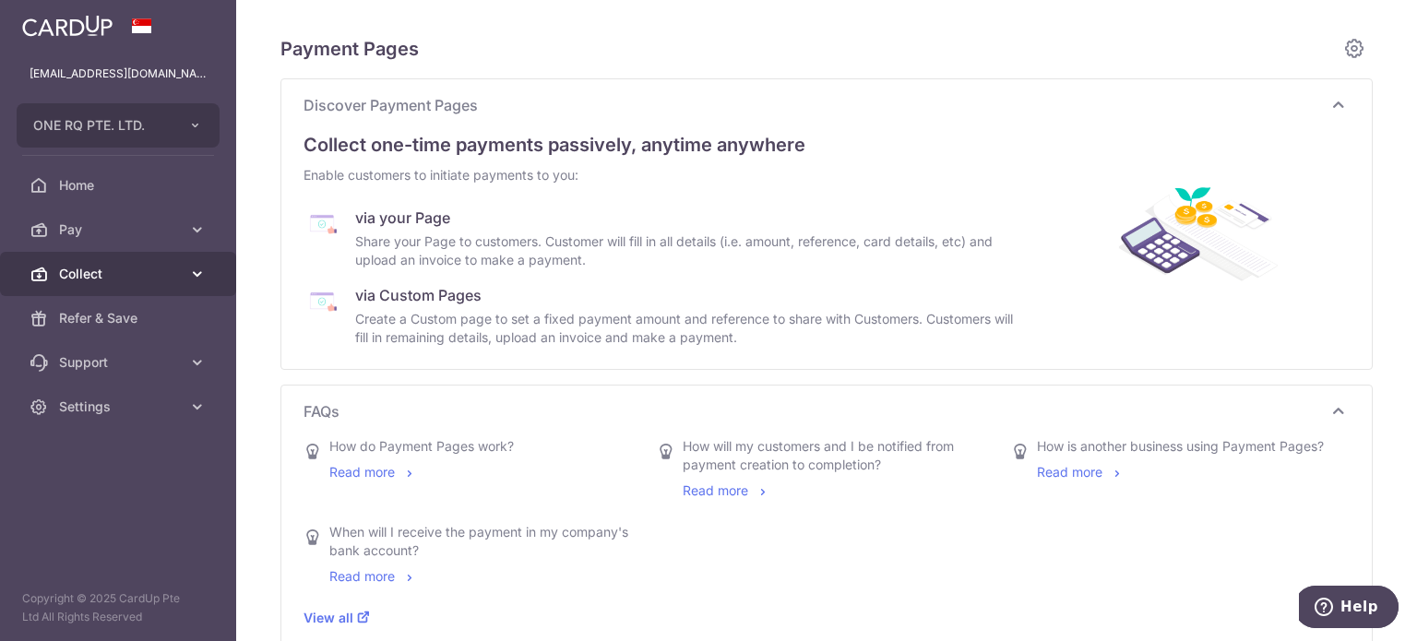
click at [147, 281] on span "Collect" at bounding box center [120, 274] width 122 height 18
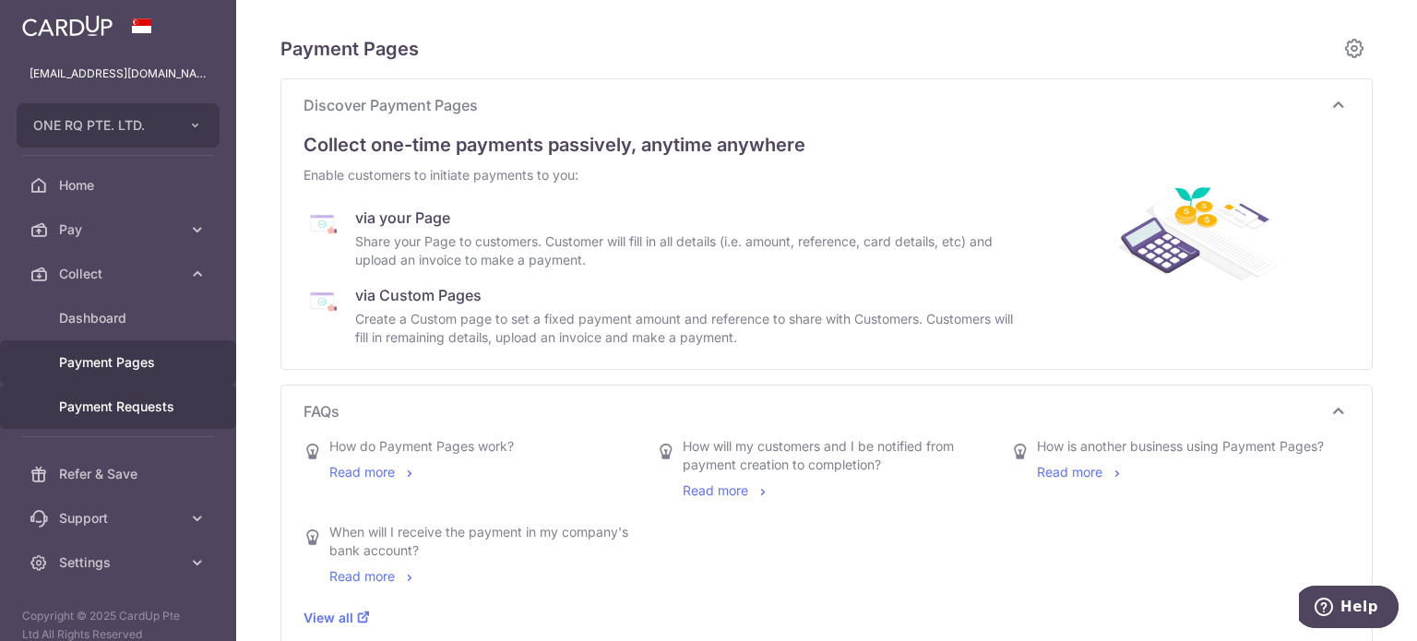
click at [148, 412] on span "Payment Requests" at bounding box center [120, 407] width 122 height 18
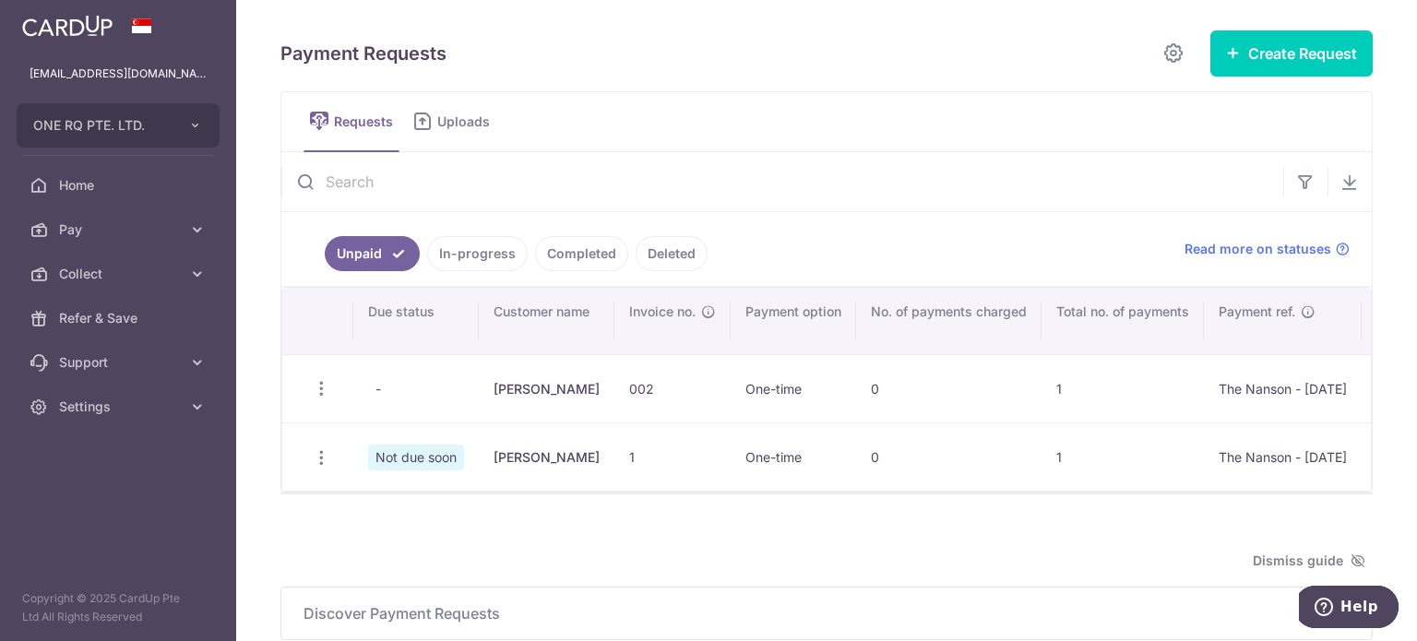
click at [472, 128] on span "Uploads" at bounding box center [470, 122] width 66 height 18
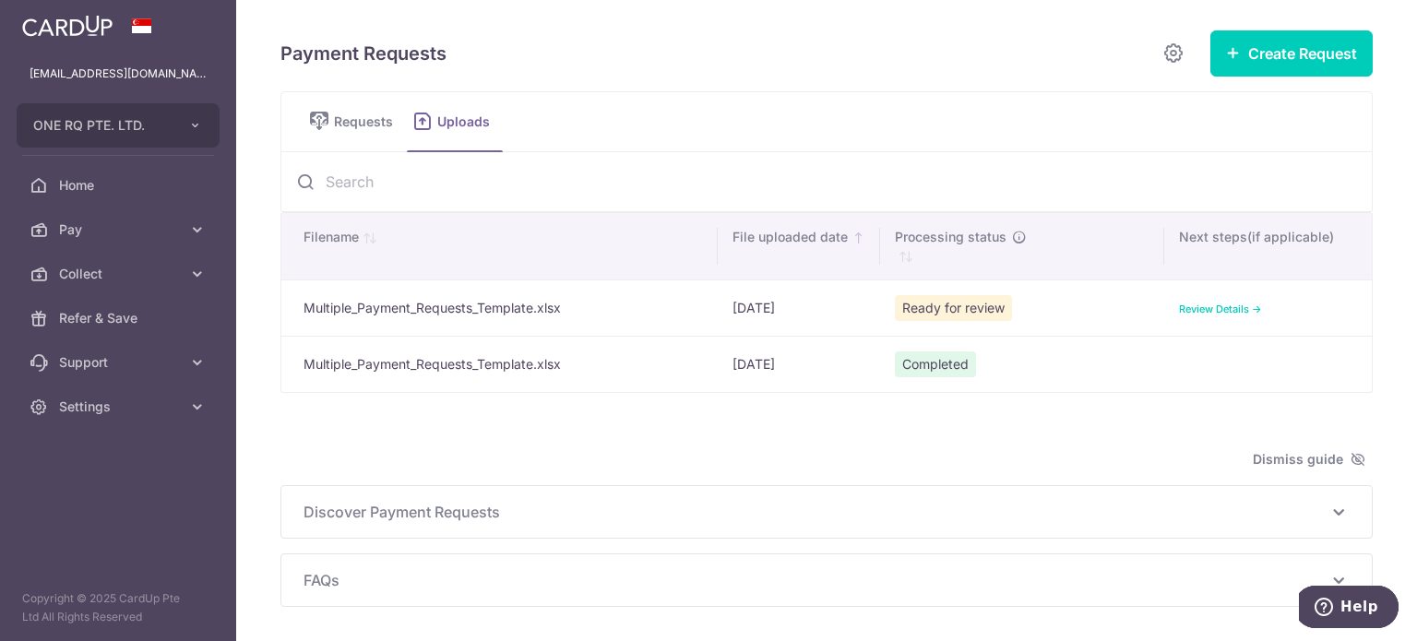
click at [1199, 314] on td "Review Details ->" at bounding box center [1269, 308] width 208 height 56
click at [1200, 310] on link "Review Details ->" at bounding box center [1220, 309] width 83 height 13
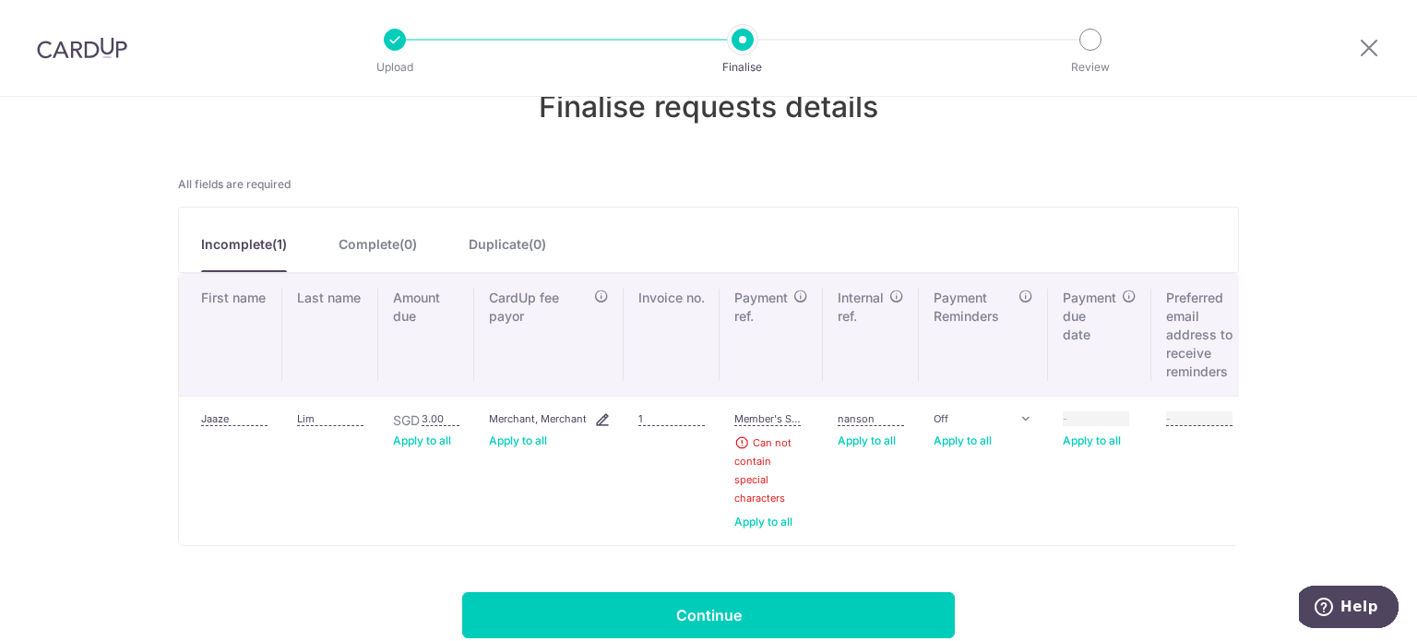
scroll to position [87, 0]
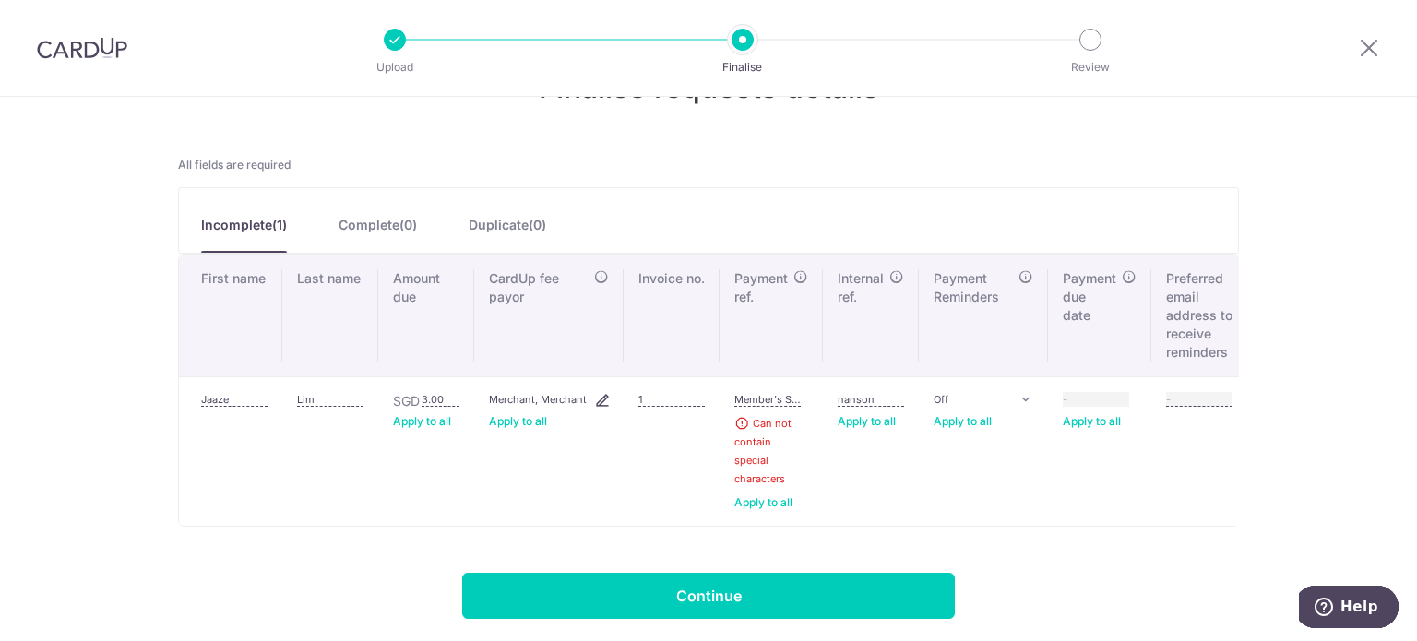
click at [771, 392] on input "Member's Subscription - October 2025" at bounding box center [768, 399] width 66 height 15
drag, startPoint x: 757, startPoint y: 387, endPoint x: 812, endPoint y: 385, distance: 55.4
click at [812, 385] on td "Member's Subscription - October 2025 Can not contain special characters Apply t…" at bounding box center [771, 450] width 103 height 149
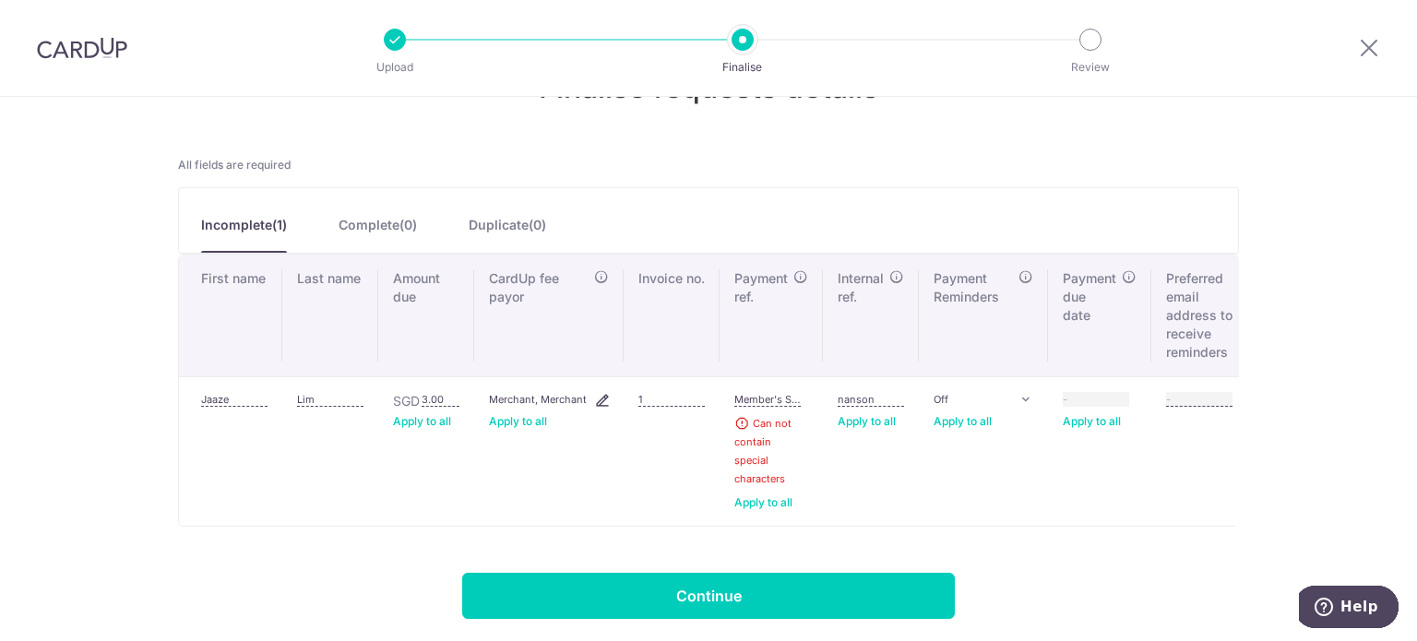
drag, startPoint x: 685, startPoint y: 387, endPoint x: 627, endPoint y: 388, distance: 58.1
click at [627, 388] on td "1" at bounding box center [672, 450] width 96 height 149
type input "3"
click at [436, 392] on input "3.00" at bounding box center [441, 399] width 38 height 15
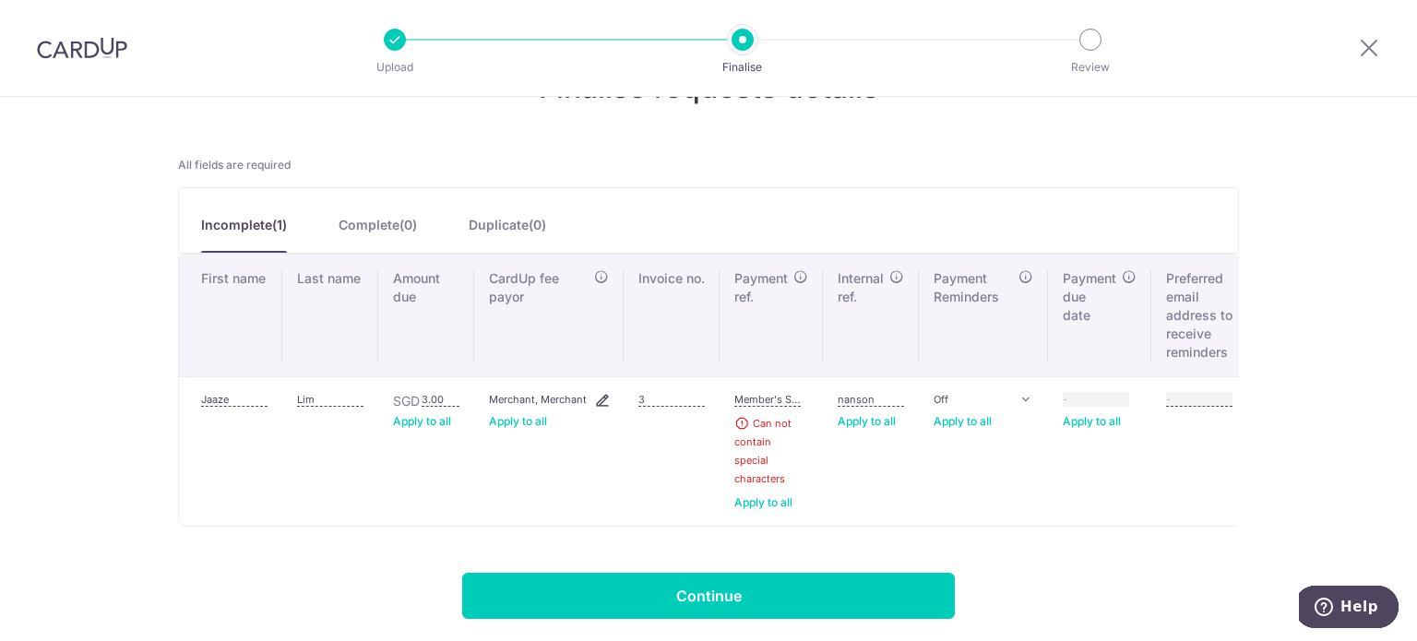
click at [436, 392] on input "3.00" at bounding box center [441, 399] width 38 height 15
type input "1.00"
click at [752, 392] on input "Member's Subscription - October 2025" at bounding box center [768, 399] width 66 height 15
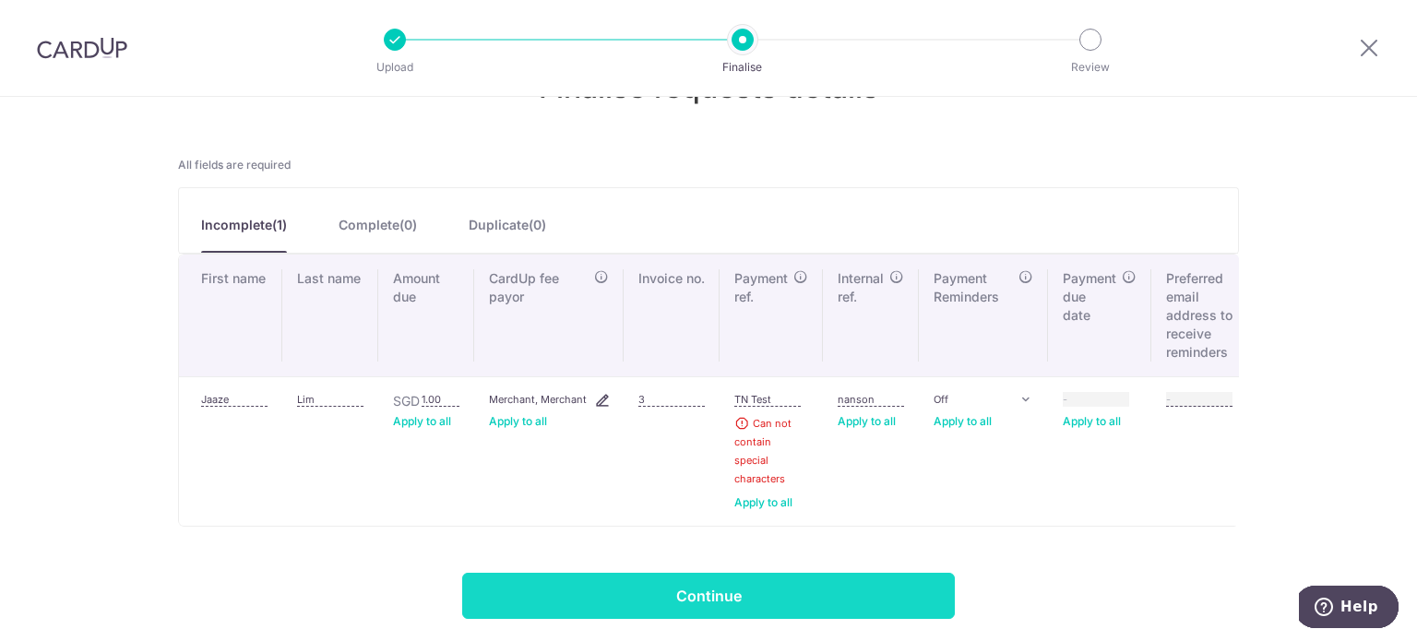
type input "TN Test"
click at [794, 590] on input "Continue" at bounding box center [708, 596] width 493 height 46
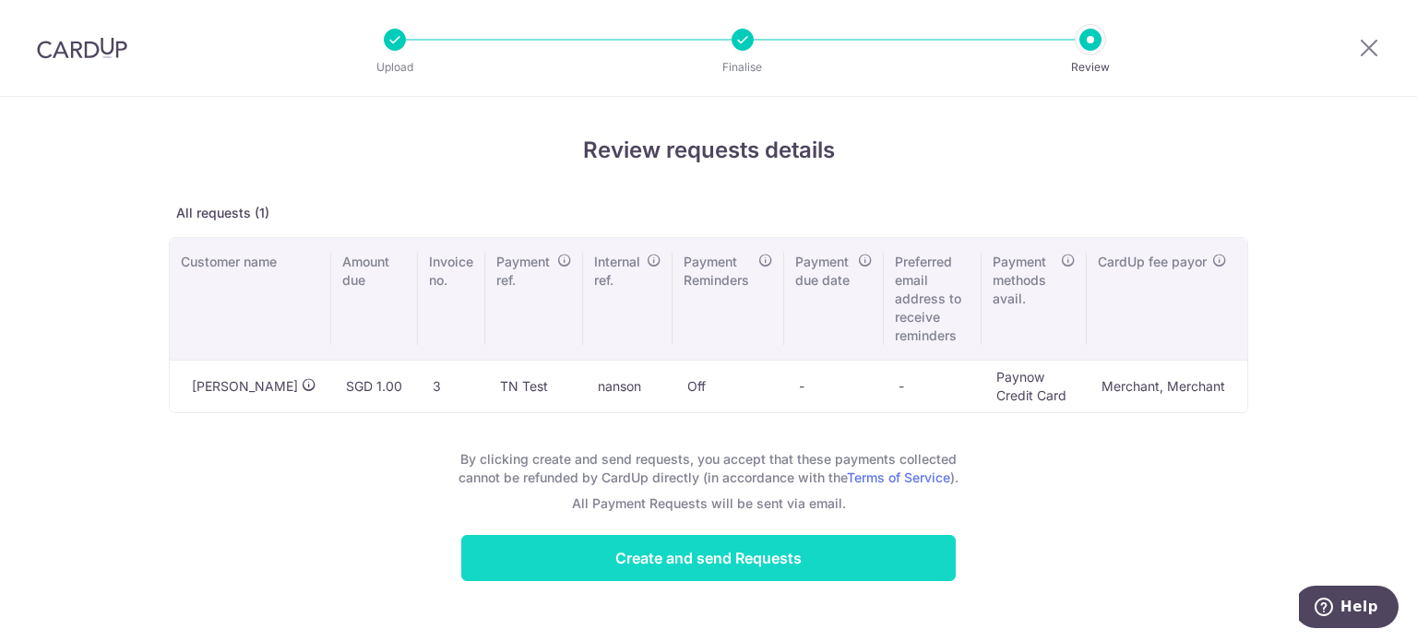
click at [820, 536] on input "Create and send Requests" at bounding box center [708, 558] width 495 height 46
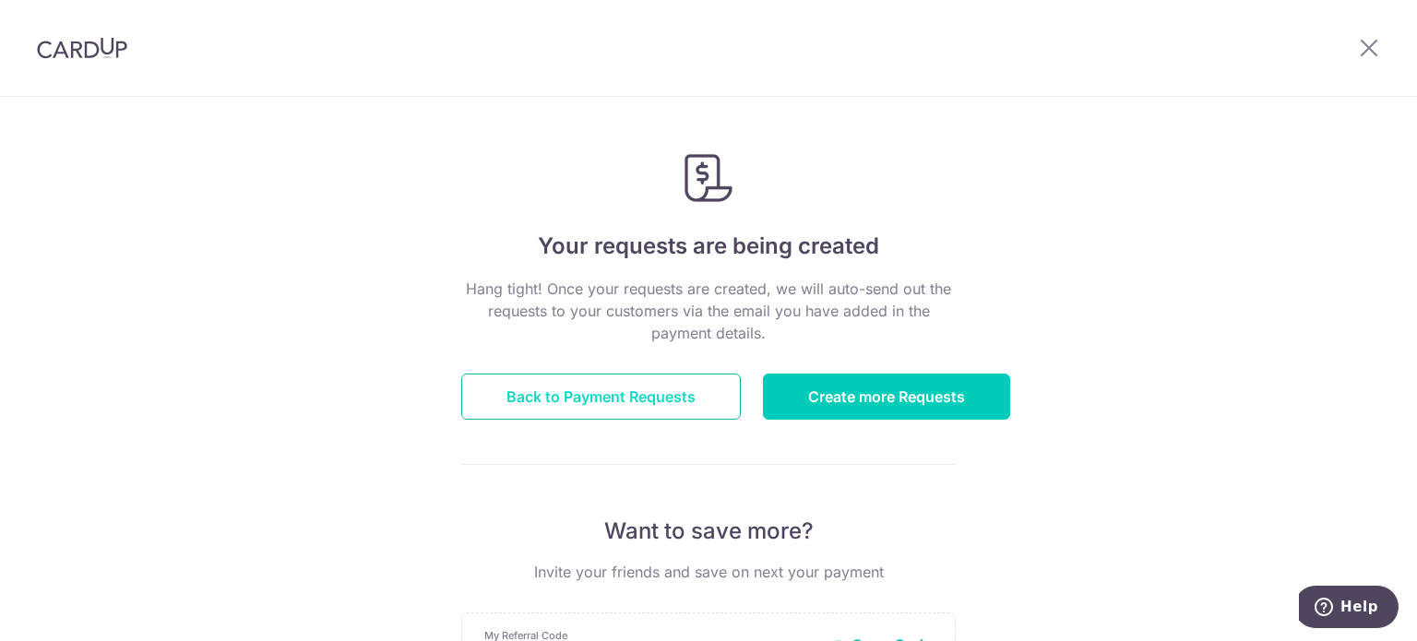
click at [624, 396] on link "Back to Payment Requests" at bounding box center [601, 397] width 280 height 46
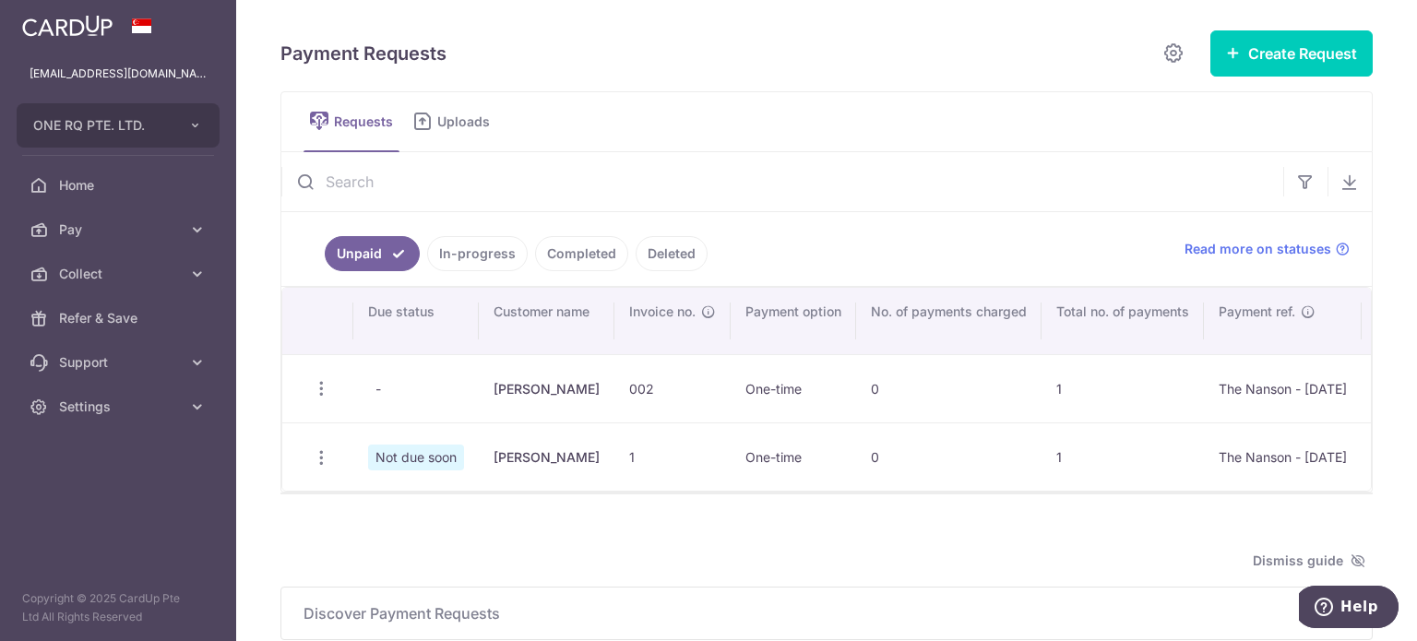
scroll to position [92, 0]
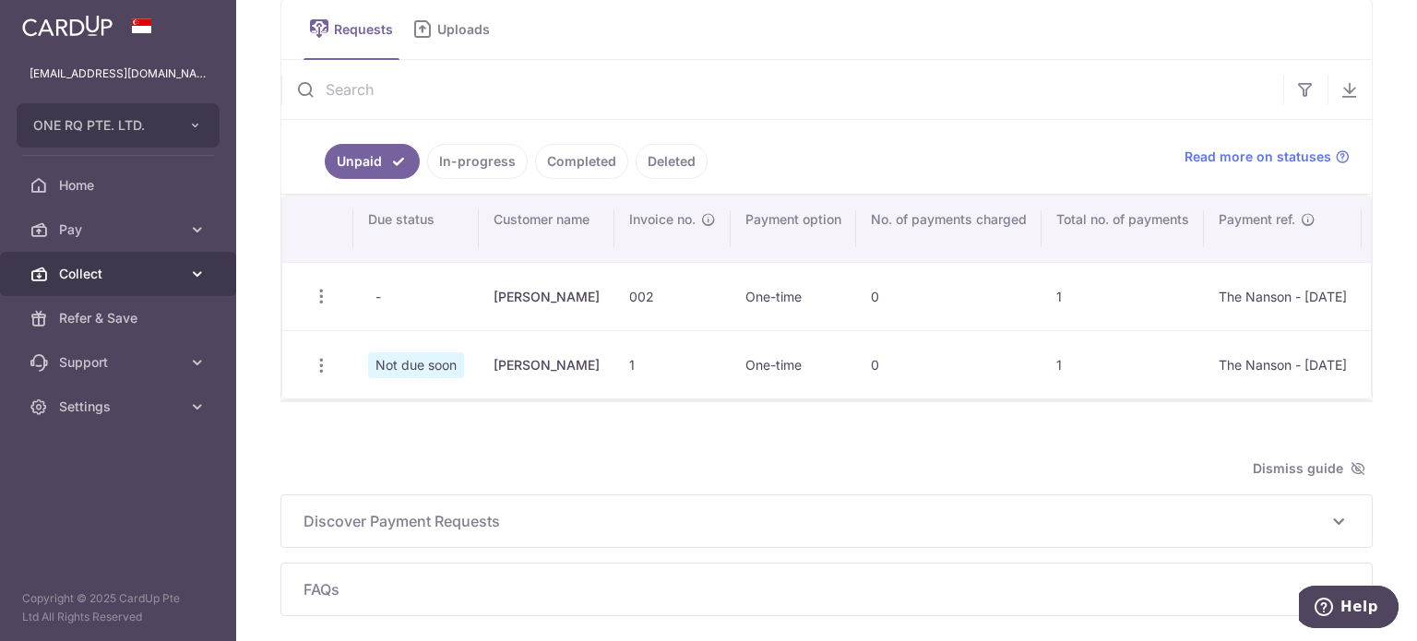
click at [121, 278] on span "Collect" at bounding box center [120, 274] width 122 height 18
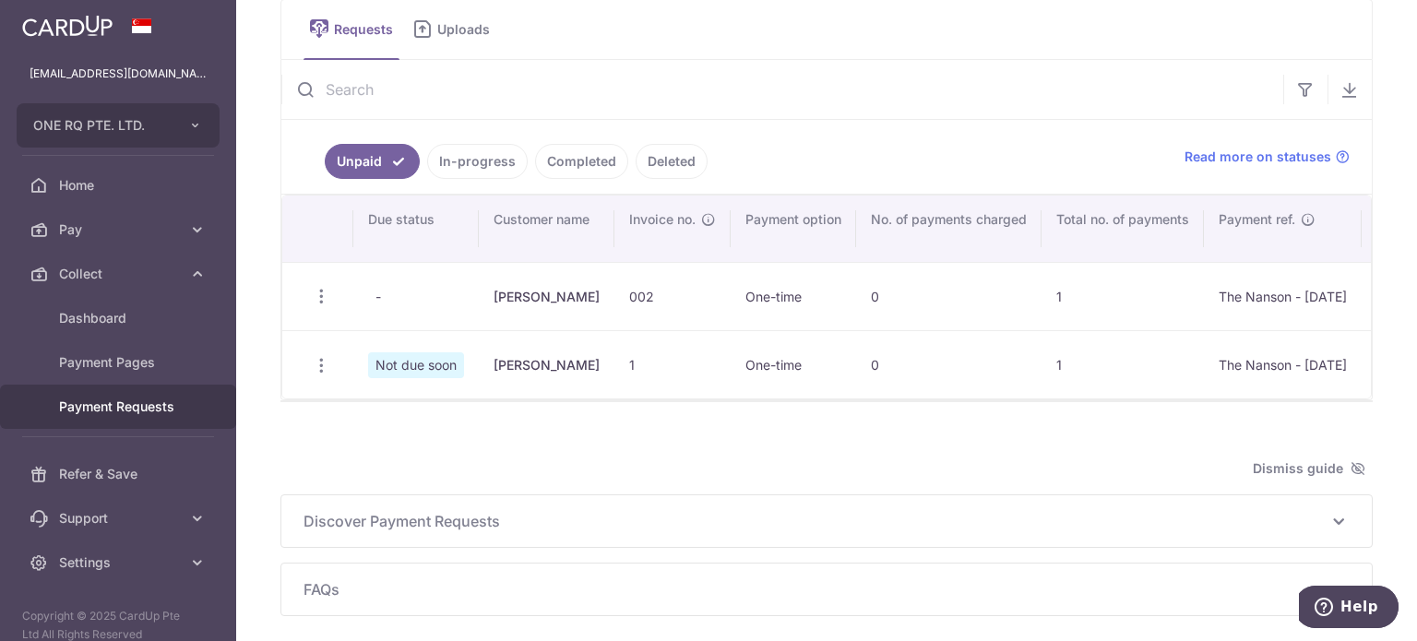
click at [123, 399] on span "Payment Requests" at bounding box center [120, 407] width 122 height 18
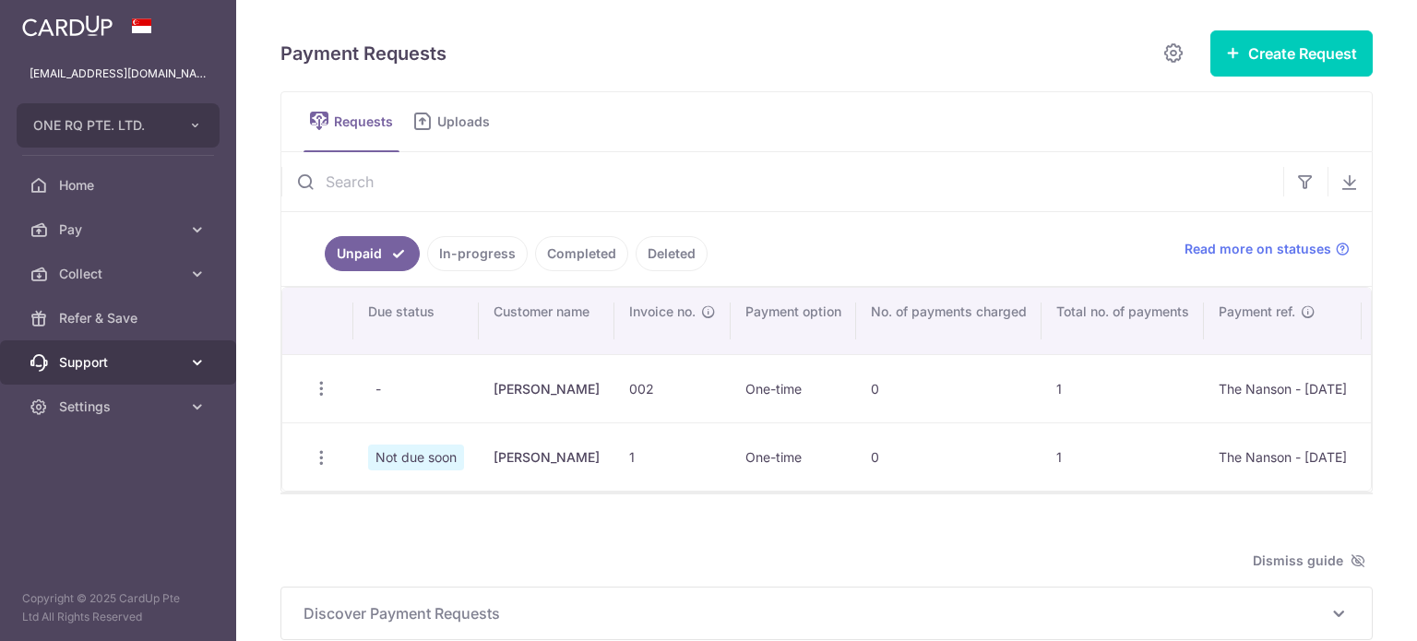
click at [167, 353] on span "Support" at bounding box center [120, 362] width 122 height 18
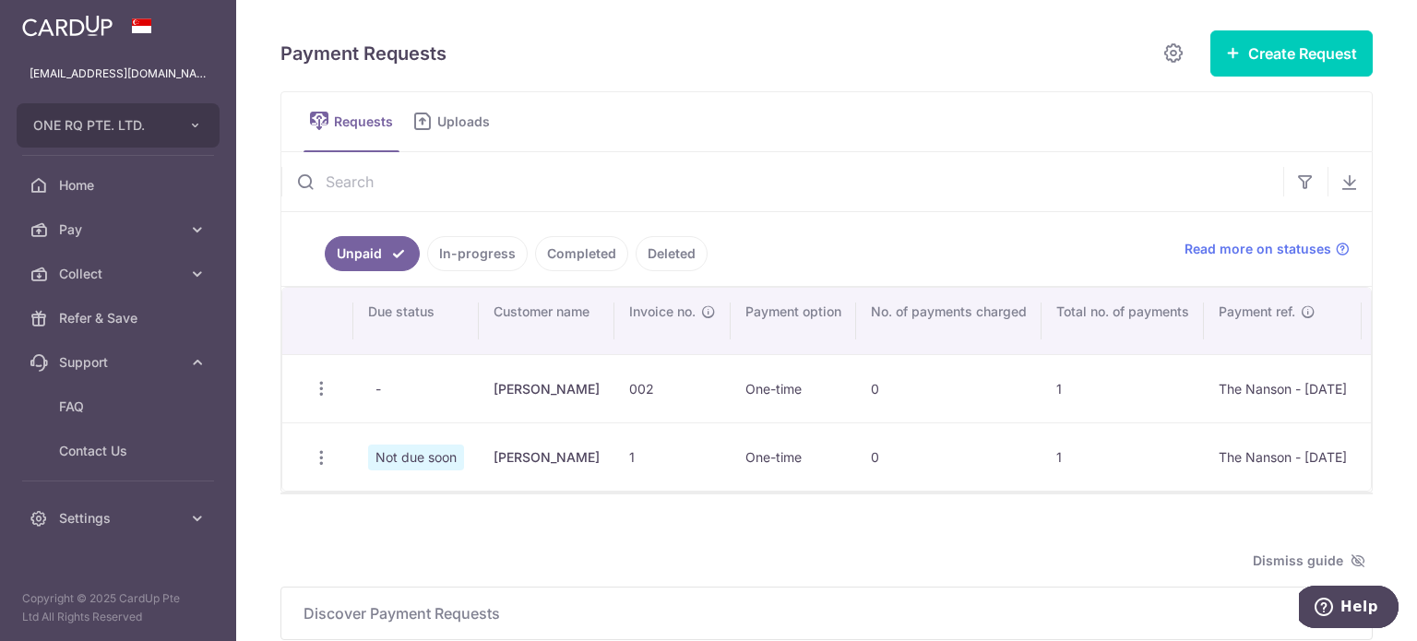
click at [744, 163] on input "text" at bounding box center [782, 181] width 1002 height 59
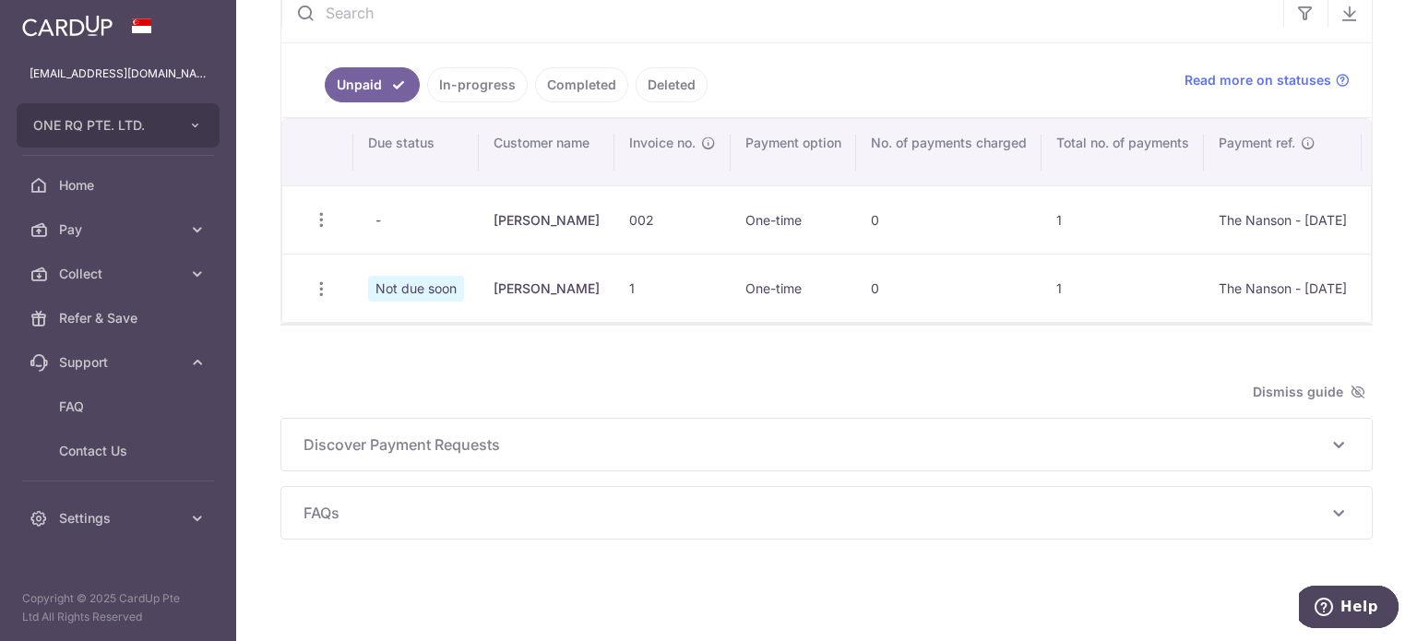
scroll to position [83, 0]
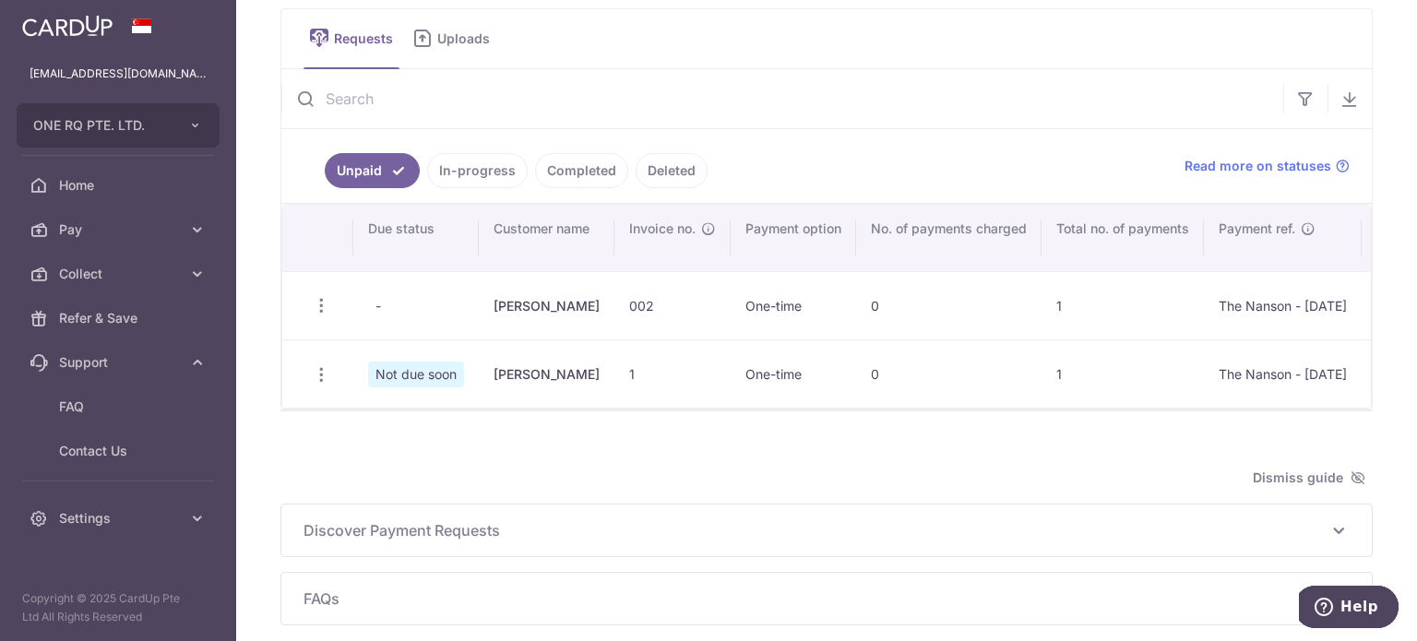
click at [484, 175] on link "In-progress" at bounding box center [477, 170] width 101 height 35
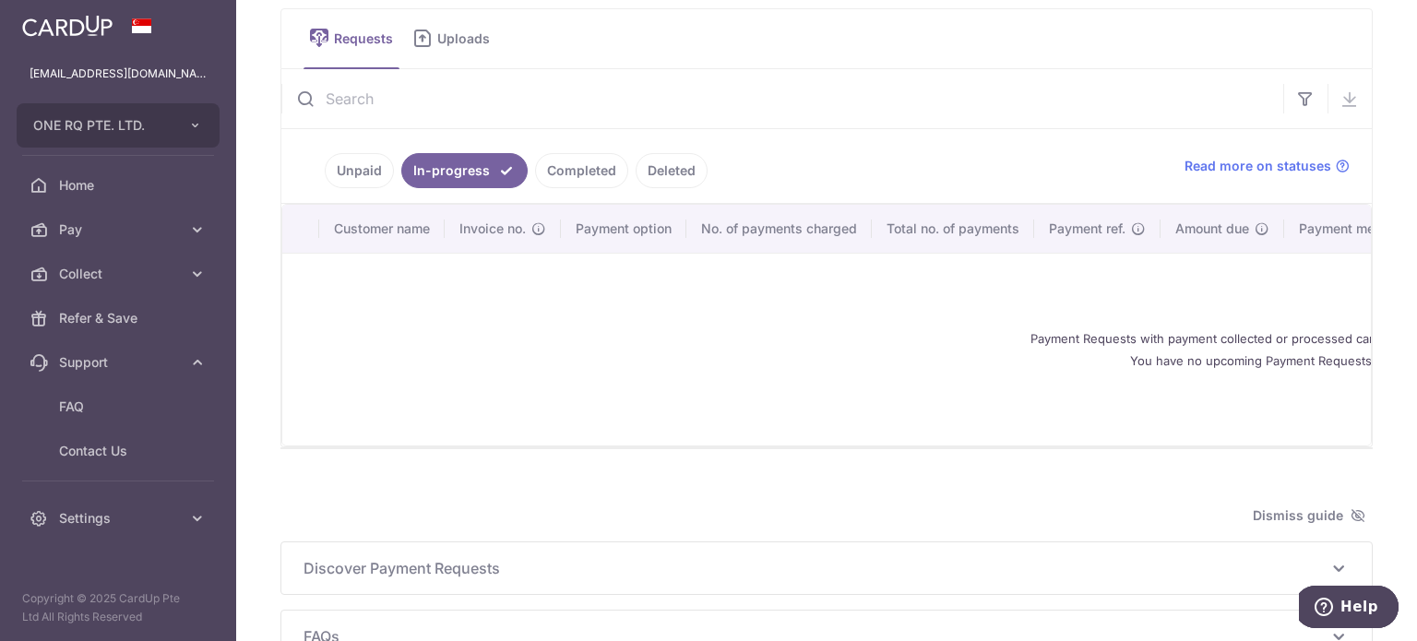
click at [577, 173] on link "Completed" at bounding box center [581, 170] width 93 height 35
click at [665, 173] on link "Deleted" at bounding box center [672, 170] width 72 height 35
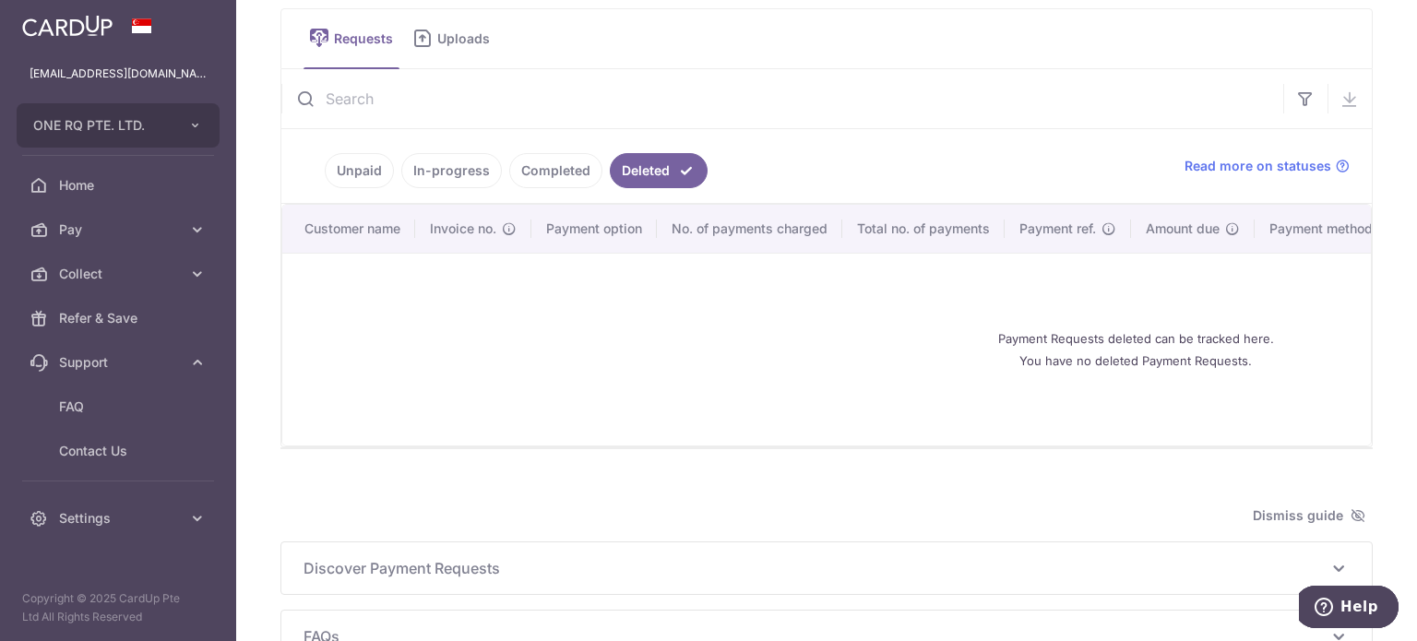
click at [352, 169] on link "Unpaid" at bounding box center [359, 170] width 69 height 35
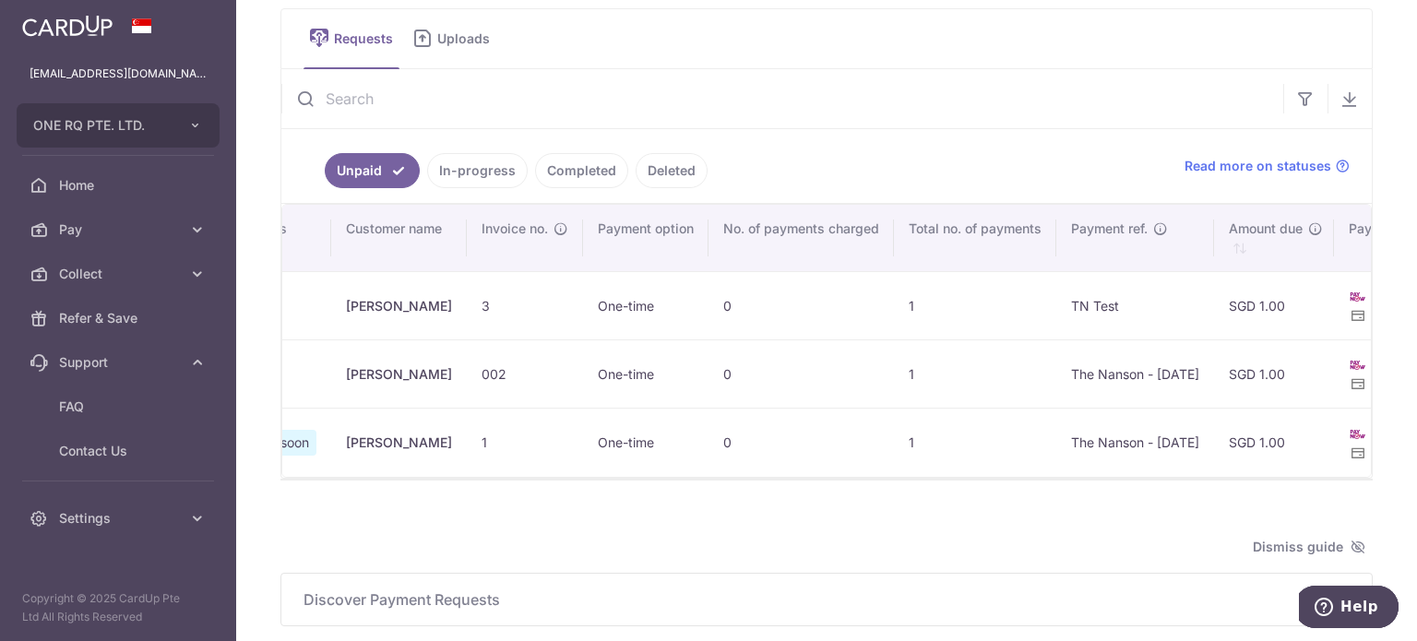
scroll to position [0, 0]
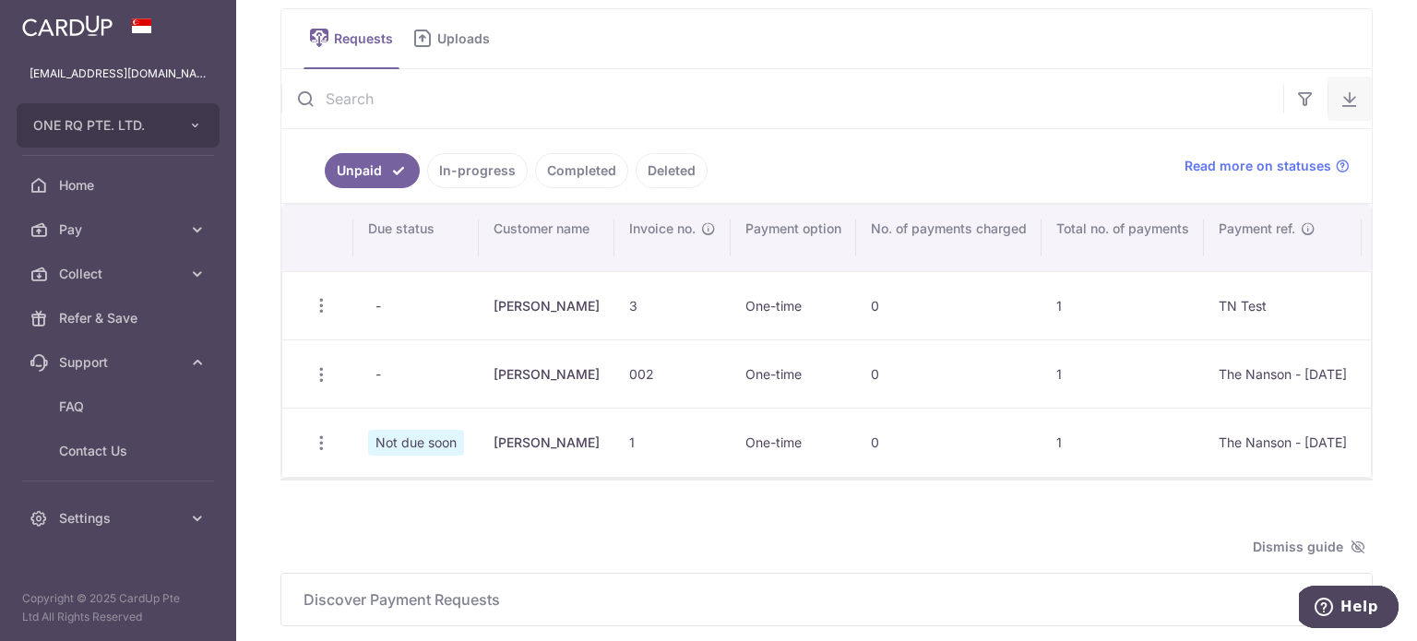
click at [1330, 102] on button "button" at bounding box center [1350, 99] width 44 height 44
click at [330, 436] on div "Update Request Delete Request Share Request" at bounding box center [322, 443] width 34 height 34
click at [329, 436] on icon "button" at bounding box center [321, 443] width 19 height 19
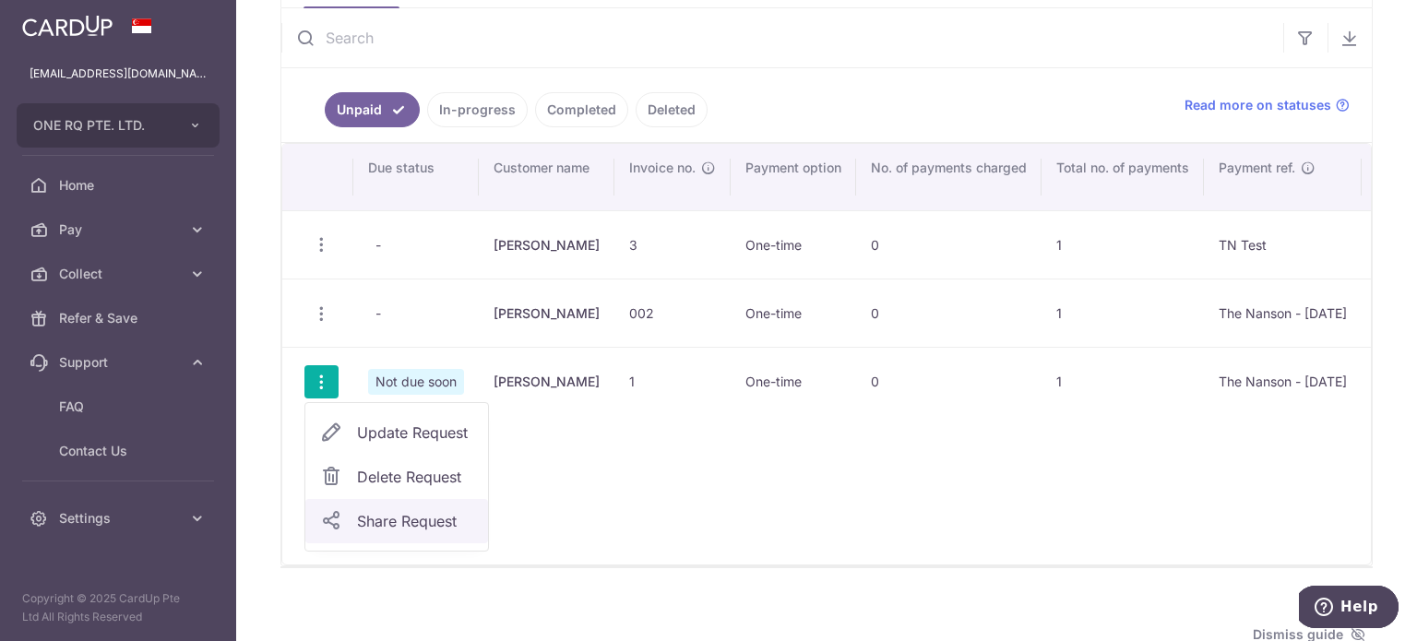
scroll to position [175, 0]
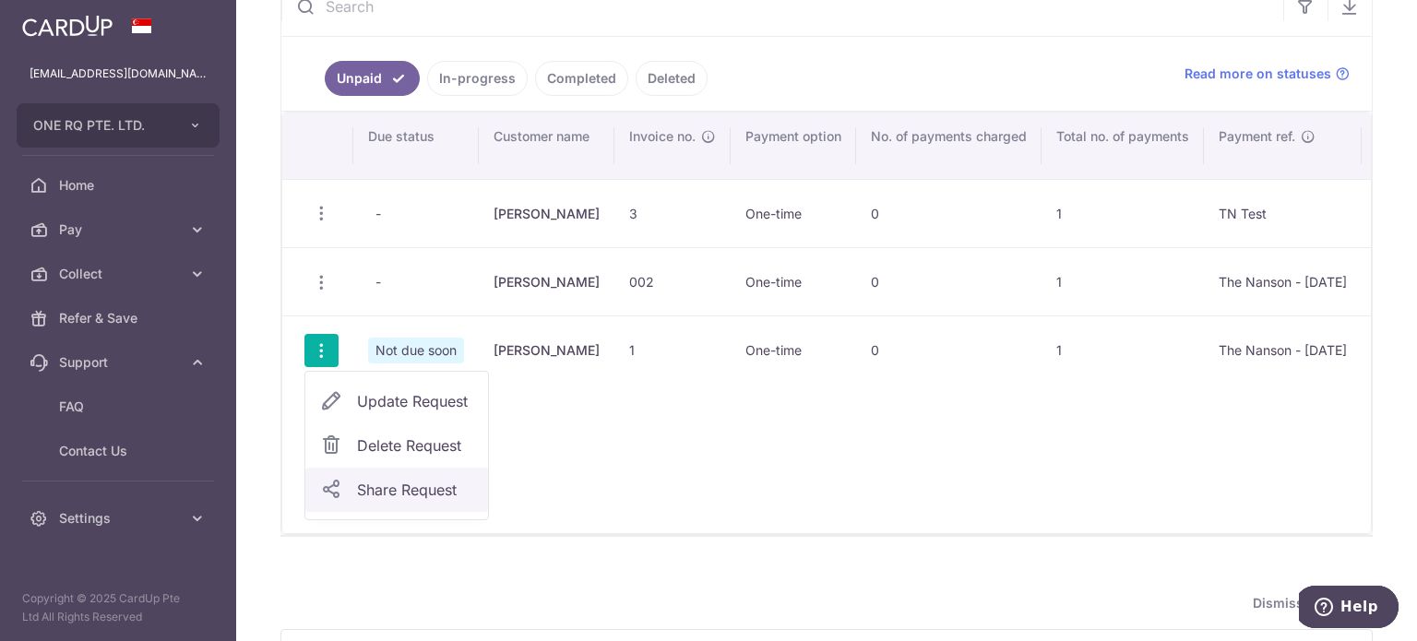
click at [373, 494] on span "Share Request" at bounding box center [415, 490] width 116 height 22
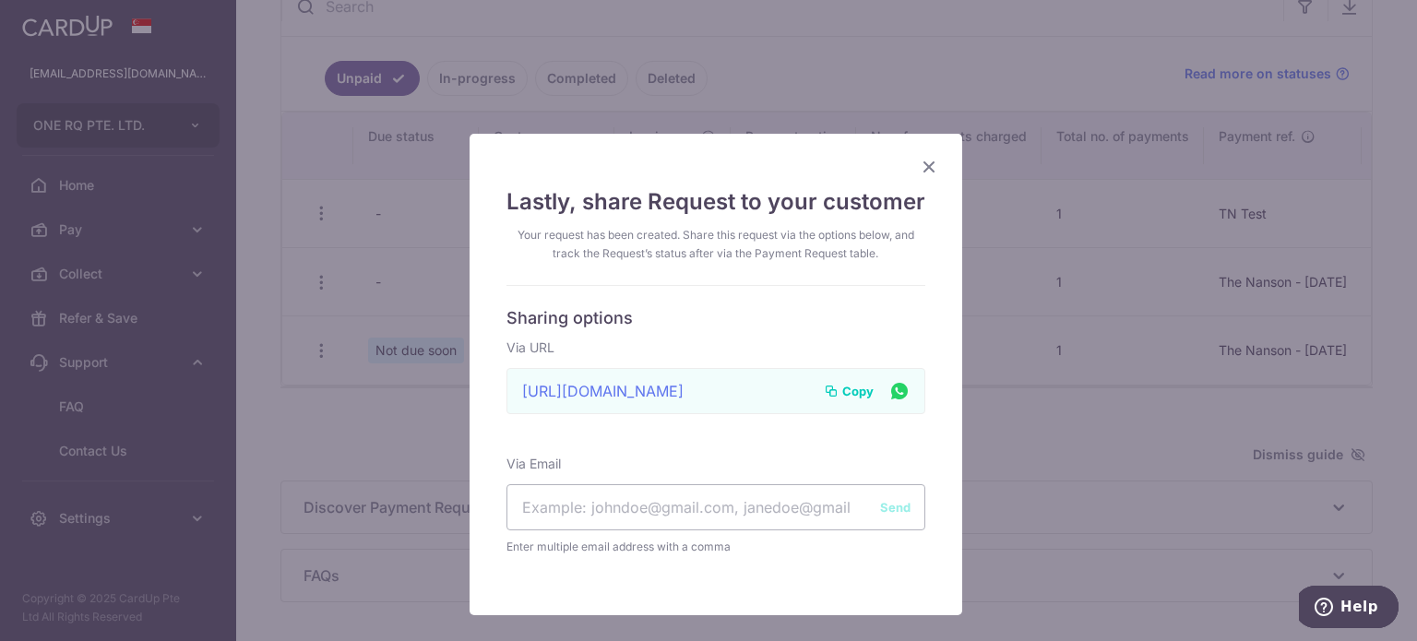
click at [926, 163] on icon "Close" at bounding box center [929, 166] width 22 height 23
